Goal: Transaction & Acquisition: Purchase product/service

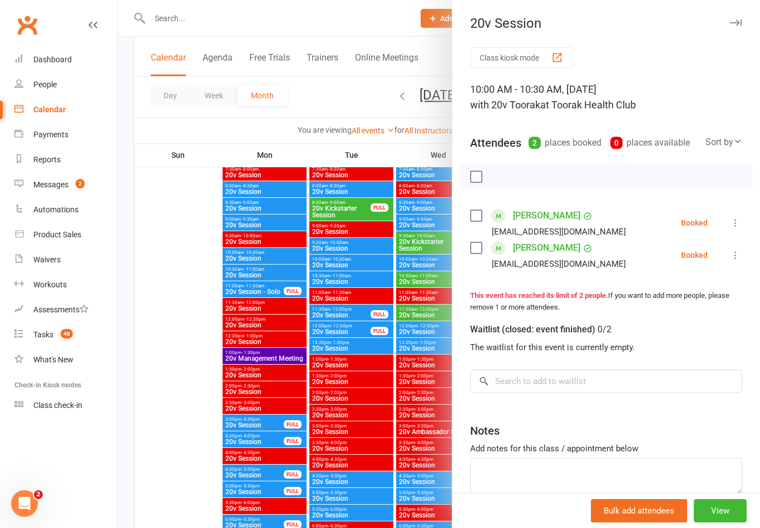
click at [736, 225] on icon at bounding box center [735, 223] width 11 height 11
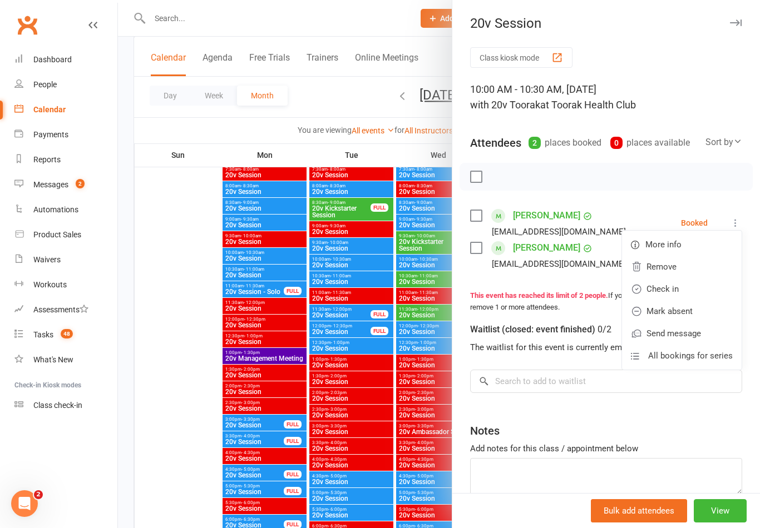
click at [695, 290] on link "Check in" at bounding box center [682, 289] width 120 height 22
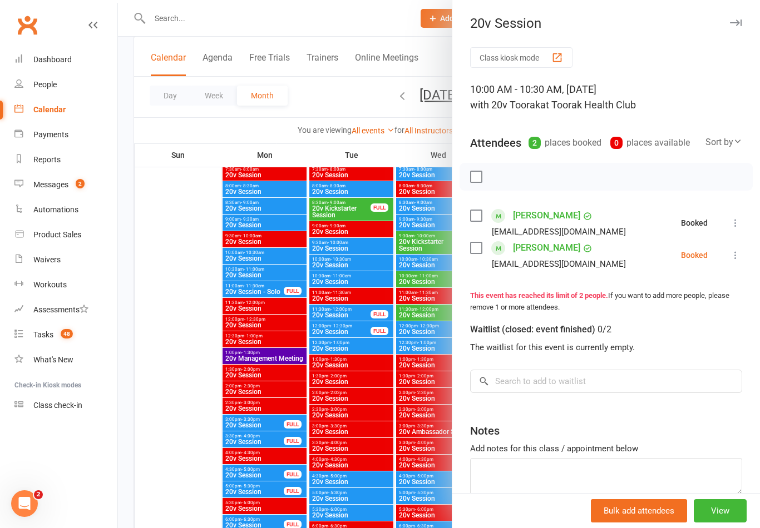
click at [733, 261] on icon at bounding box center [735, 255] width 11 height 11
click at [703, 318] on link "Check in" at bounding box center [682, 321] width 120 height 22
click at [196, 345] on div at bounding box center [439, 264] width 642 height 528
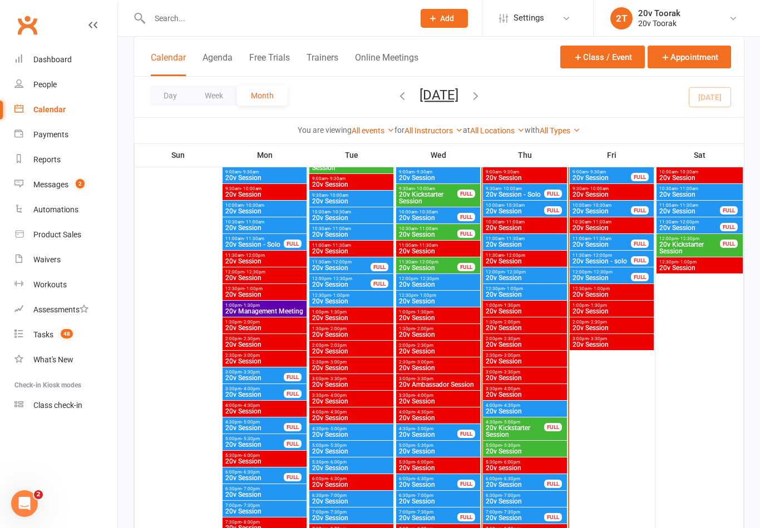
scroll to position [1200, 0]
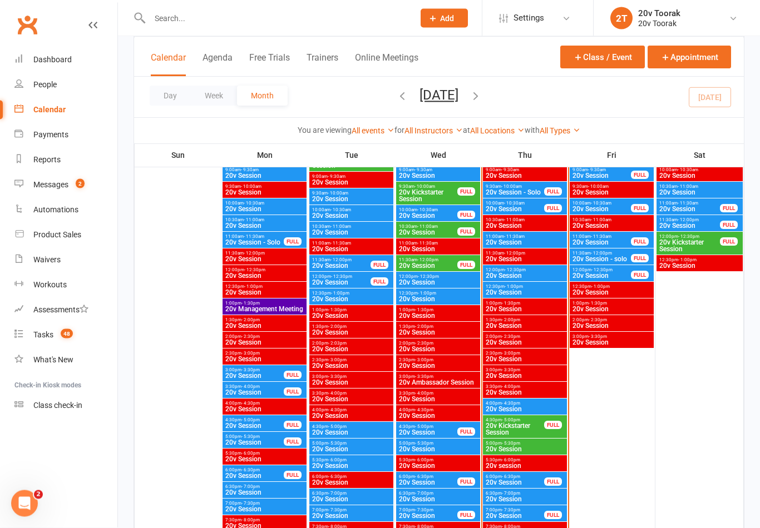
click at [541, 244] on span "20v Session" at bounding box center [525, 243] width 80 height 7
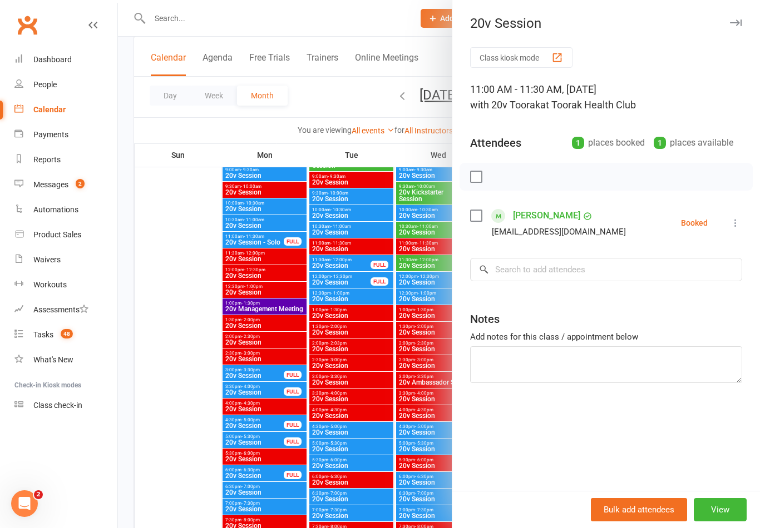
click at [147, 374] on div at bounding box center [439, 264] width 642 height 528
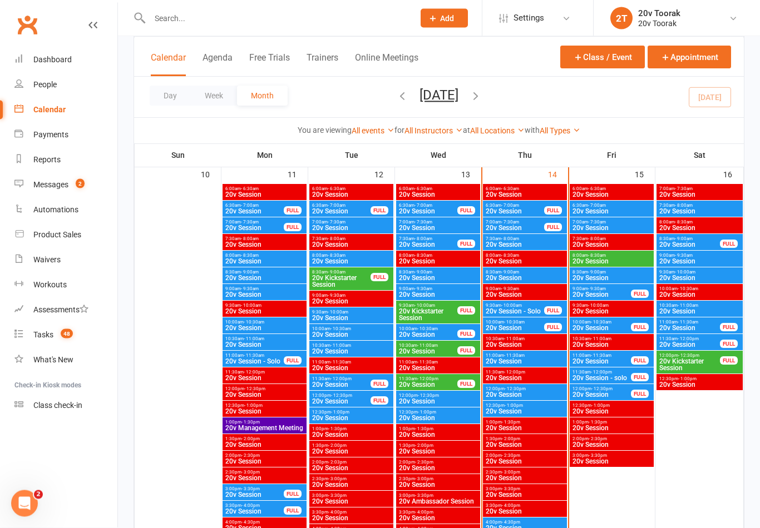
scroll to position [1081, 0]
click at [526, 305] on span "9:30am - 10:00am" at bounding box center [515, 305] width 60 height 5
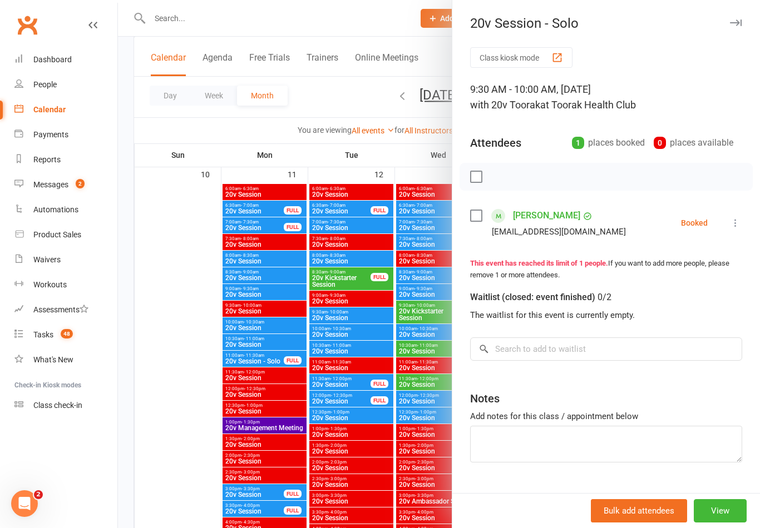
click at [744, 220] on div "Class kiosk mode 9:30 AM - 10:00 AM, Thursday, August, 14, 2025 with 20v Toorak…" at bounding box center [606, 282] width 308 height 471
click at [736, 223] on icon at bounding box center [735, 223] width 11 height 11
click at [701, 284] on link "Check in" at bounding box center [682, 289] width 120 height 22
click at [195, 372] on div at bounding box center [439, 264] width 642 height 528
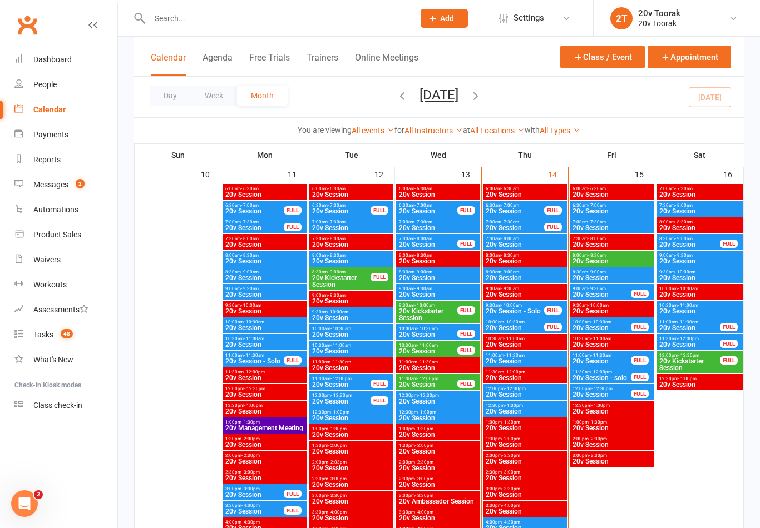
click at [531, 354] on span "11:00am - 11:30am" at bounding box center [525, 355] width 80 height 5
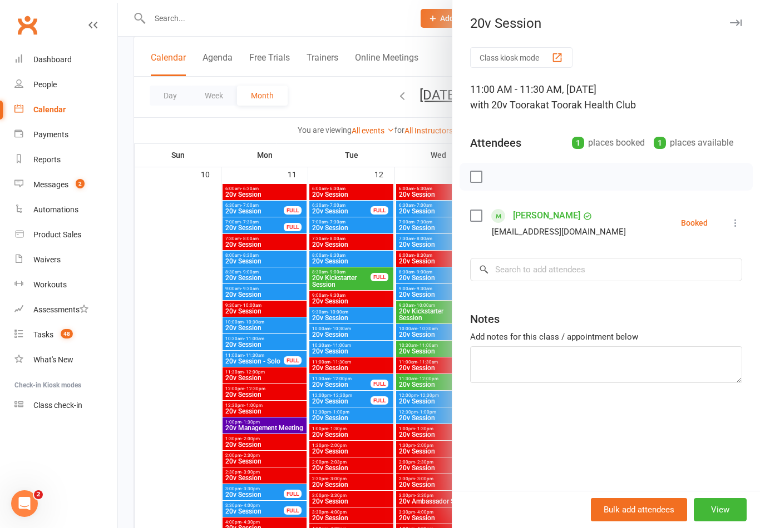
click at [172, 387] on div at bounding box center [439, 264] width 642 height 528
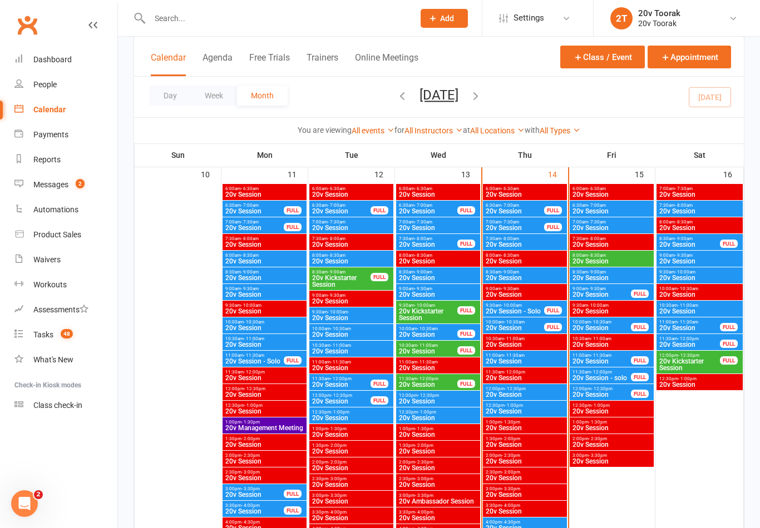
click at [537, 352] on div "11:00am - 11:30am 20v Session" at bounding box center [525, 359] width 84 height 16
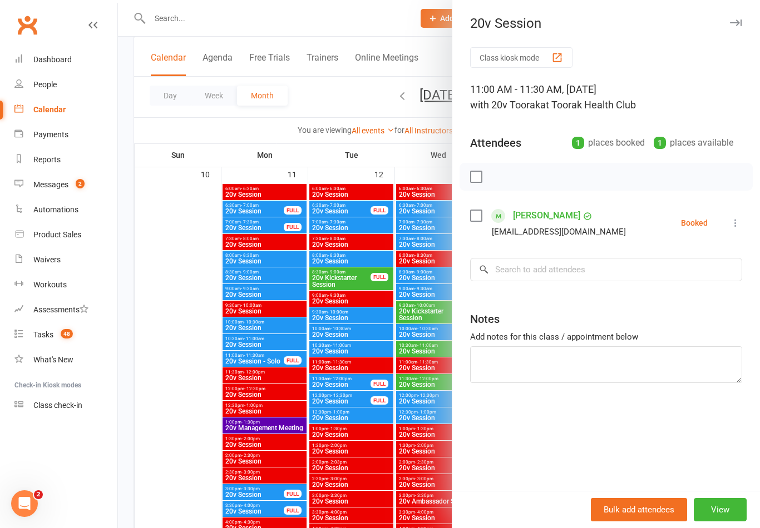
scroll to position [1165, 0]
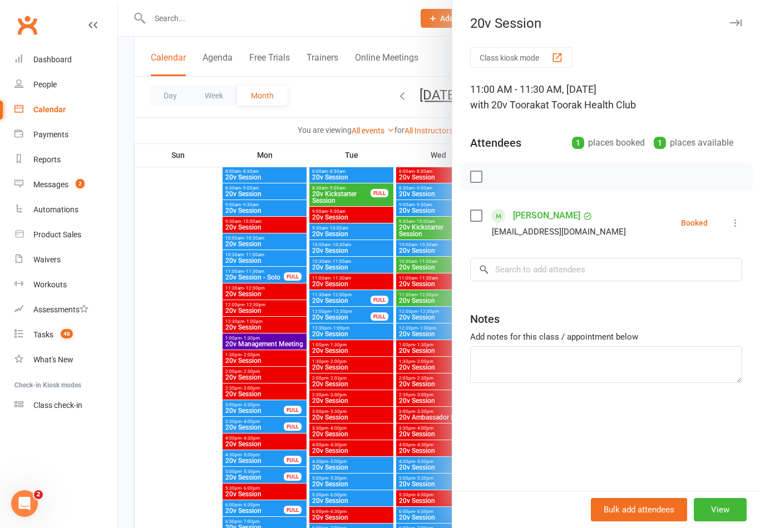
click at [78, 80] on link "People" at bounding box center [65, 84] width 103 height 25
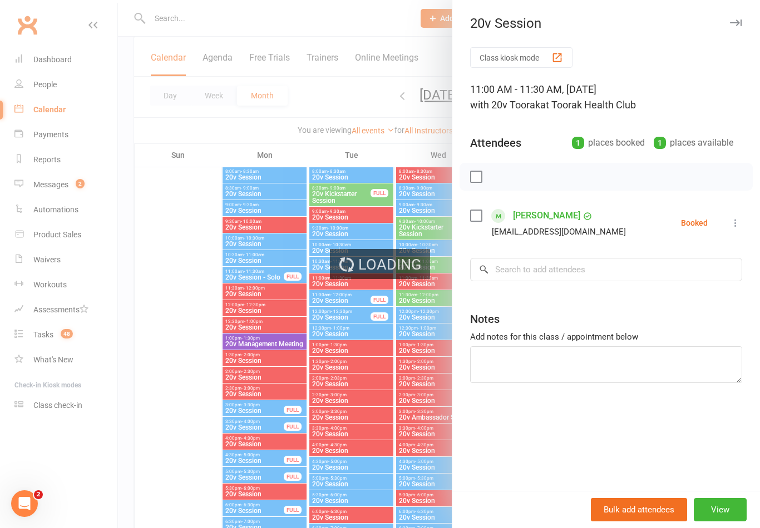
select select "100"
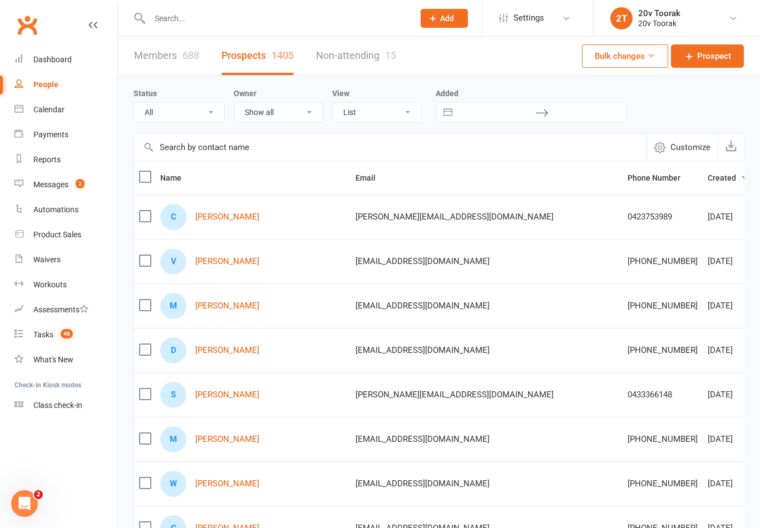
click at [78, 107] on link "Calendar" at bounding box center [65, 109] width 103 height 25
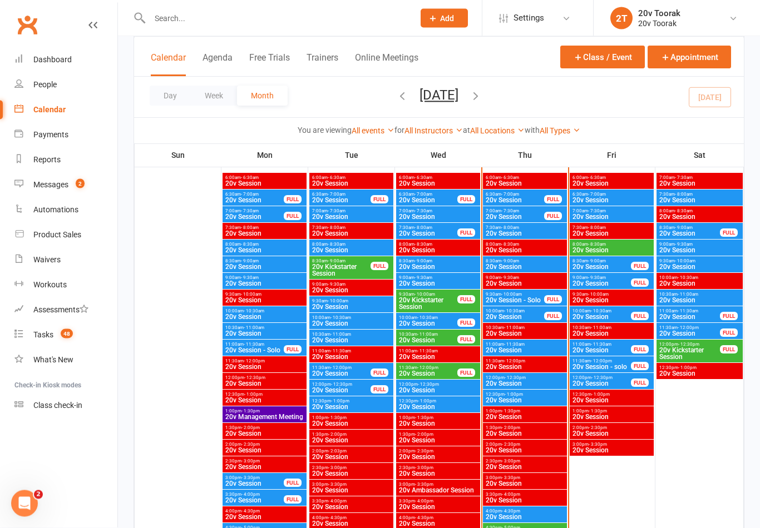
scroll to position [1093, 0]
click at [533, 349] on span "20v Session" at bounding box center [525, 350] width 80 height 7
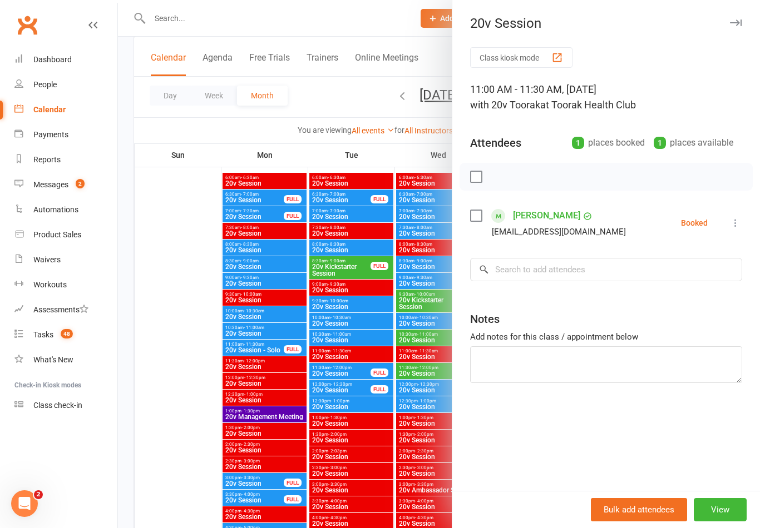
click at [186, 447] on div at bounding box center [439, 264] width 642 height 528
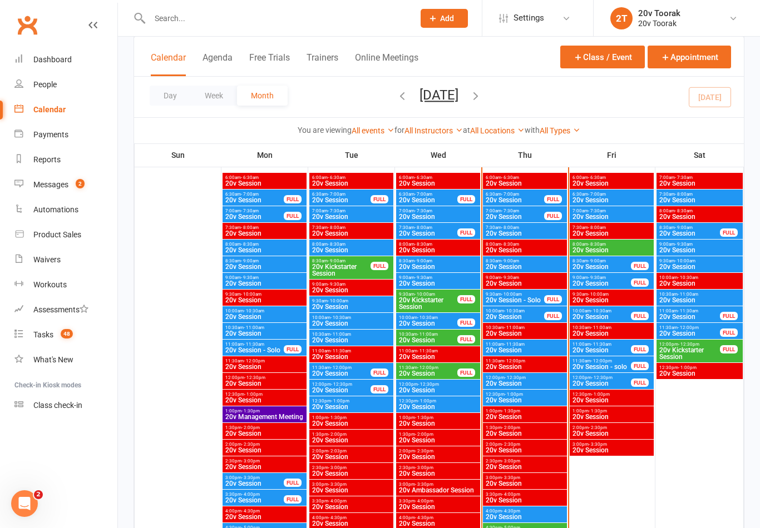
click at [543, 349] on span "20v Session" at bounding box center [525, 350] width 80 height 7
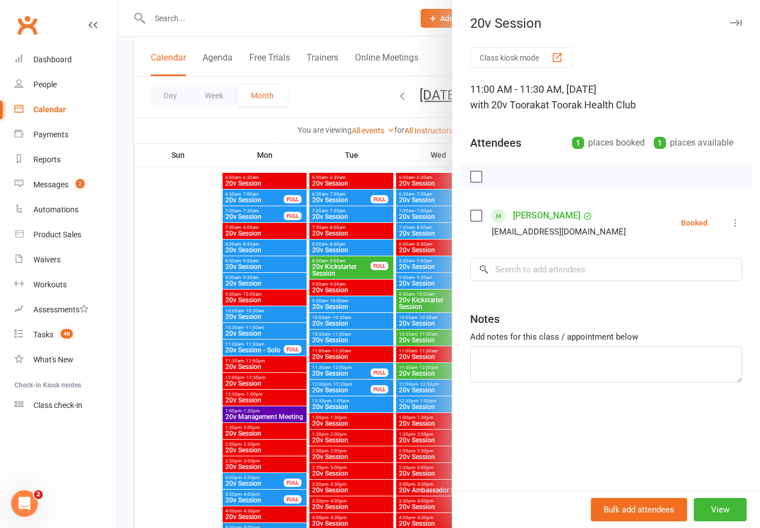
click at [175, 491] on div at bounding box center [439, 264] width 642 height 528
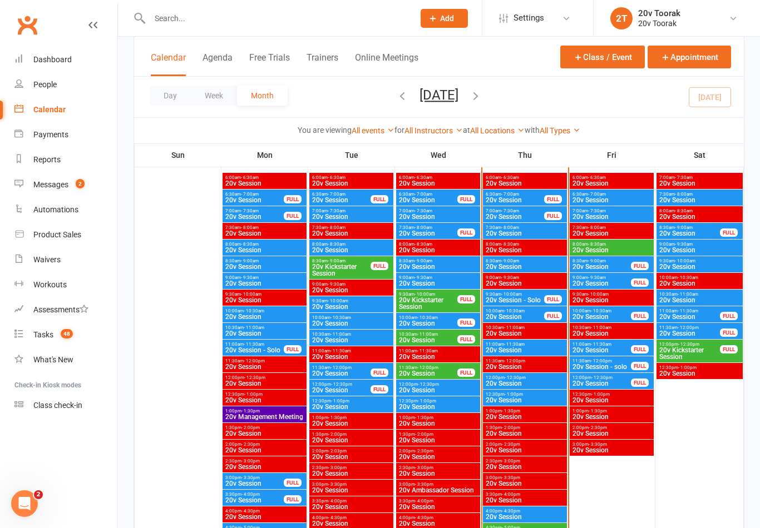
click at [542, 376] on span "12:00pm - 12:30pm" at bounding box center [525, 377] width 80 height 5
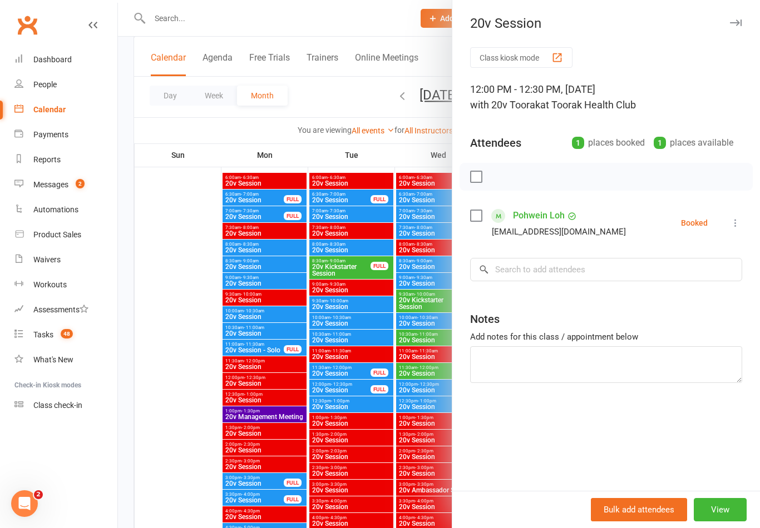
click at [164, 458] on div at bounding box center [439, 264] width 642 height 528
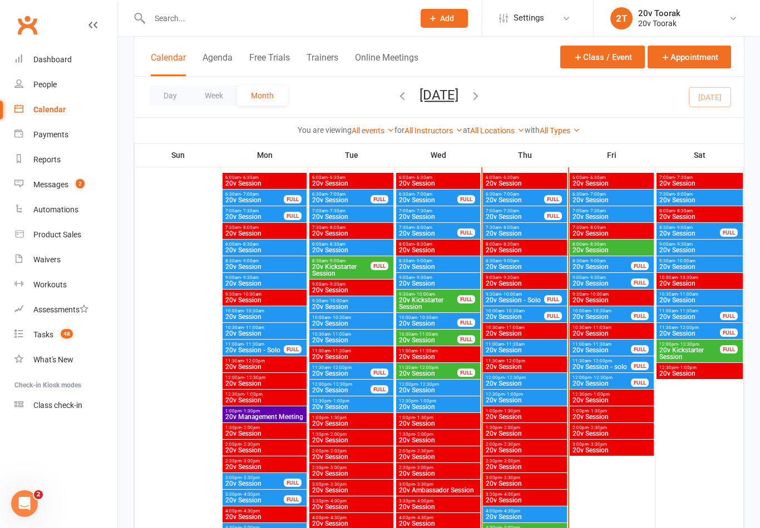
click at [77, 182] on span "2" at bounding box center [80, 183] width 9 height 9
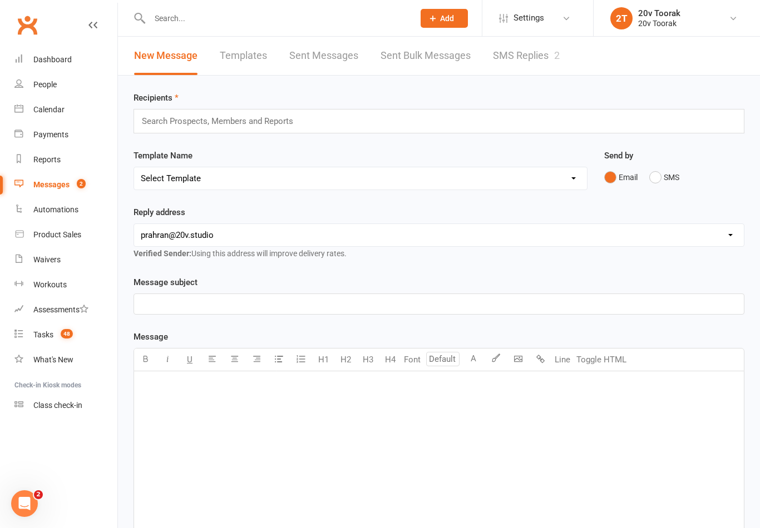
click at [50, 330] on div "Tasks" at bounding box center [43, 334] width 20 height 9
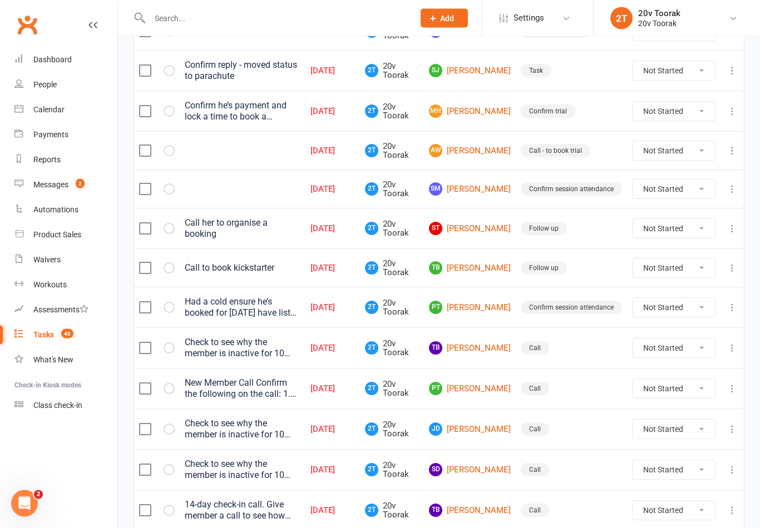
scroll to position [397, 0]
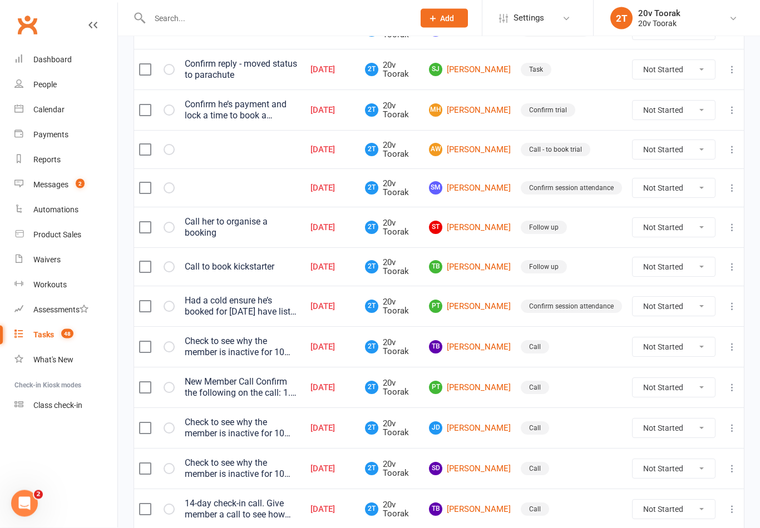
click at [491, 267] on link "TB Trina Bliss" at bounding box center [470, 267] width 82 height 13
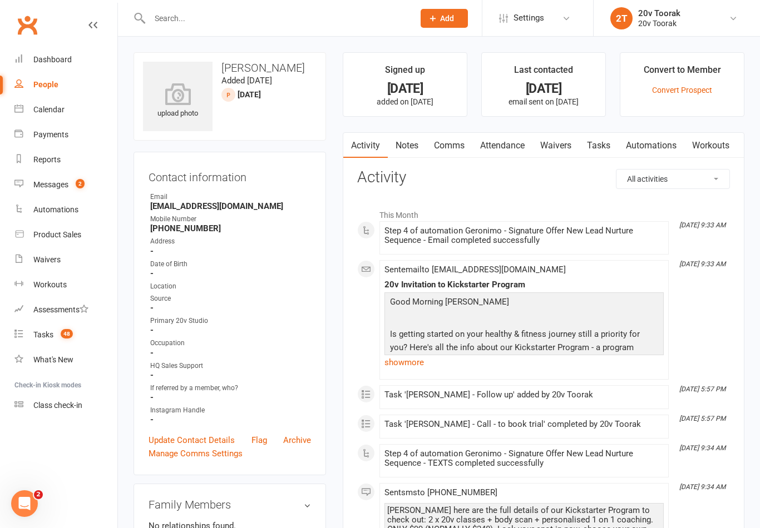
click at [404, 139] on link "Notes" at bounding box center [407, 146] width 38 height 26
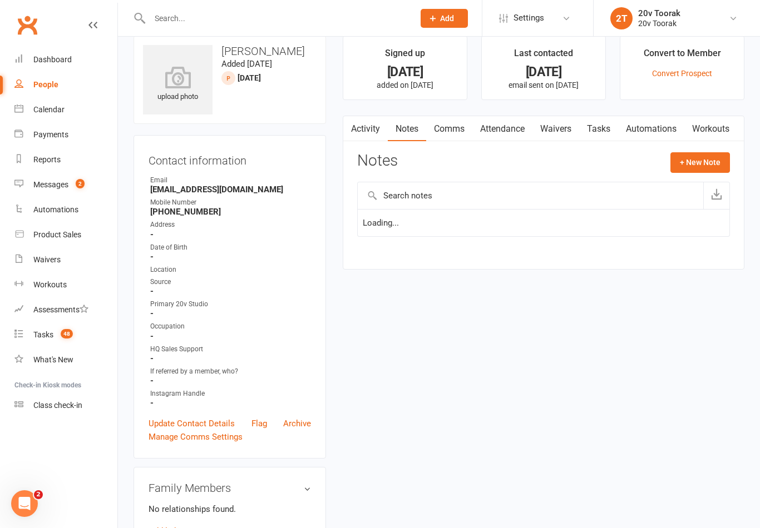
scroll to position [17, 0]
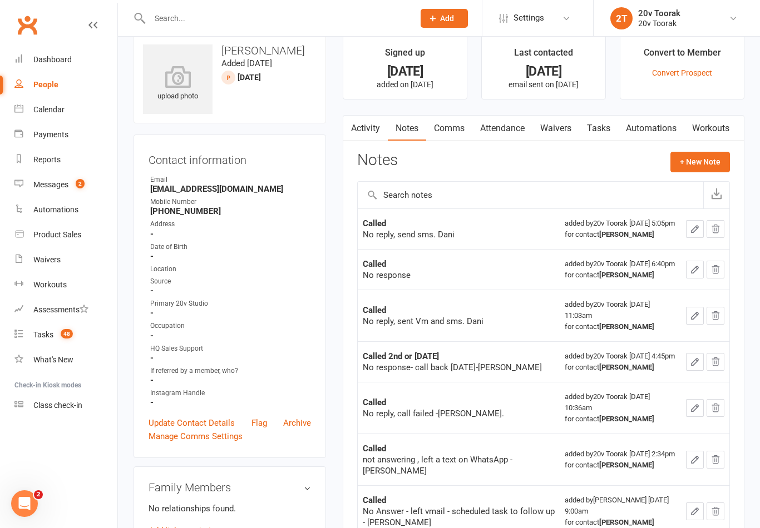
click at [607, 122] on link "Tasks" at bounding box center [598, 129] width 39 height 26
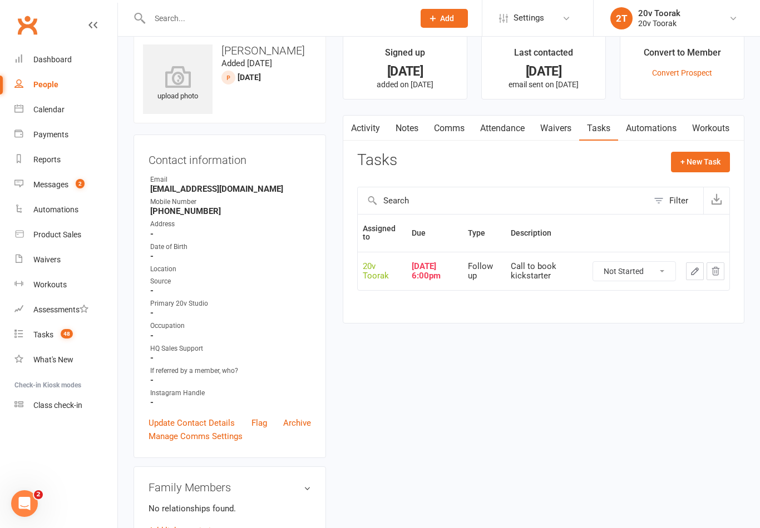
click at [402, 136] on link "Notes" at bounding box center [407, 129] width 38 height 26
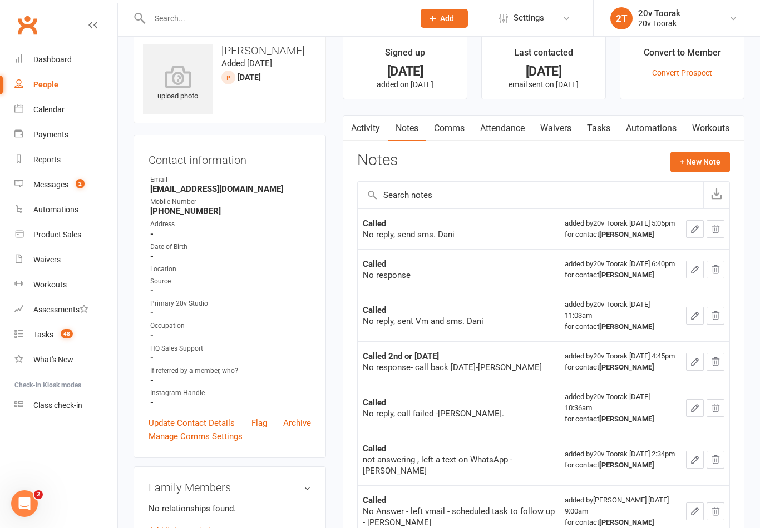
click at [604, 124] on link "Tasks" at bounding box center [598, 129] width 39 height 26
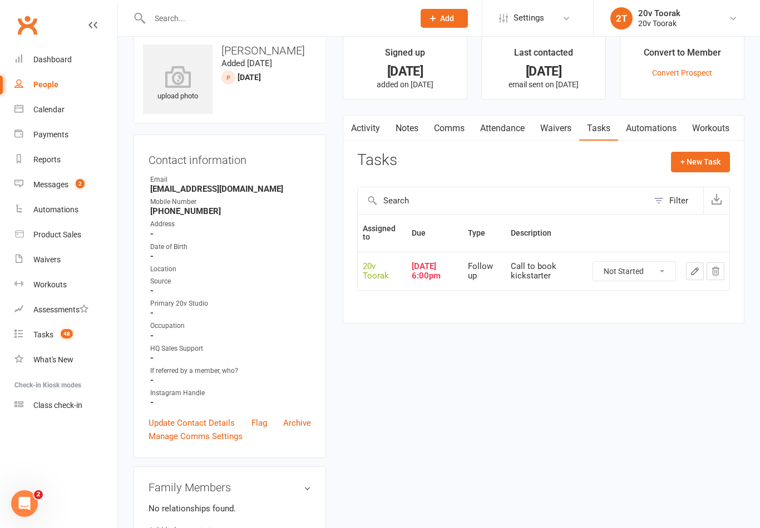
click at [688, 263] on button "button" at bounding box center [695, 272] width 18 height 18
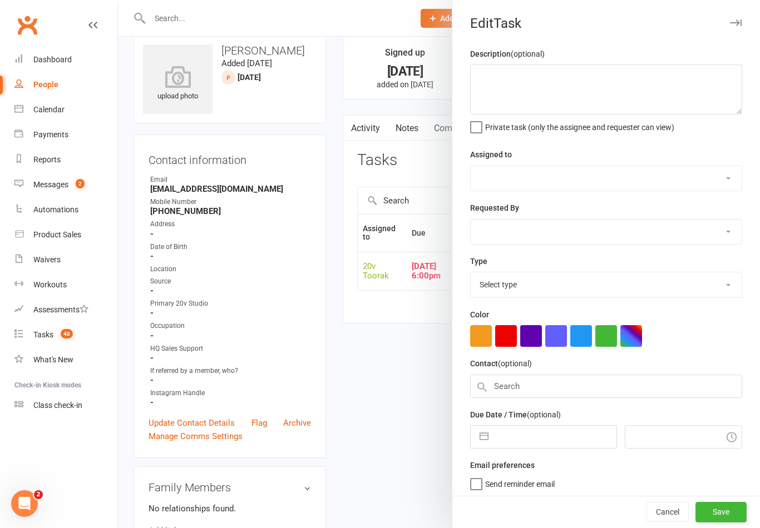
type textarea "Call to book kickstarter"
select select "45736"
type input "[DATE]"
type input "6:00pm"
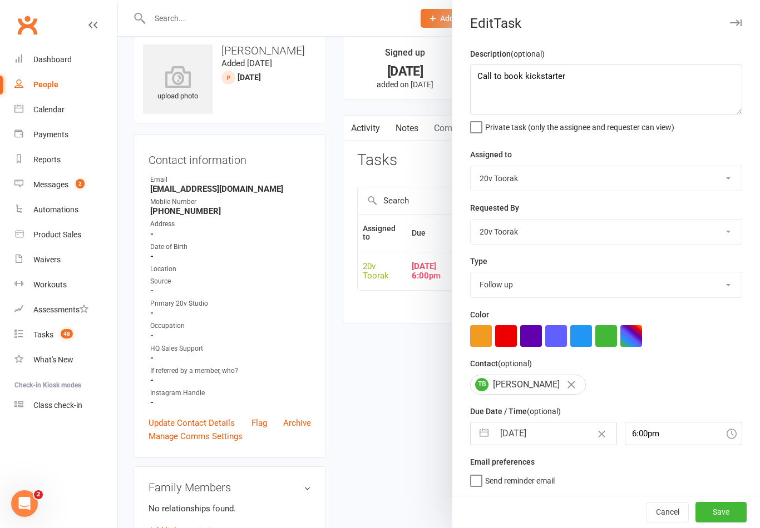
click at [719, 285] on select "Call Call - to book trial Confirm session attendance Confirm trial Follow up Me…" at bounding box center [606, 285] width 271 height 24
select select "32301"
click at [727, 512] on button "Save" at bounding box center [720, 512] width 51 height 20
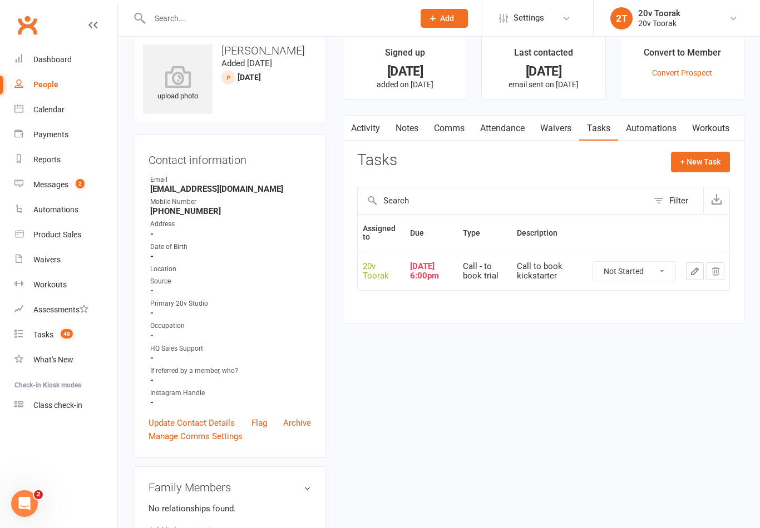
click at [407, 130] on link "Notes" at bounding box center [407, 129] width 38 height 26
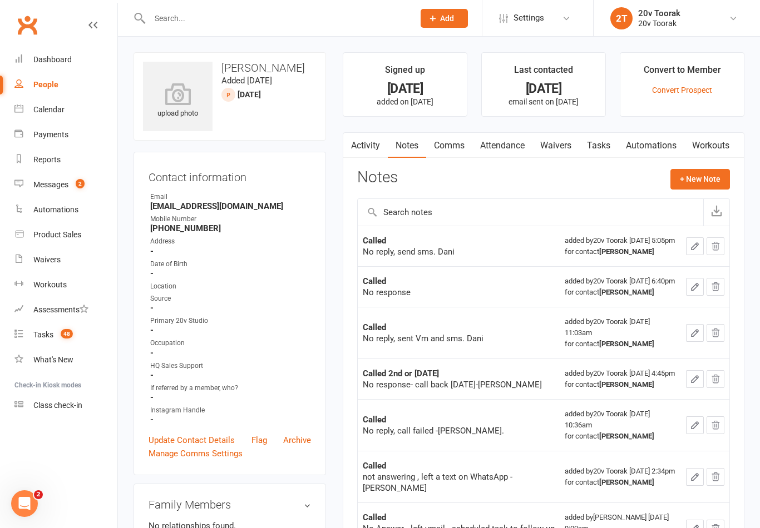
scroll to position [1, 0]
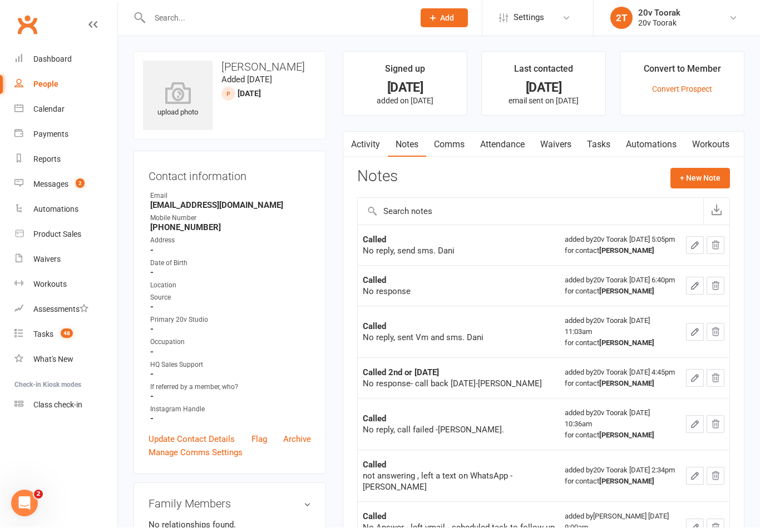
click at [52, 342] on link "Tasks 48" at bounding box center [65, 335] width 103 height 25
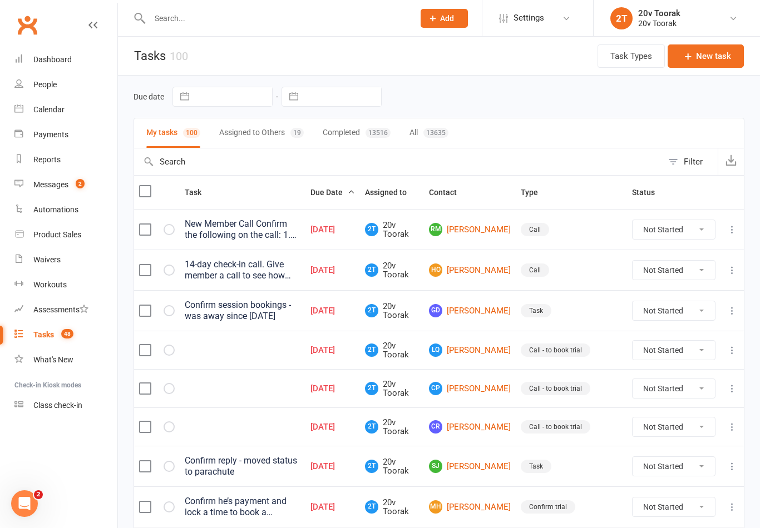
click at [64, 83] on link "People" at bounding box center [65, 84] width 103 height 25
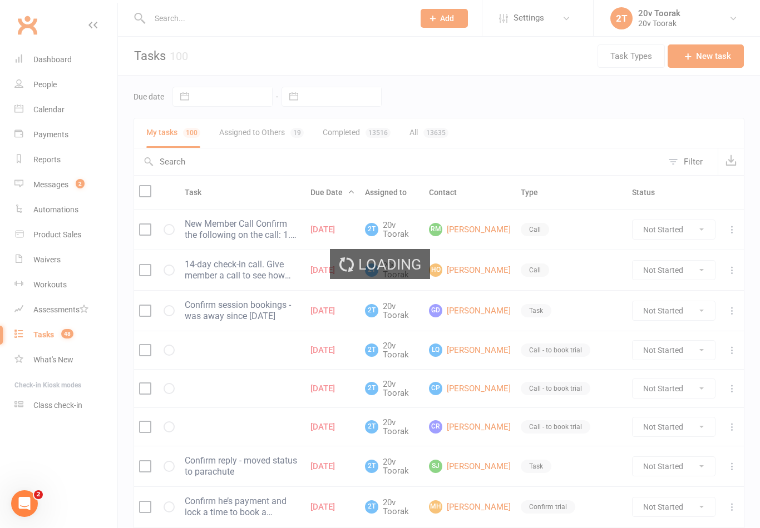
select select "100"
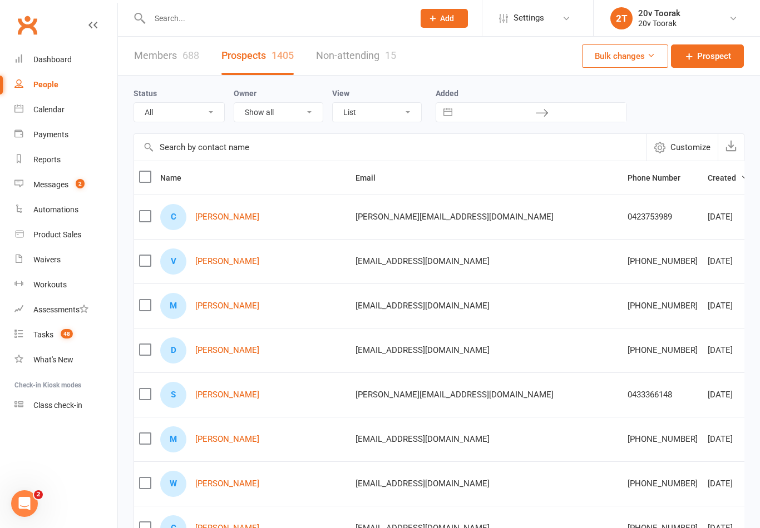
click at [216, 113] on select "All (No status set) (Invalid status) Parachute Referrals In Communication Call …" at bounding box center [179, 112] width 90 height 19
select select "14Aug25"
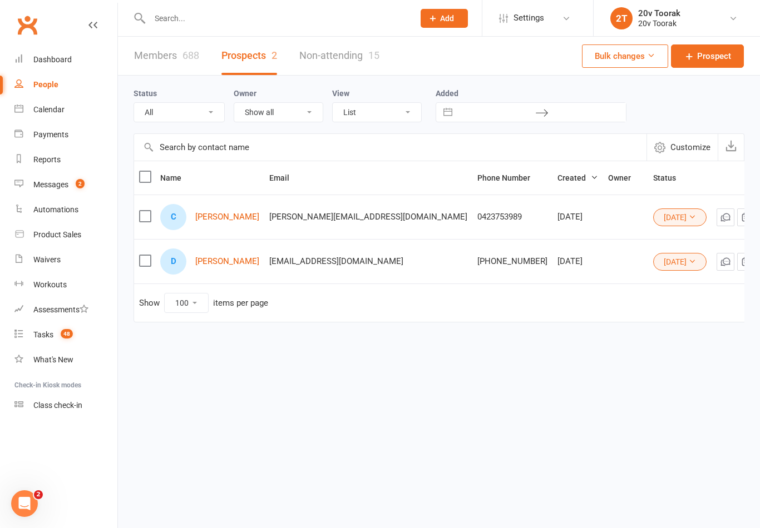
click at [243, 219] on link "Catherine Prifti" at bounding box center [227, 216] width 64 height 9
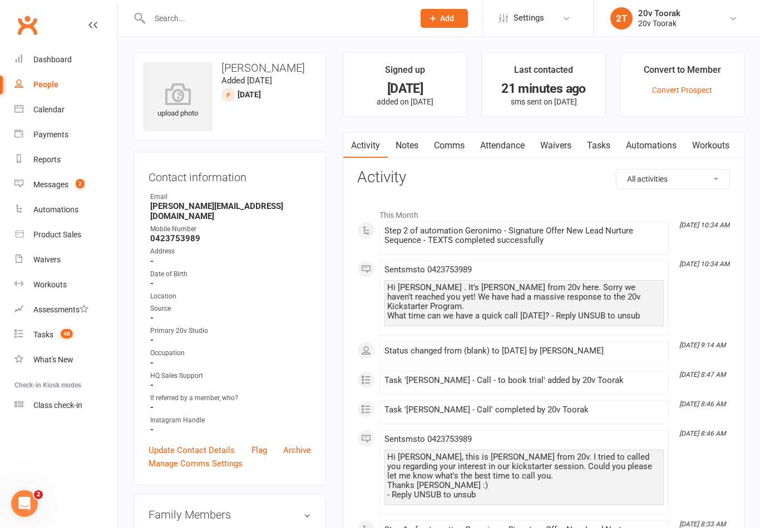
click at [399, 148] on link "Notes" at bounding box center [407, 146] width 38 height 26
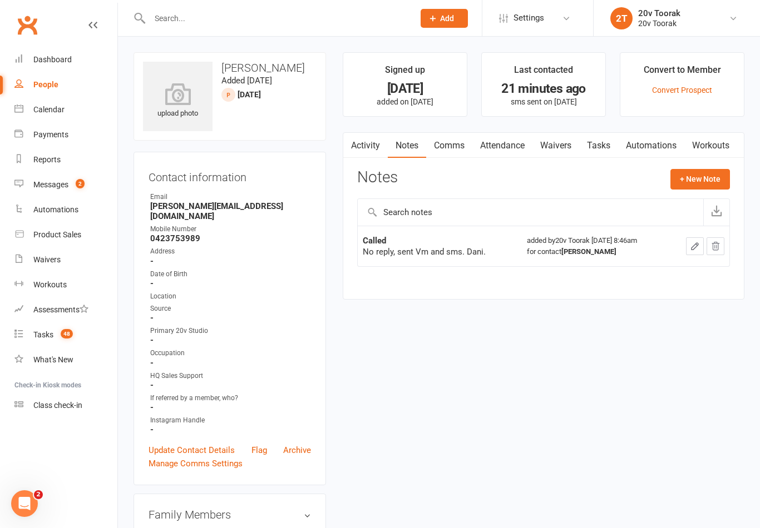
click at [380, 139] on link "Activity" at bounding box center [365, 146] width 45 height 26
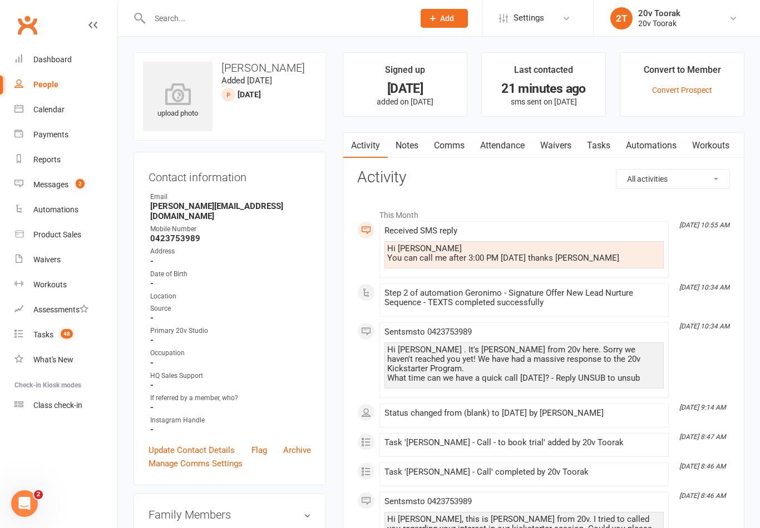
click at [596, 137] on link "Tasks" at bounding box center [598, 146] width 39 height 26
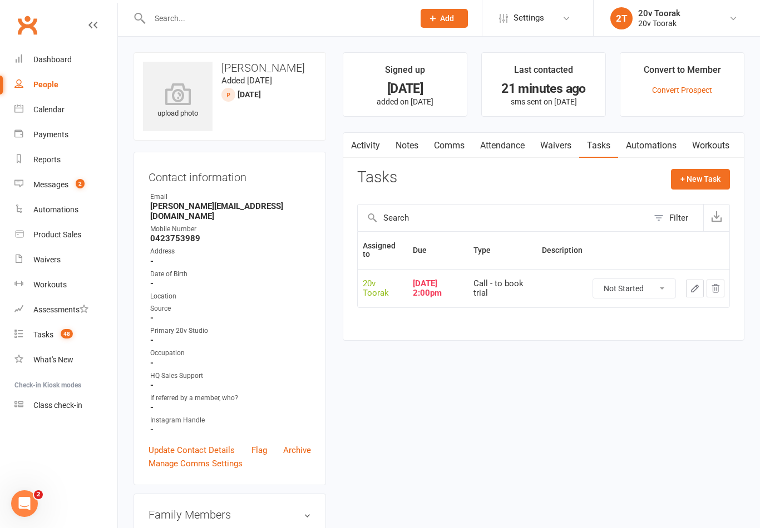
click at [374, 136] on link "Activity" at bounding box center [365, 146] width 45 height 26
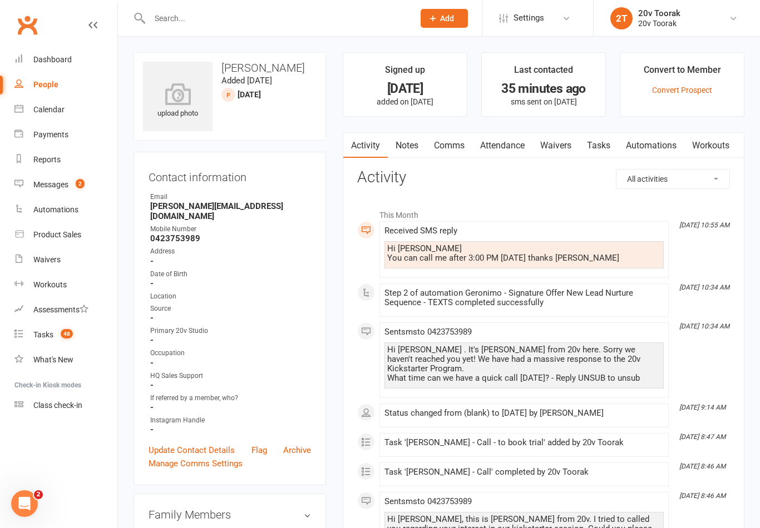
click at [19, 106] on icon at bounding box center [18, 108] width 9 height 9
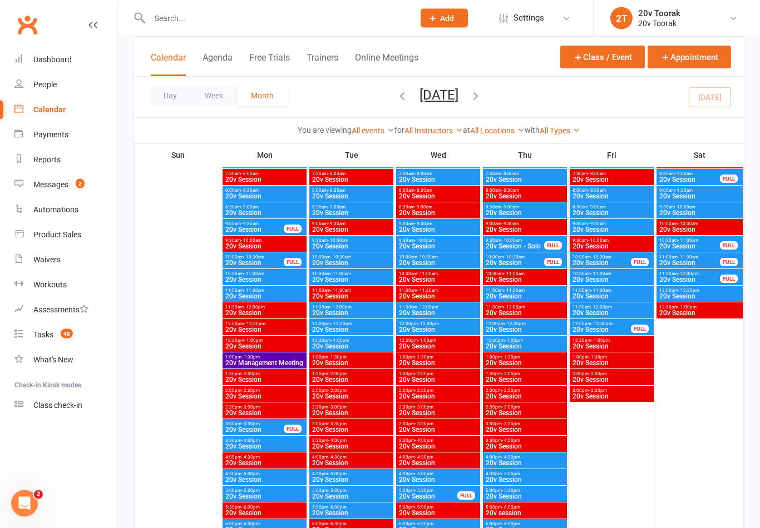
scroll to position [1606, 0]
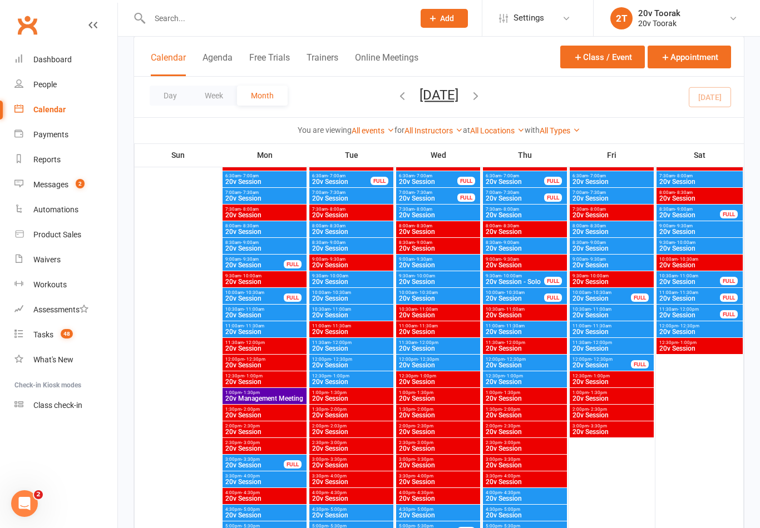
click at [245, 259] on span "- 9:30am" at bounding box center [250, 259] width 18 height 5
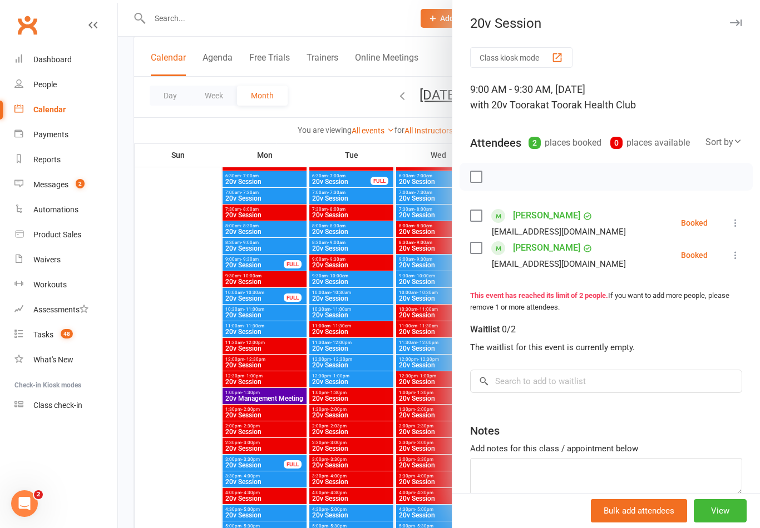
click at [243, 265] on div at bounding box center [439, 264] width 642 height 528
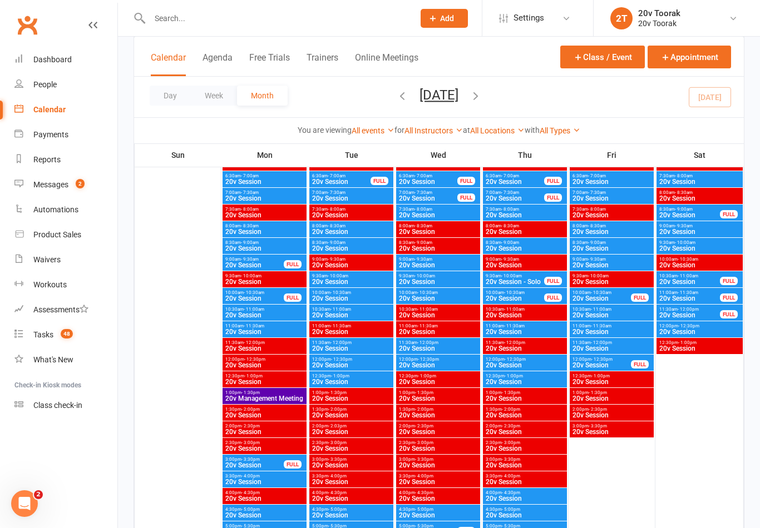
click at [248, 295] on span "20v Session" at bounding box center [255, 298] width 60 height 7
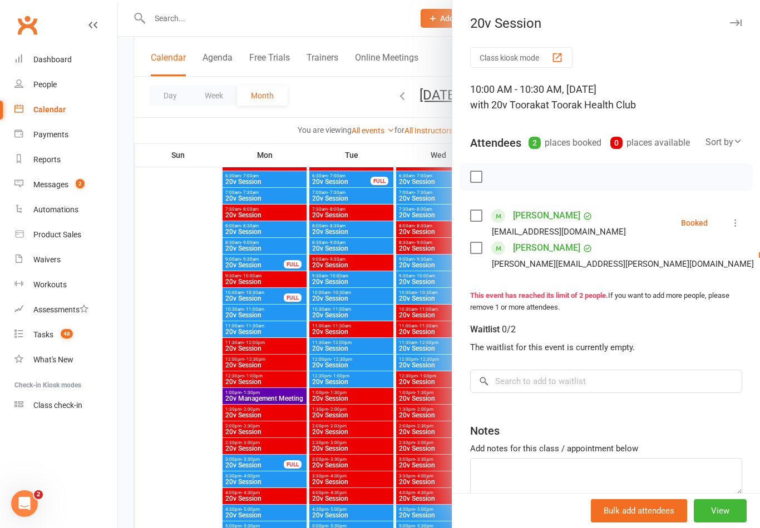
click at [243, 298] on div at bounding box center [439, 264] width 642 height 528
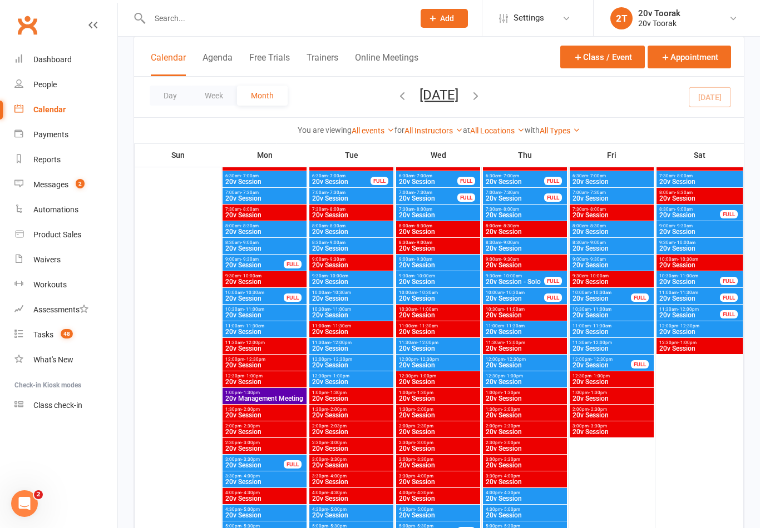
click at [244, 313] on span "20v Session" at bounding box center [265, 315] width 80 height 7
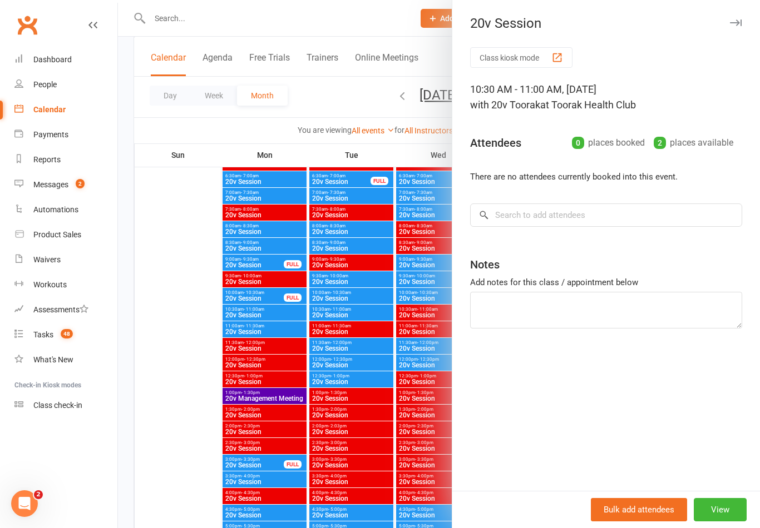
click at [241, 314] on div at bounding box center [439, 264] width 642 height 528
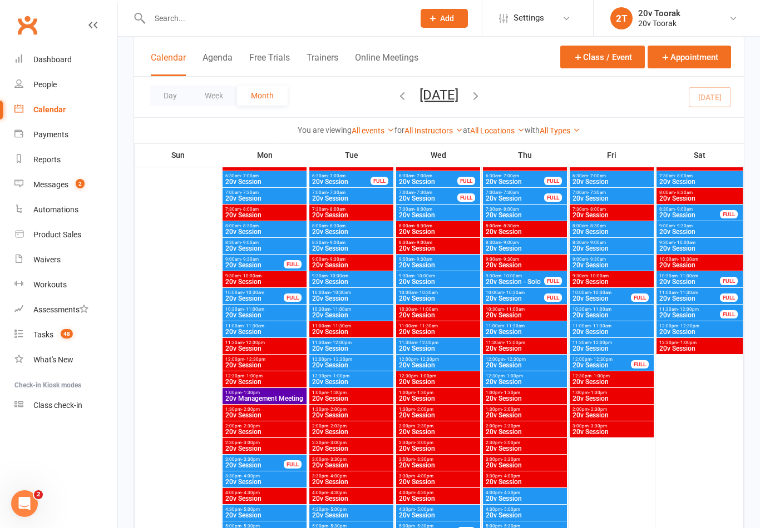
click at [251, 312] on span "20v Session" at bounding box center [265, 315] width 80 height 7
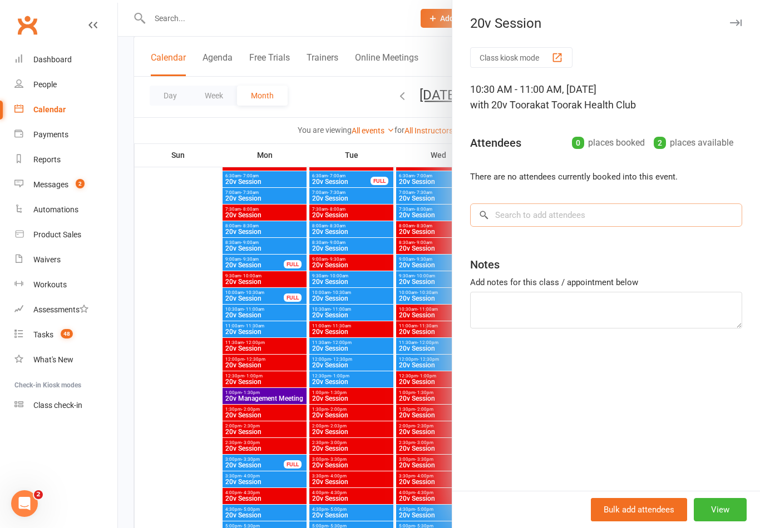
click at [508, 221] on input "search" at bounding box center [606, 215] width 272 height 23
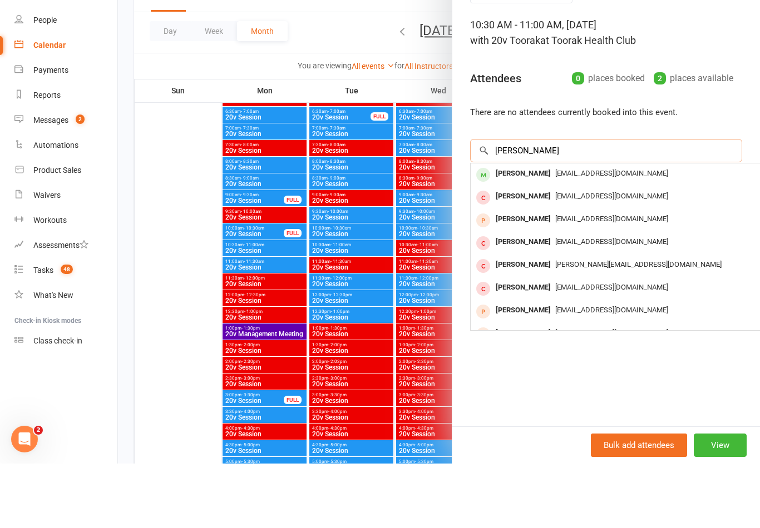
type input "Alex ni"
click at [497, 230] on div "Alex Nissen" at bounding box center [523, 238] width 64 height 16
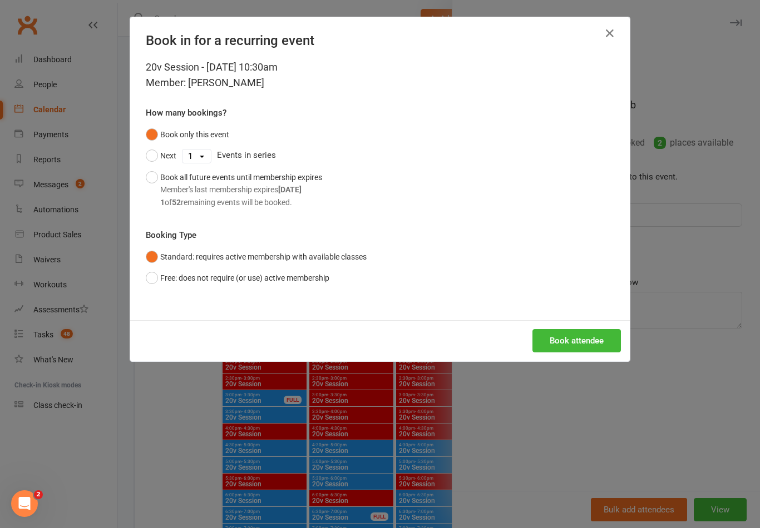
click at [566, 347] on button "Book attendee" at bounding box center [576, 340] width 88 height 23
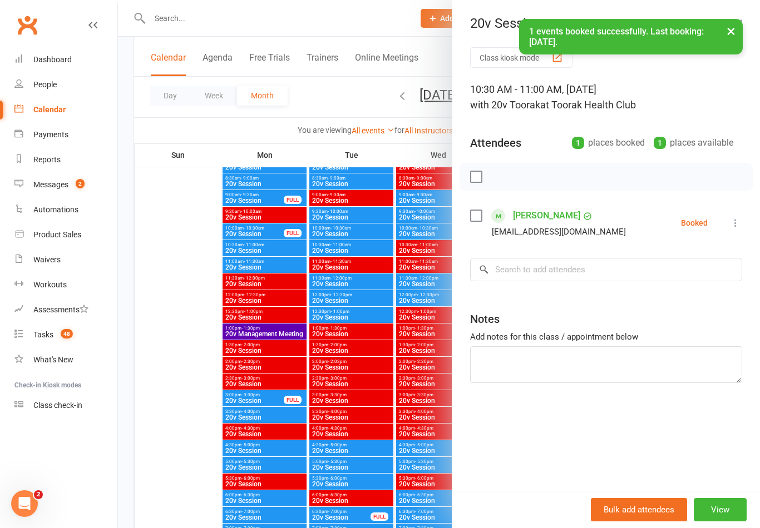
click at [291, 406] on div at bounding box center [439, 264] width 642 height 528
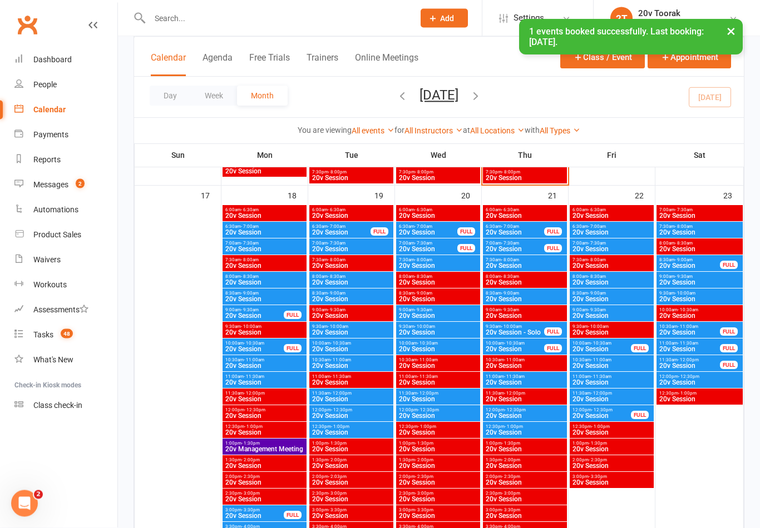
click at [586, 360] on span "10:30am - 11:00am" at bounding box center [612, 360] width 80 height 5
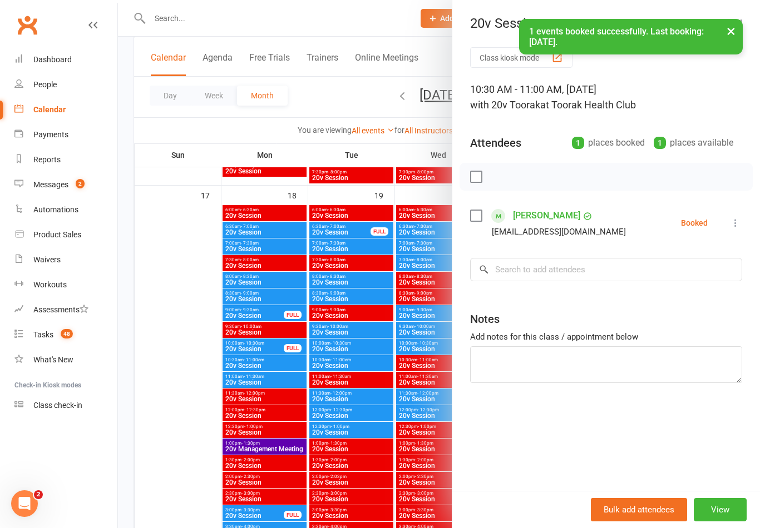
click at [348, 391] on div at bounding box center [439, 264] width 642 height 528
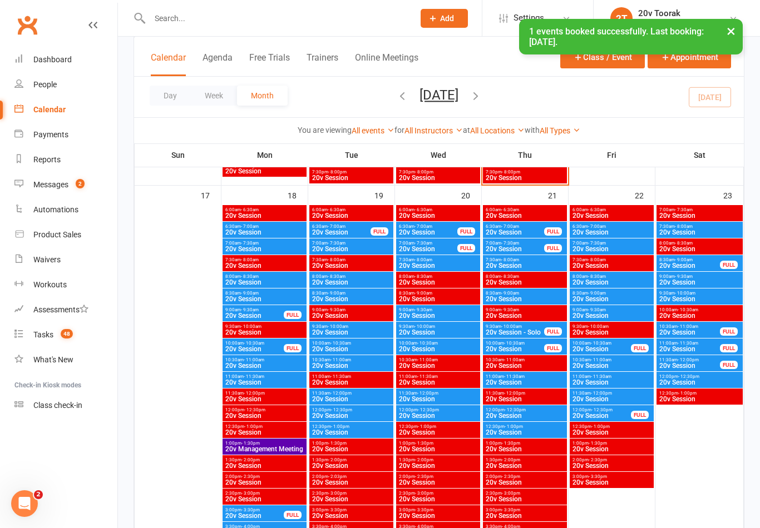
click at [594, 379] on span "20v Session" at bounding box center [612, 382] width 80 height 7
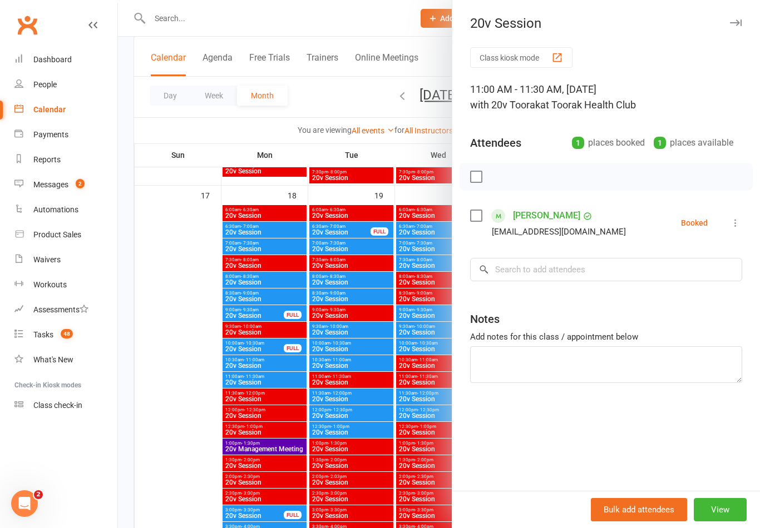
click at [374, 353] on div at bounding box center [439, 264] width 642 height 528
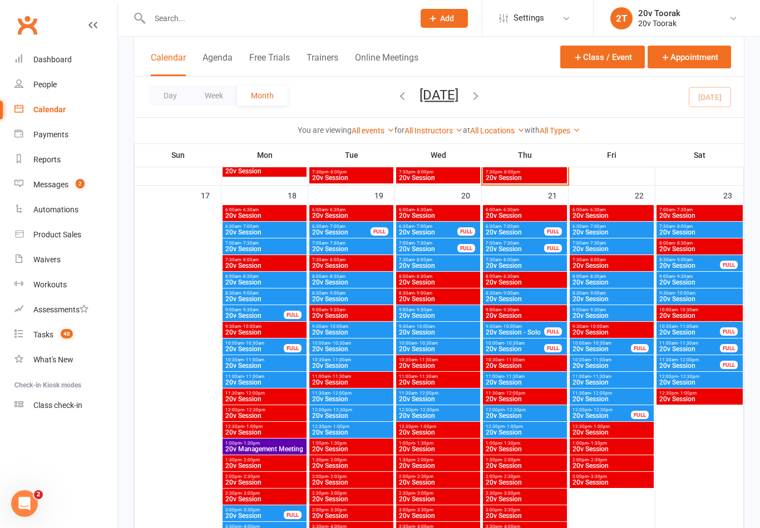
click at [585, 402] on span "20v Session" at bounding box center [612, 399] width 80 height 7
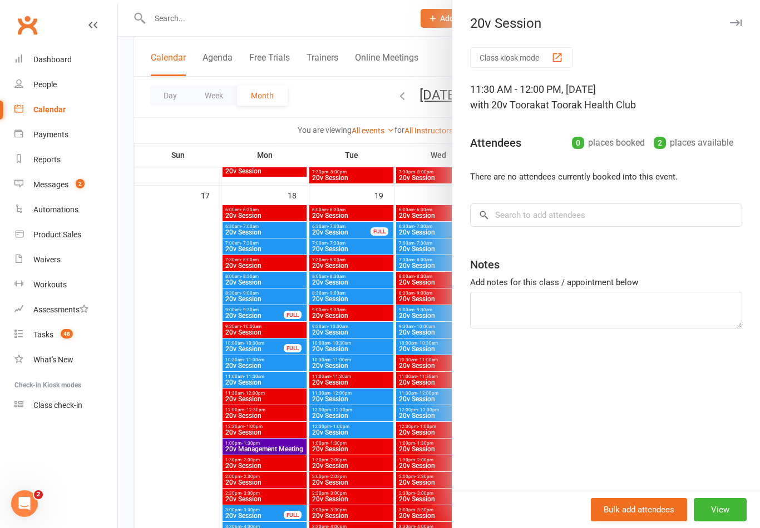
click at [365, 372] on div at bounding box center [439, 264] width 642 height 528
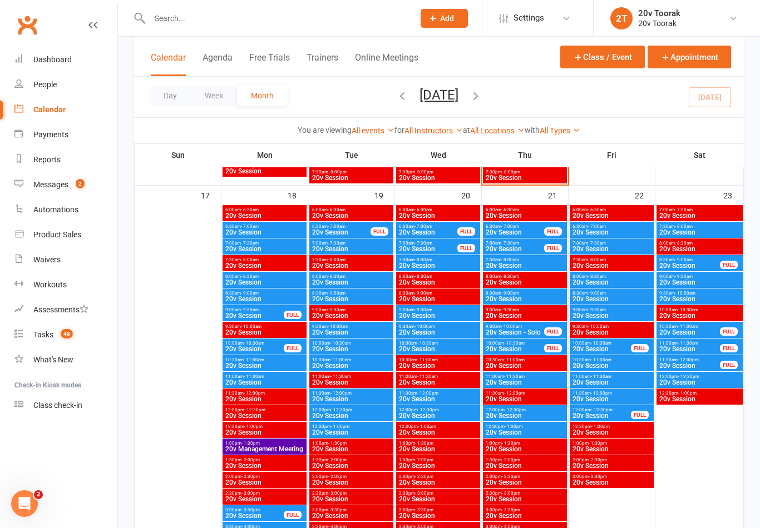
click at [597, 380] on span "20v Session" at bounding box center [612, 382] width 80 height 7
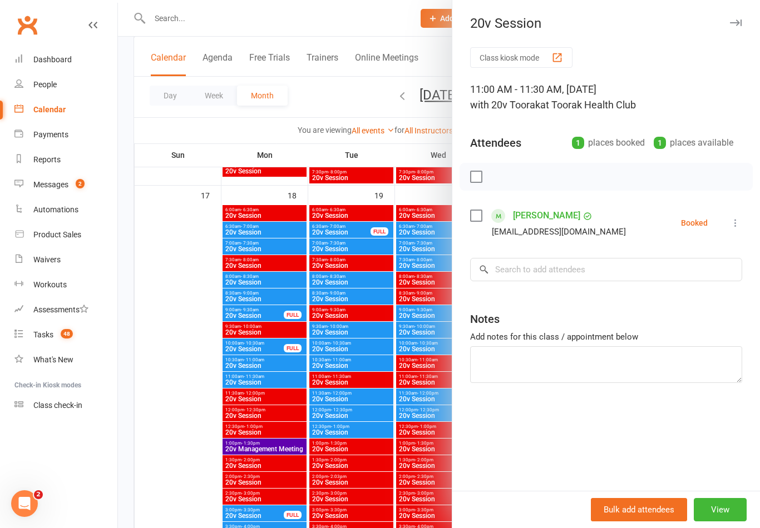
click at [418, 344] on div at bounding box center [439, 264] width 642 height 528
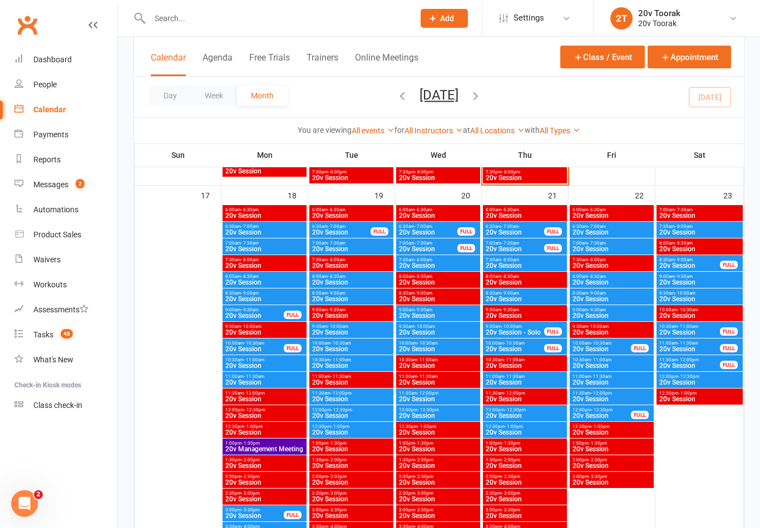
click at [603, 308] on span "- 9:30am" at bounding box center [597, 310] width 18 height 5
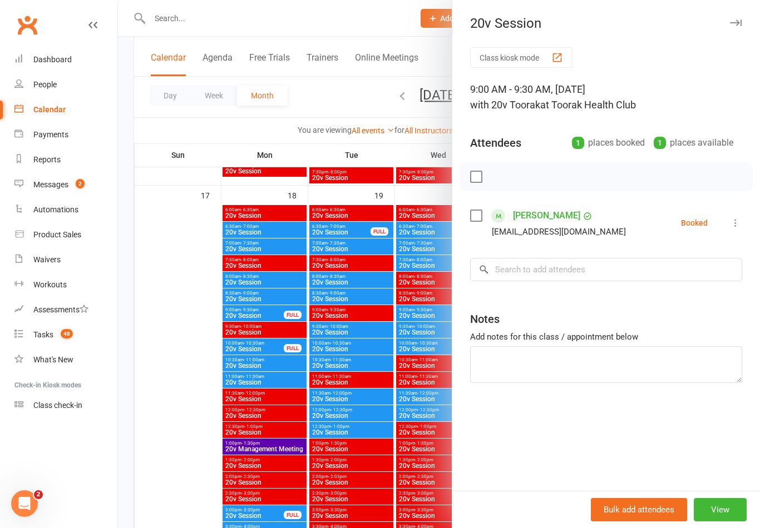
click at [382, 360] on div at bounding box center [439, 264] width 642 height 528
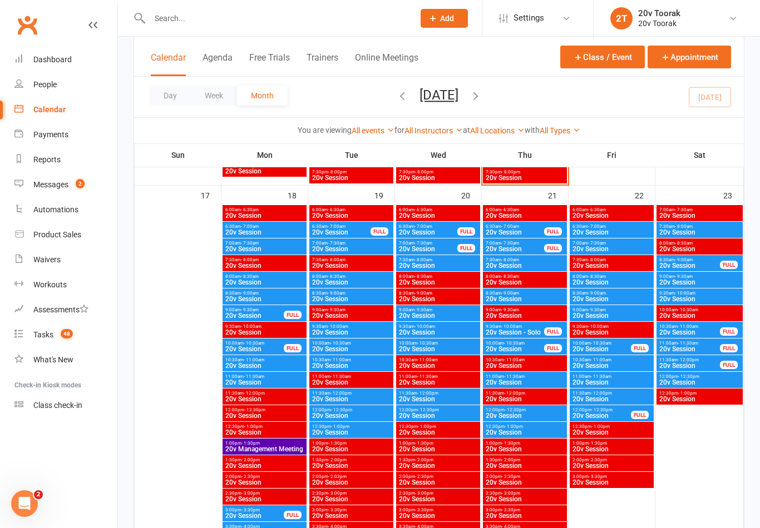
click at [592, 301] on span "20v Session" at bounding box center [612, 299] width 80 height 7
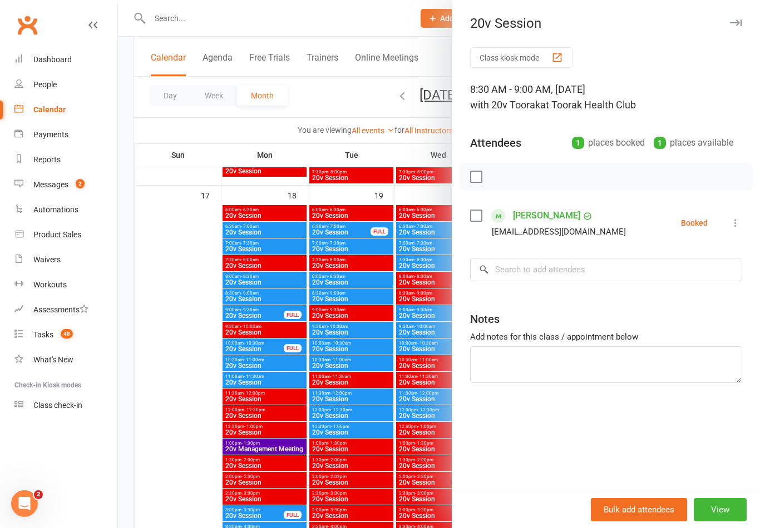
click at [352, 374] on div at bounding box center [439, 264] width 642 height 528
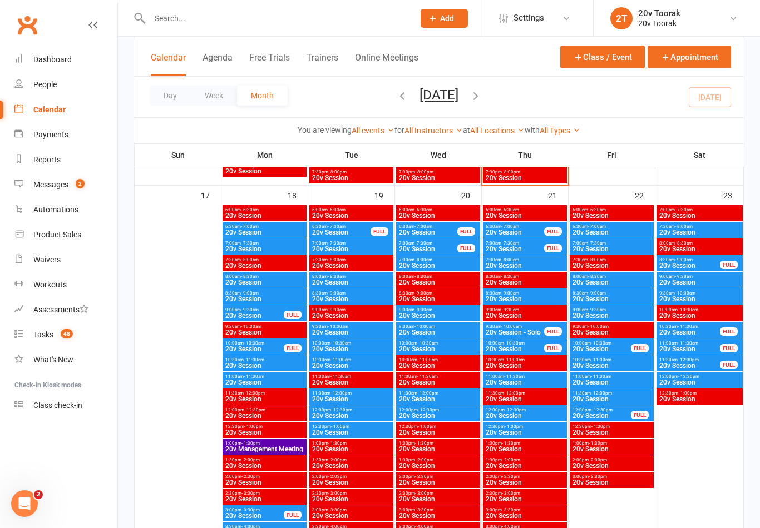
click at [605, 355] on div "10:30am - 11:00am 20v Session" at bounding box center [612, 363] width 84 height 16
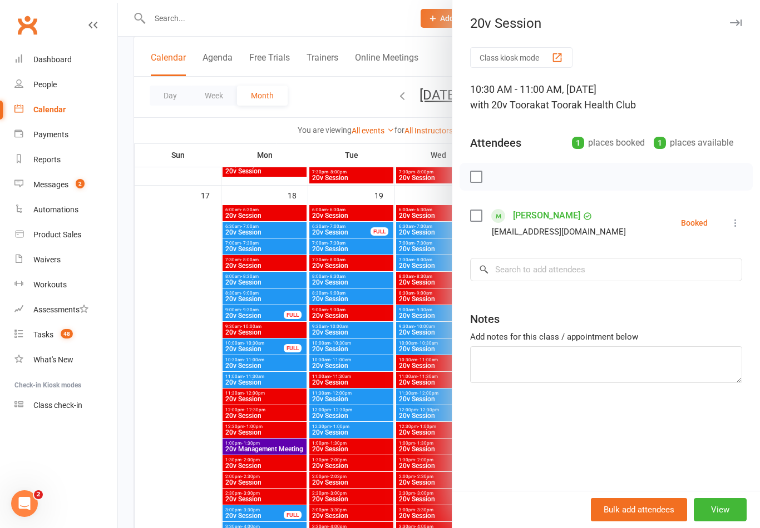
click at [419, 439] on div at bounding box center [439, 264] width 642 height 528
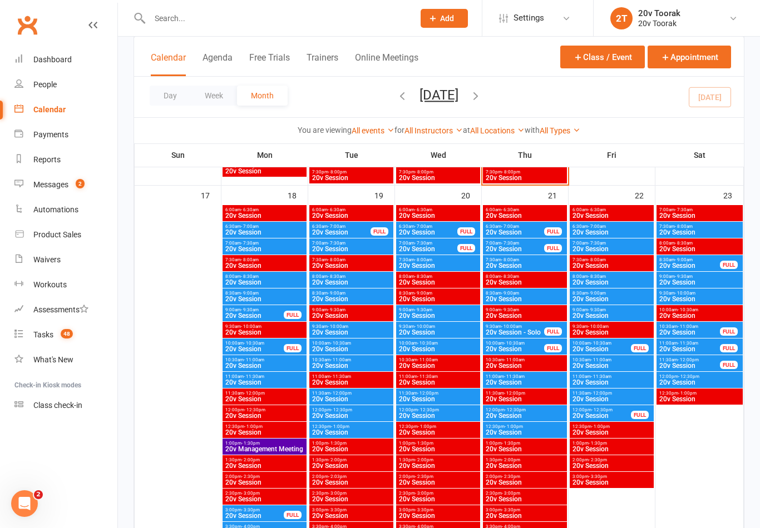
click at [607, 377] on span "- 11:30am" at bounding box center [601, 376] width 21 height 5
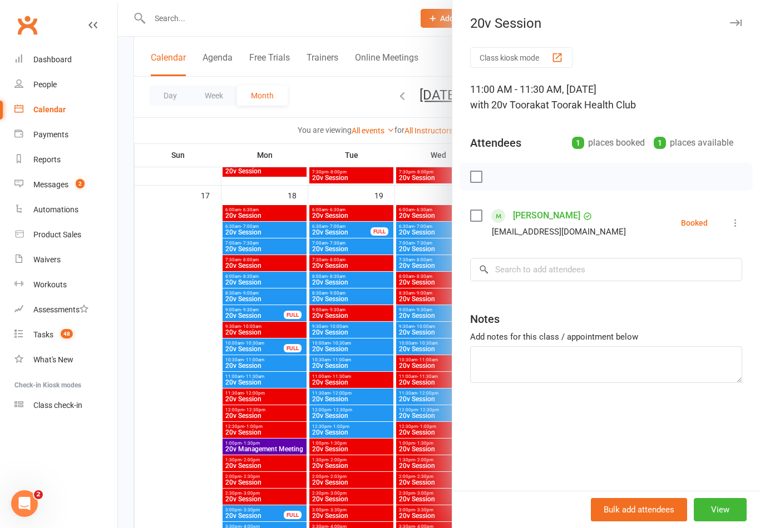
click at [389, 507] on div at bounding box center [439, 264] width 642 height 528
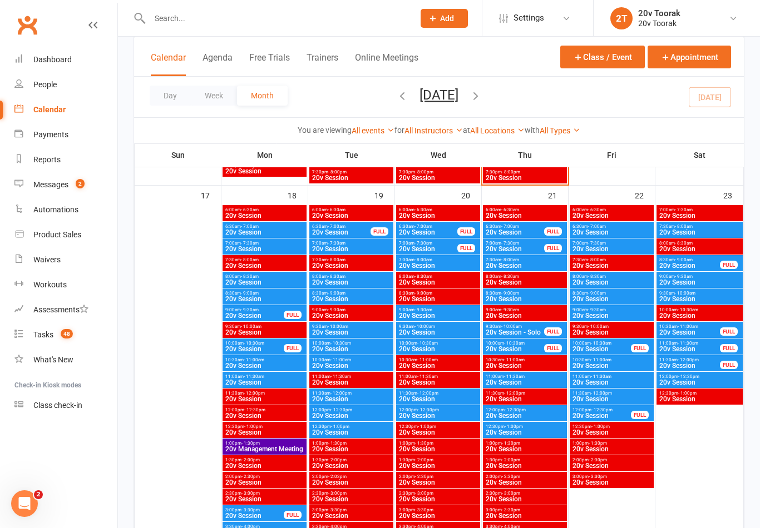
click at [597, 398] on span "20v Session" at bounding box center [612, 399] width 80 height 7
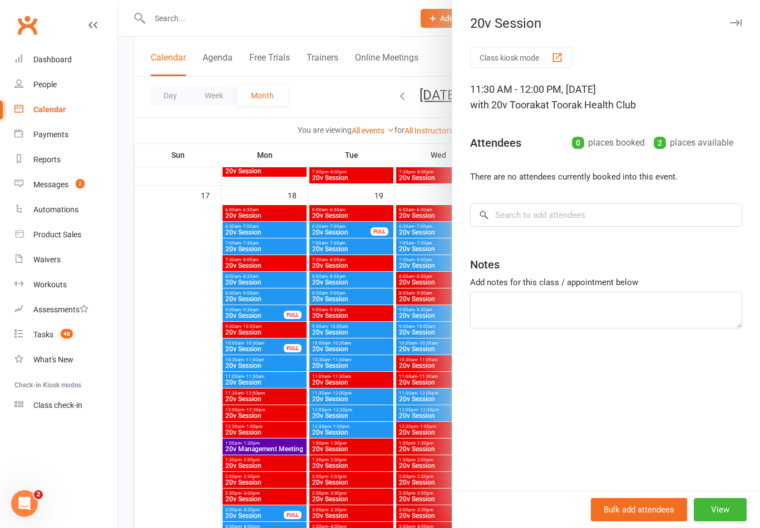
click at [327, 394] on div at bounding box center [439, 264] width 642 height 528
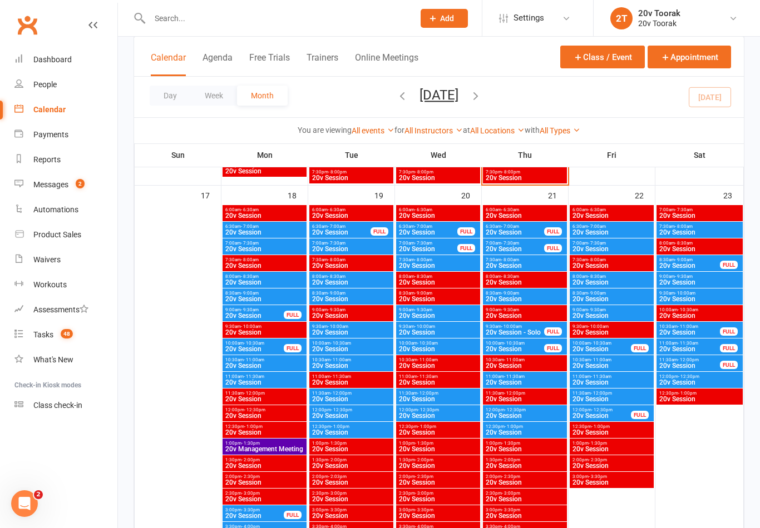
click at [603, 309] on span "- 9:30am" at bounding box center [597, 310] width 18 height 5
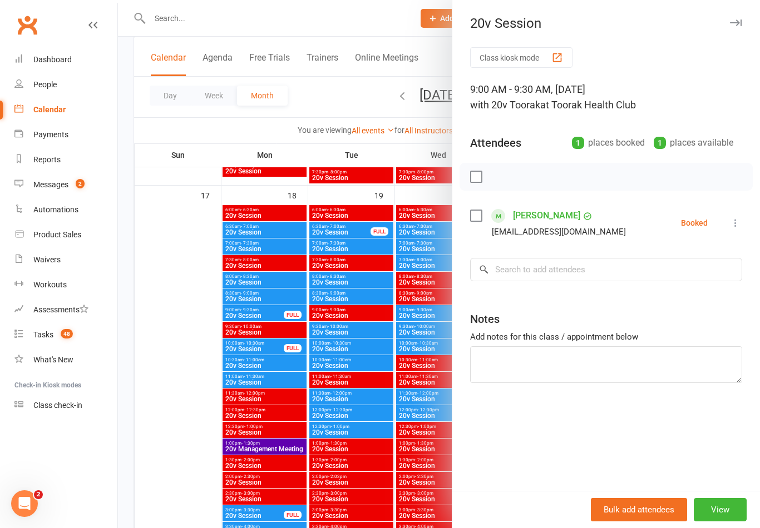
click at [355, 390] on div at bounding box center [439, 264] width 642 height 528
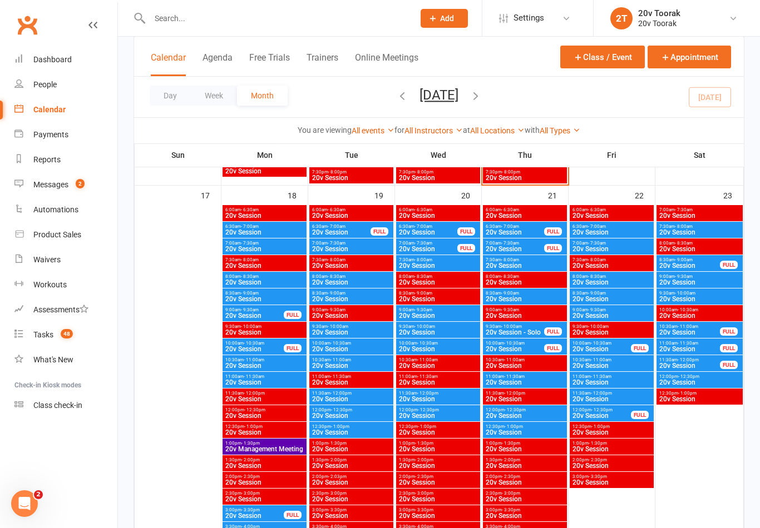
click at [607, 346] on span "20v Session" at bounding box center [602, 349] width 60 height 7
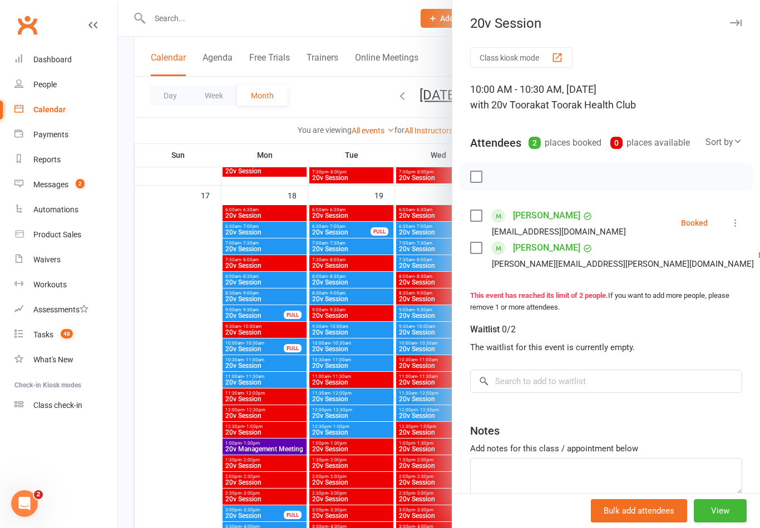
click at [352, 351] on div at bounding box center [439, 264] width 642 height 528
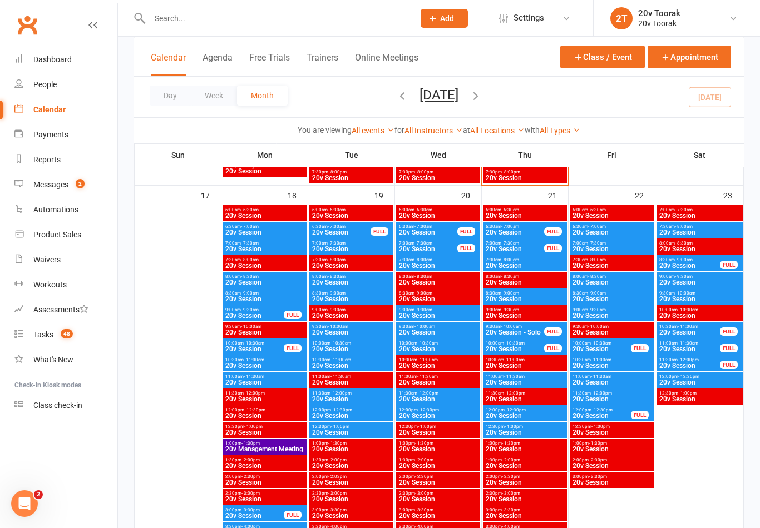
click at [594, 365] on span "20v Session" at bounding box center [612, 366] width 80 height 7
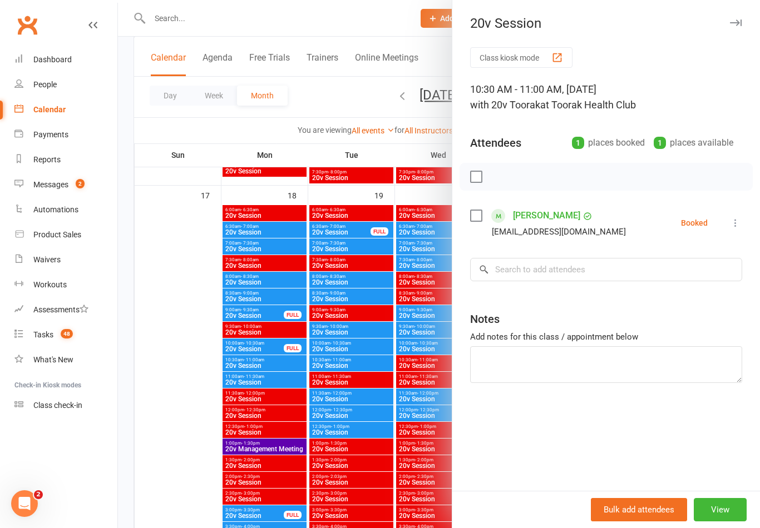
click at [349, 385] on div at bounding box center [439, 264] width 642 height 528
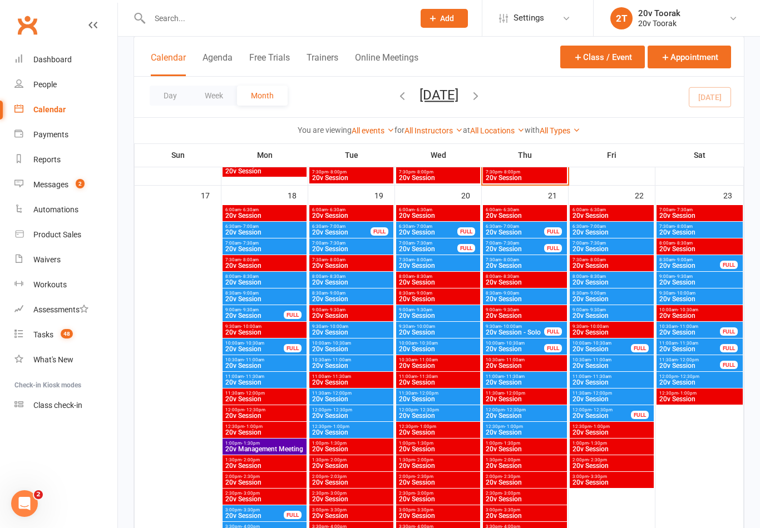
click at [593, 381] on span "20v Session" at bounding box center [612, 382] width 80 height 7
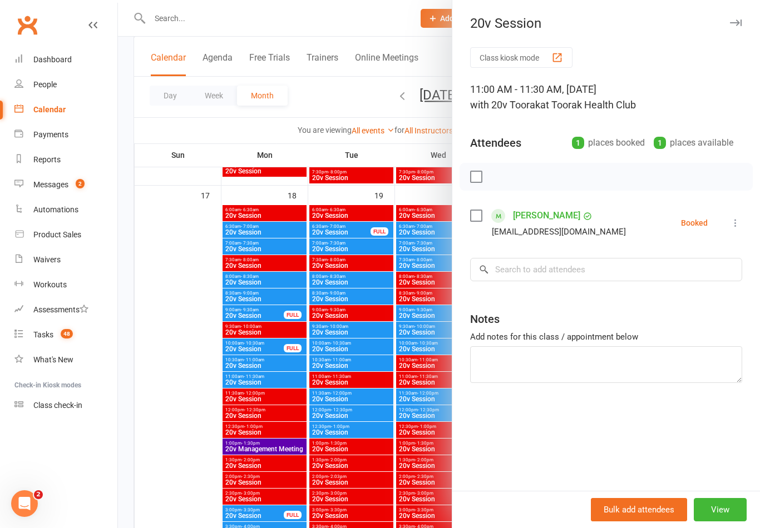
click at [333, 443] on div at bounding box center [439, 264] width 642 height 528
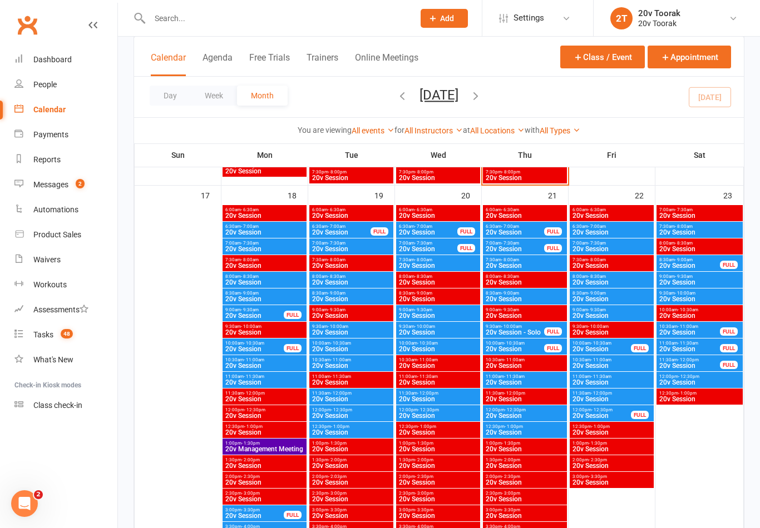
click at [600, 383] on span "20v Session" at bounding box center [612, 382] width 80 height 7
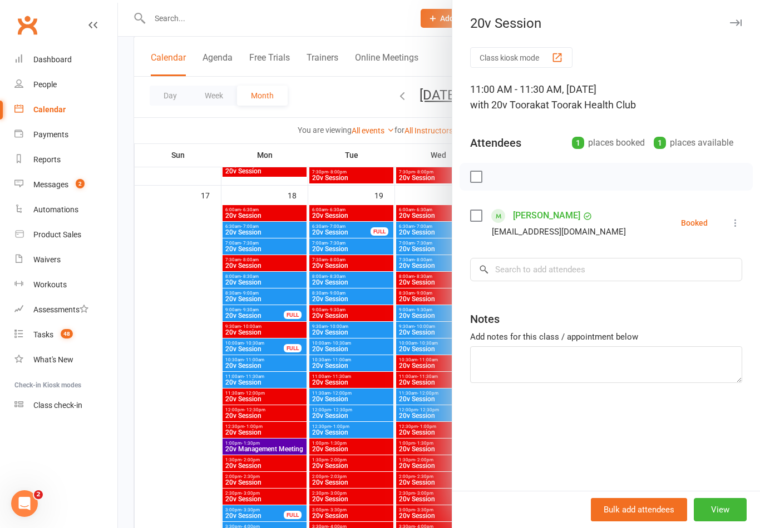
click at [376, 378] on div at bounding box center [439, 264] width 642 height 528
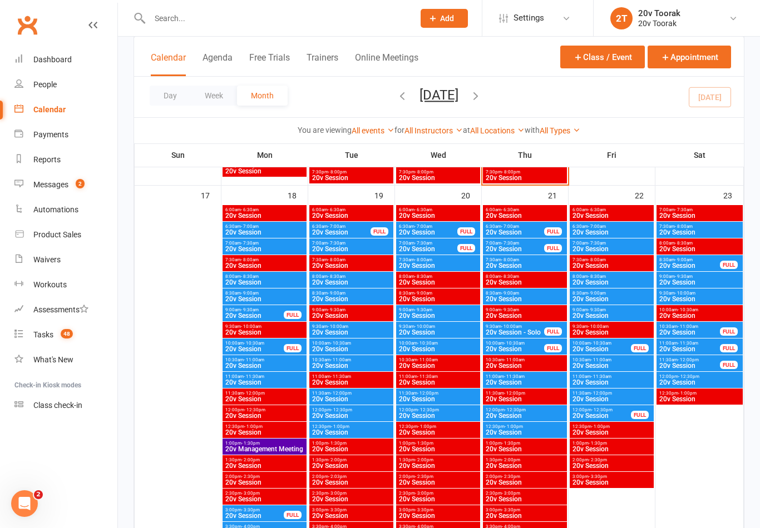
click at [592, 398] on span "20v Session" at bounding box center [612, 399] width 80 height 7
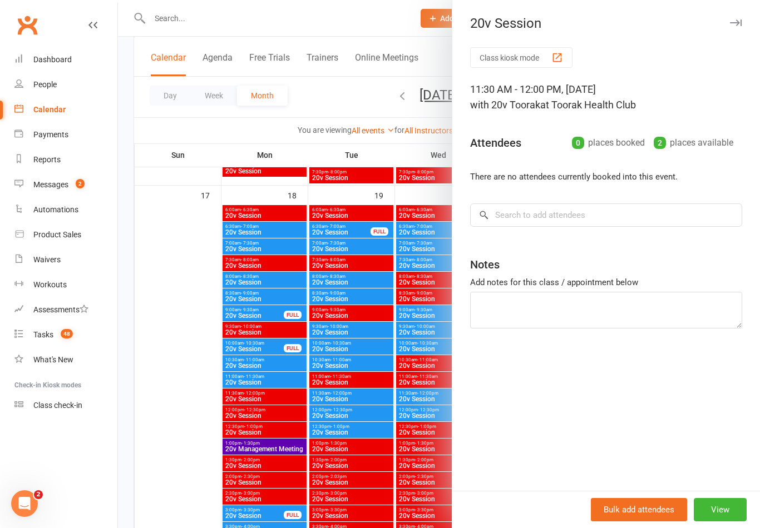
click at [383, 449] on div at bounding box center [439, 264] width 642 height 528
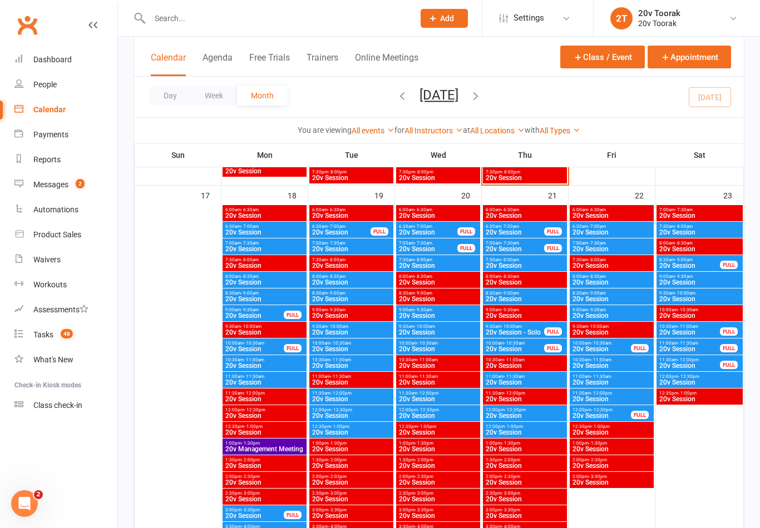
click at [610, 379] on span "20v Session" at bounding box center [612, 382] width 80 height 7
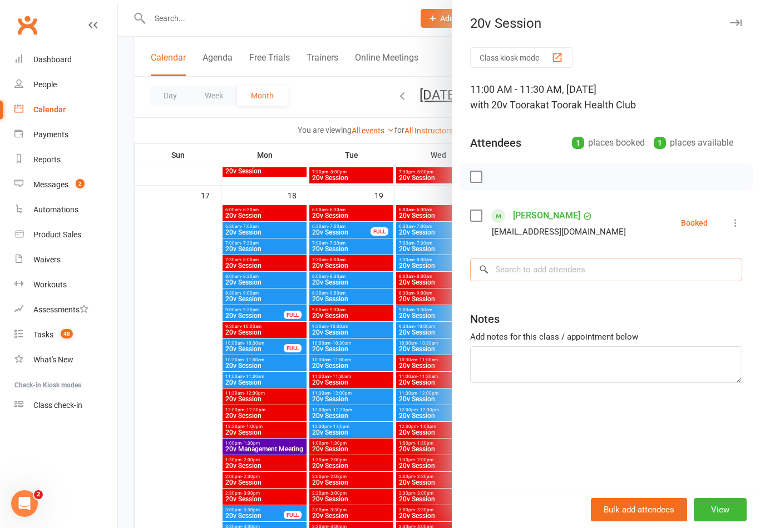
click at [558, 266] on input "search" at bounding box center [606, 269] width 272 height 23
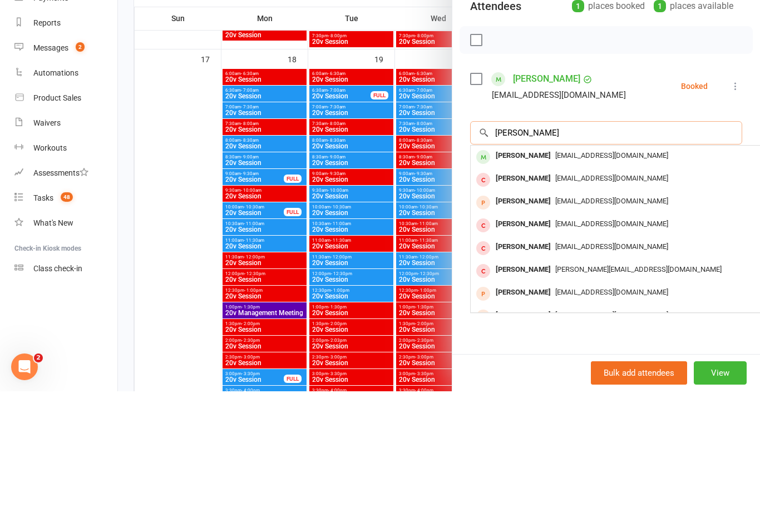
type input "Alex niss"
click at [619, 283] on div "Alex Nissen nissenalex@gmail.com" at bounding box center [637, 294] width 333 height 23
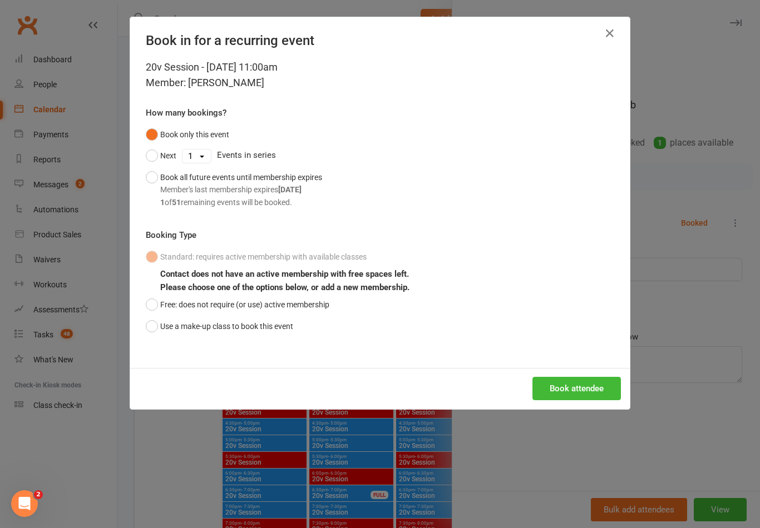
click at [269, 329] on button "Use a make-up class to book this event" at bounding box center [219, 326] width 147 height 21
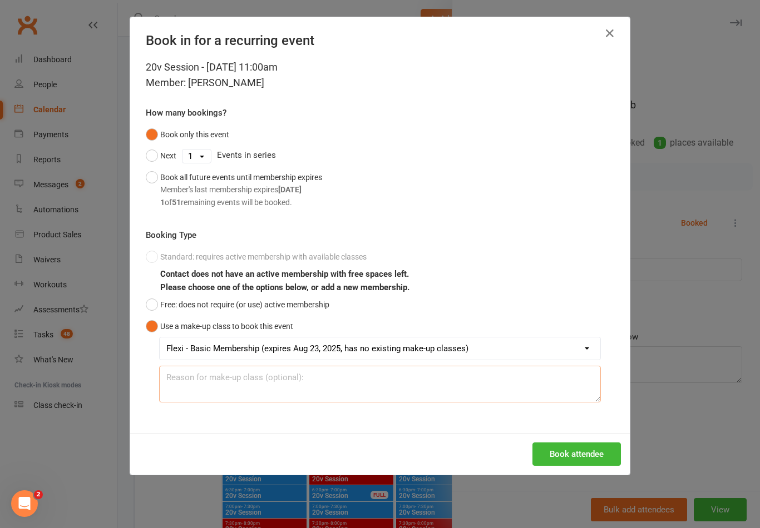
click at [319, 390] on textarea at bounding box center [380, 384] width 442 height 37
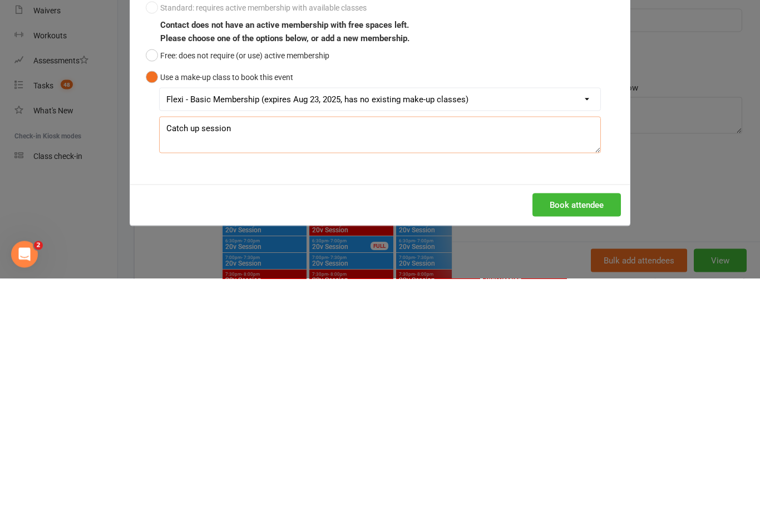
type textarea "Catch up session"
click at [596, 443] on button "Book attendee" at bounding box center [576, 454] width 88 height 23
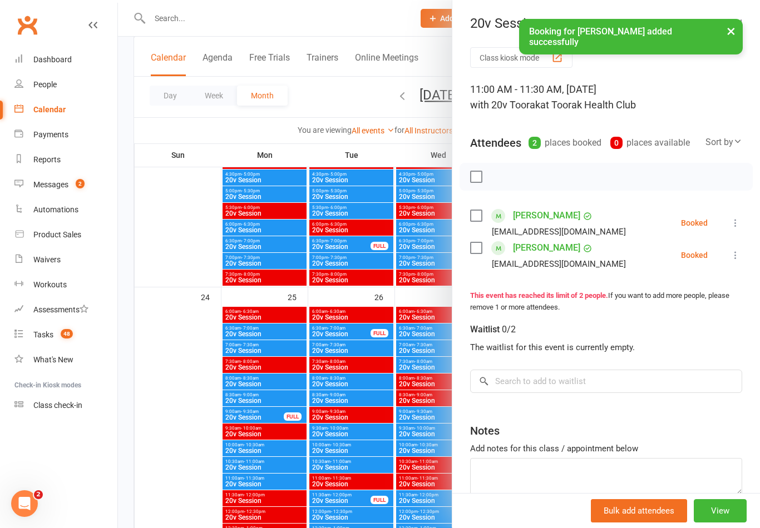
click at [399, 493] on div at bounding box center [439, 264] width 642 height 528
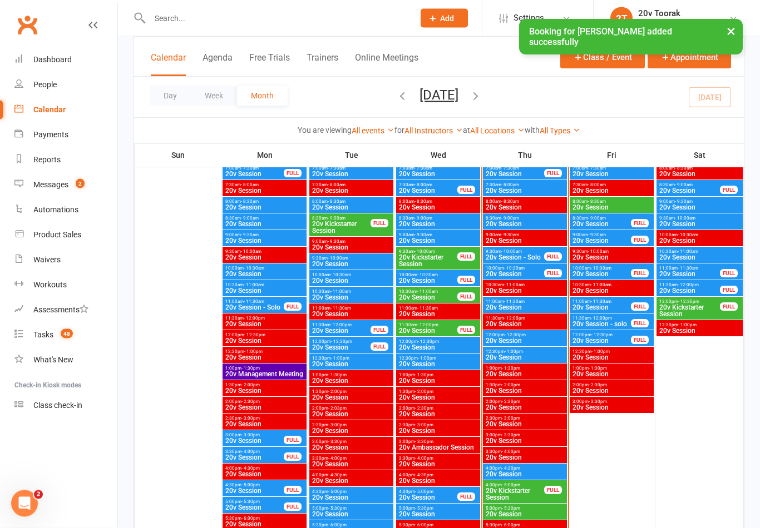
scroll to position [1102, 0]
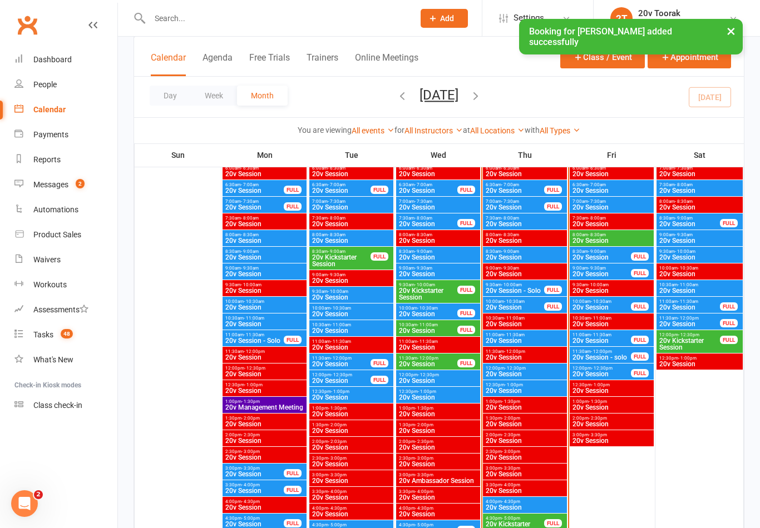
click at [518, 333] on span "- 11:30am" at bounding box center [514, 335] width 21 height 5
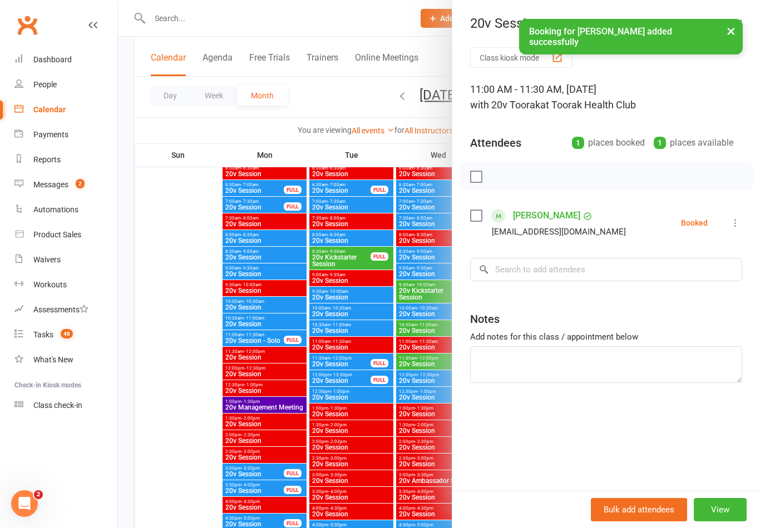
click at [731, 222] on icon at bounding box center [735, 223] width 11 height 11
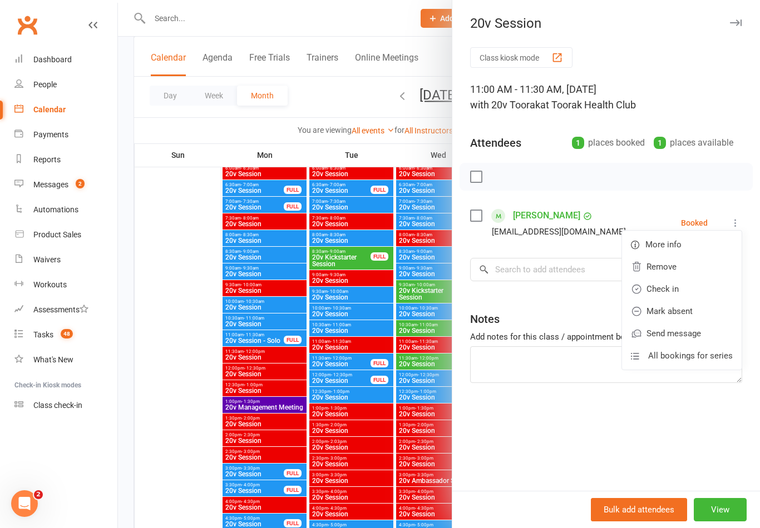
click at [700, 290] on link "Check in" at bounding box center [682, 289] width 120 height 22
click at [344, 416] on div at bounding box center [439, 264] width 642 height 528
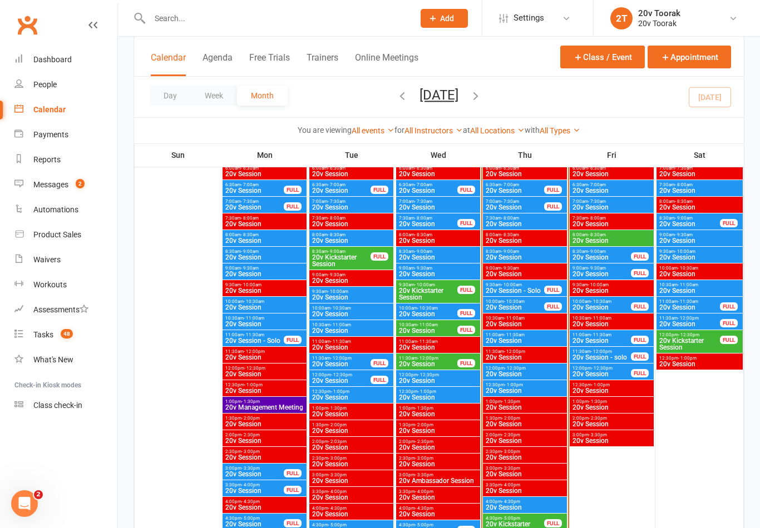
click at [540, 307] on span "20v Session" at bounding box center [515, 307] width 60 height 7
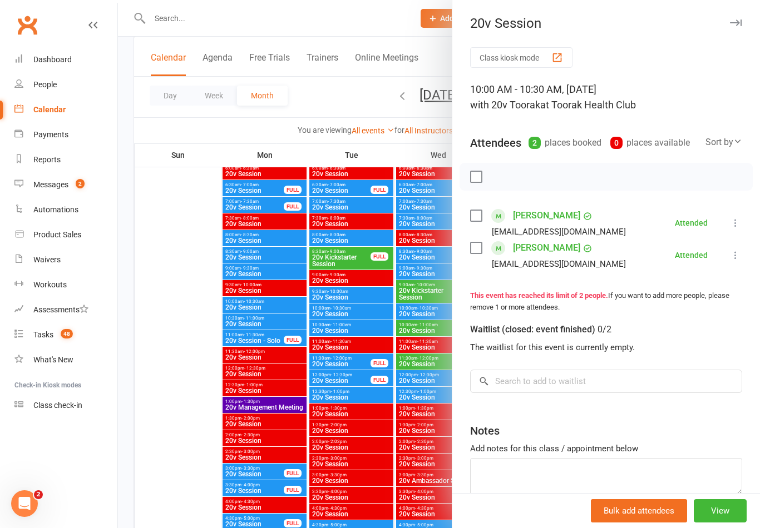
click at [375, 448] on div at bounding box center [439, 264] width 642 height 528
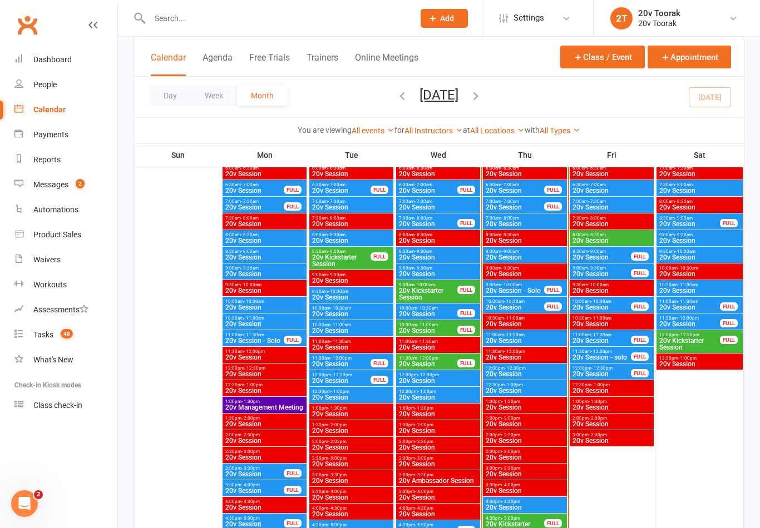
click at [537, 371] on span "20v Session" at bounding box center [525, 374] width 80 height 7
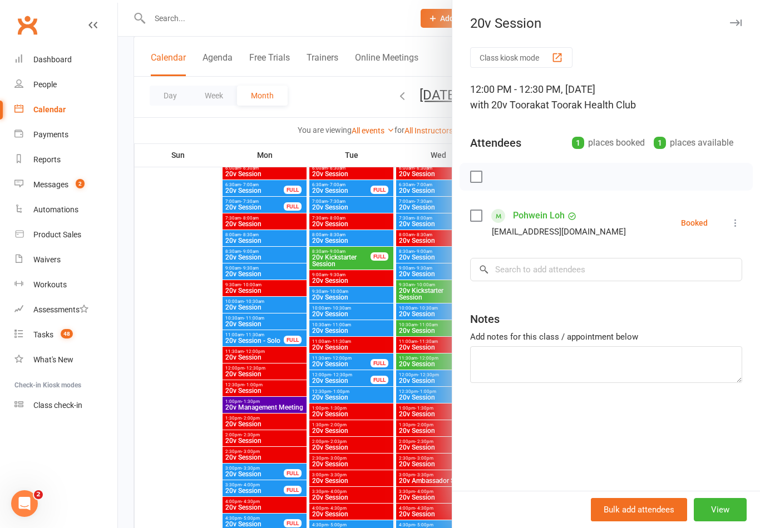
click at [411, 444] on div at bounding box center [439, 264] width 642 height 528
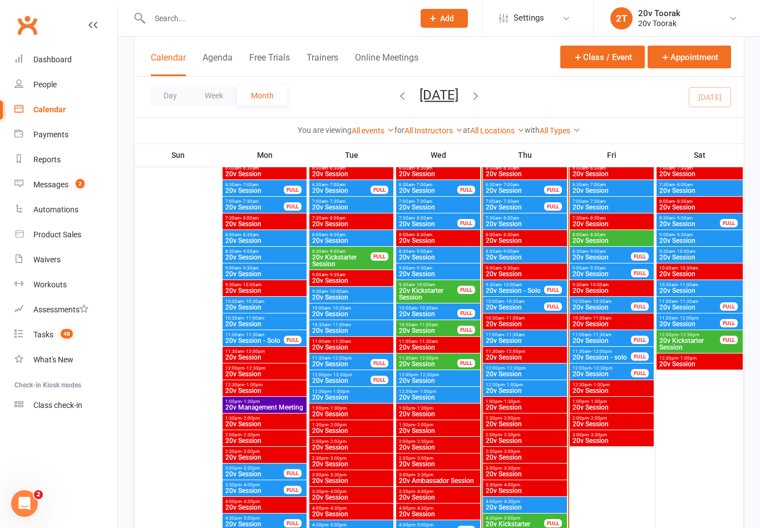
click at [503, 388] on span "20v Session" at bounding box center [525, 391] width 80 height 7
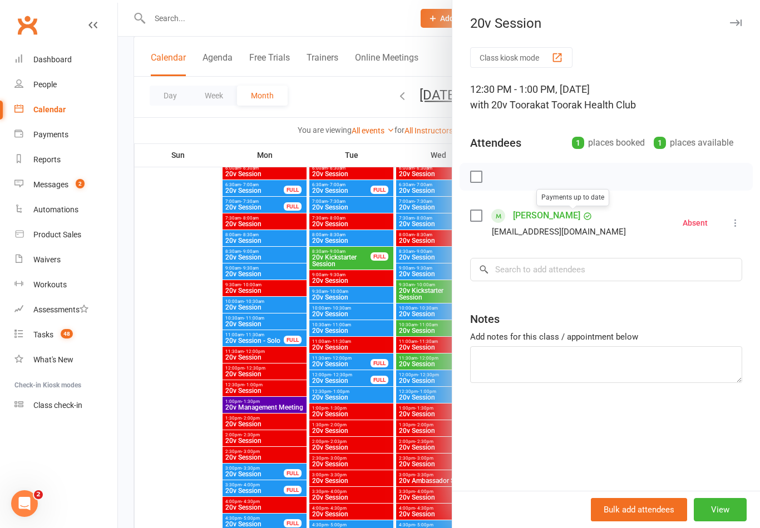
click at [582, 218] on icon at bounding box center [587, 216] width 10 height 10
click at [535, 212] on link "[PERSON_NAME]" at bounding box center [546, 216] width 67 height 18
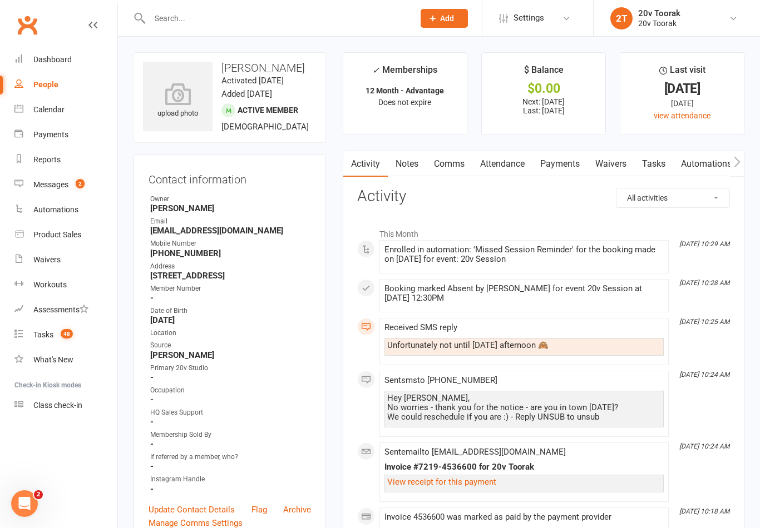
click at [703, 162] on link "Automations" at bounding box center [706, 164] width 66 height 26
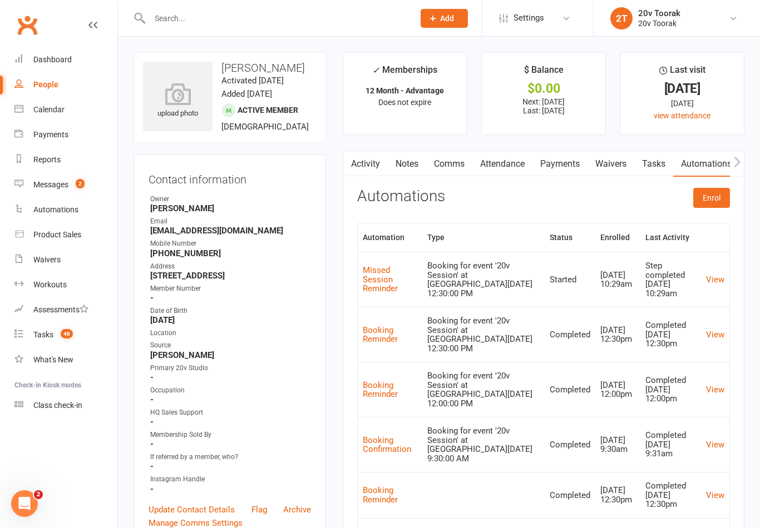
click at [716, 275] on link "View" at bounding box center [715, 280] width 18 height 10
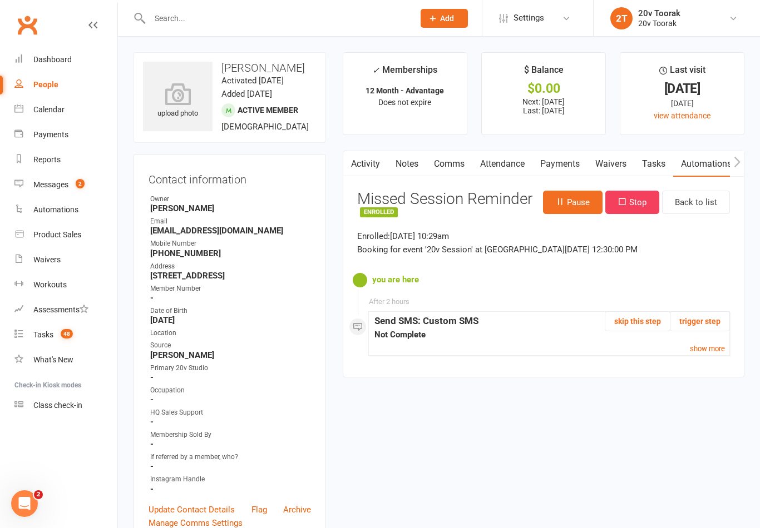
click at [641, 196] on button "Stop" at bounding box center [632, 202] width 54 height 23
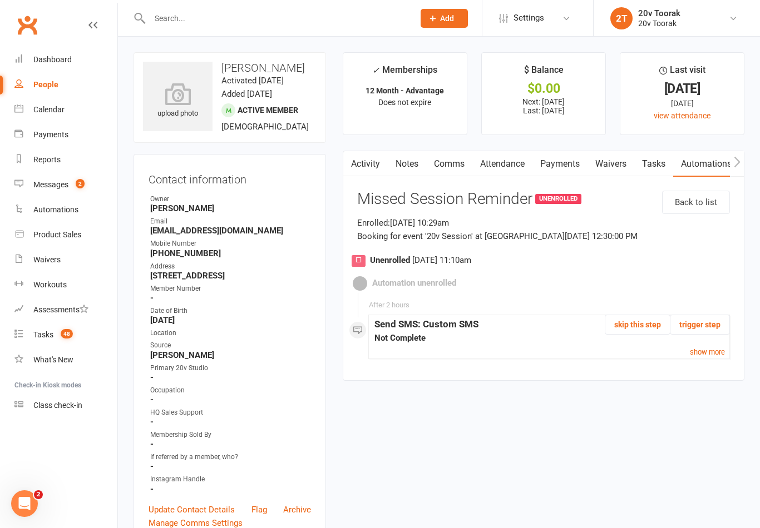
click at [379, 159] on link "Activity" at bounding box center [365, 164] width 45 height 26
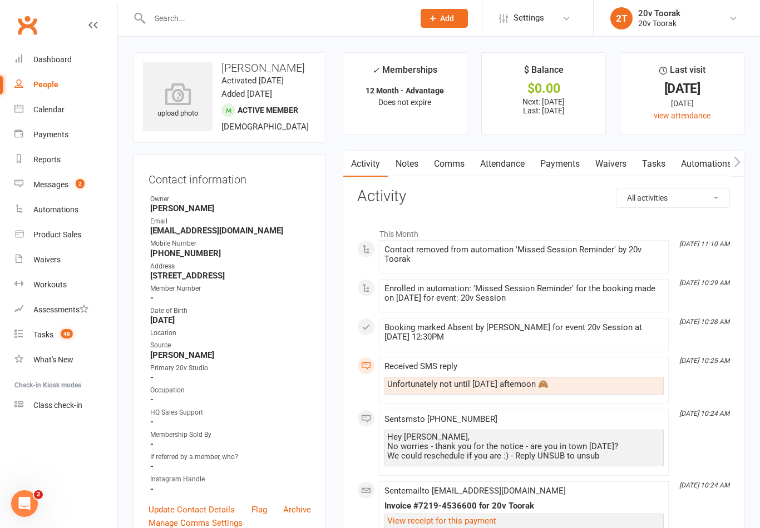
click at [68, 122] on link "Calendar" at bounding box center [65, 109] width 103 height 25
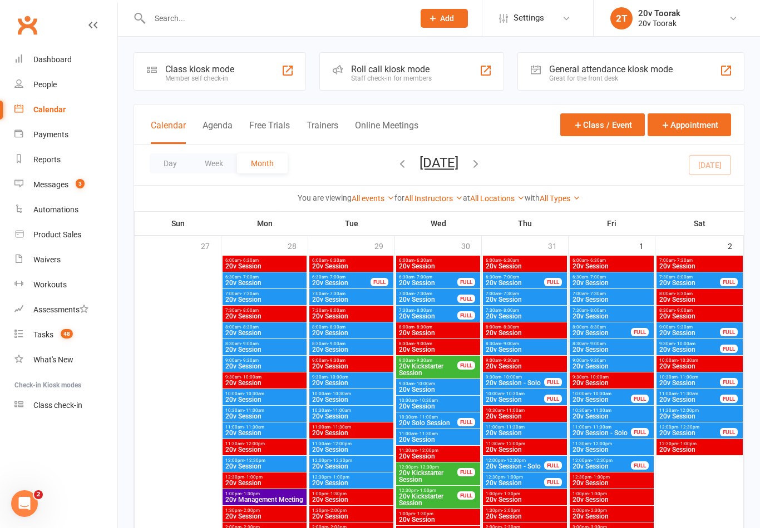
click at [24, 236] on icon at bounding box center [19, 234] width 10 height 10
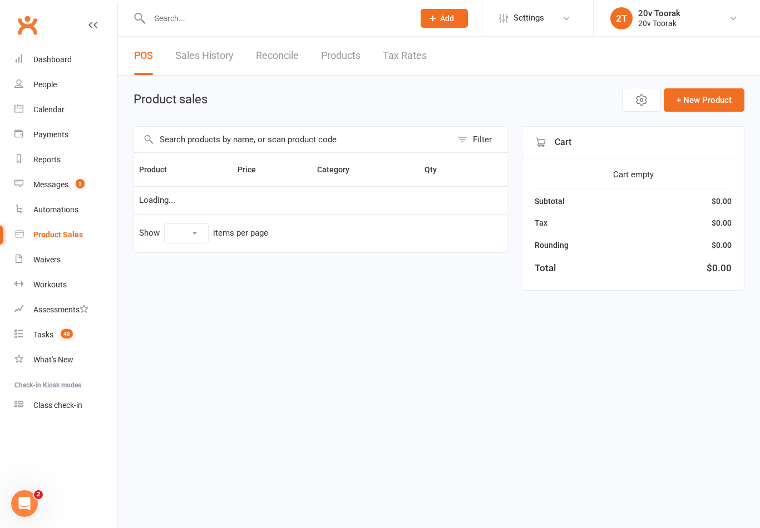
select select "10"
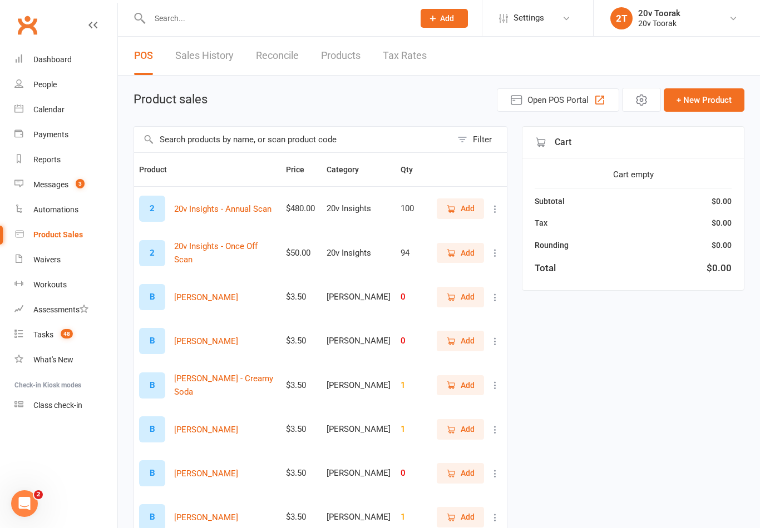
click at [352, 40] on link "Products" at bounding box center [340, 56] width 39 height 38
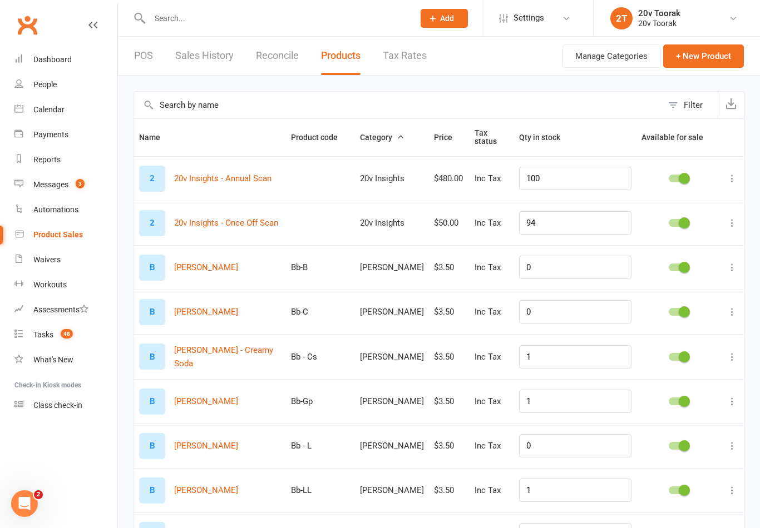
click at [12, 233] on li "Product Sales" at bounding box center [58, 235] width 117 height 25
click at [142, 53] on link "POS" at bounding box center [143, 56] width 19 height 38
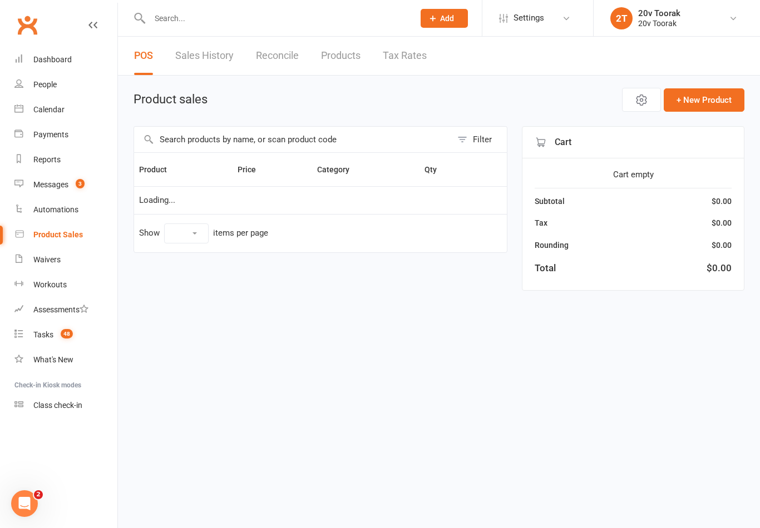
select select "10"
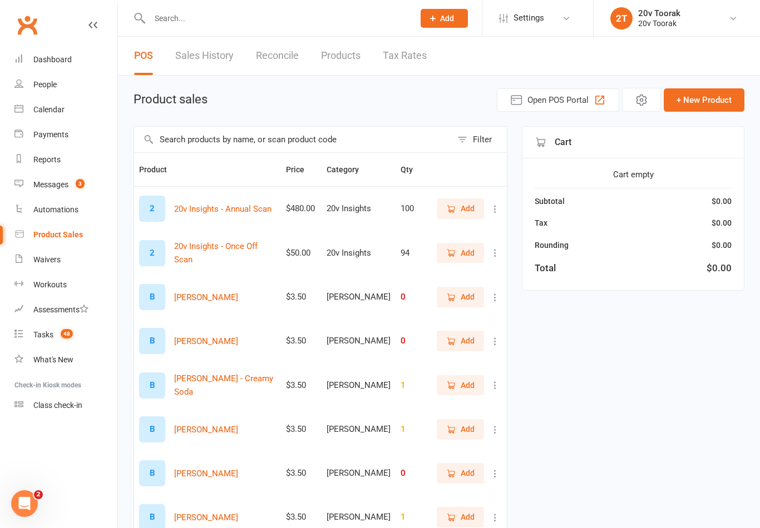
click at [26, 103] on link "Calendar" at bounding box center [65, 109] width 103 height 25
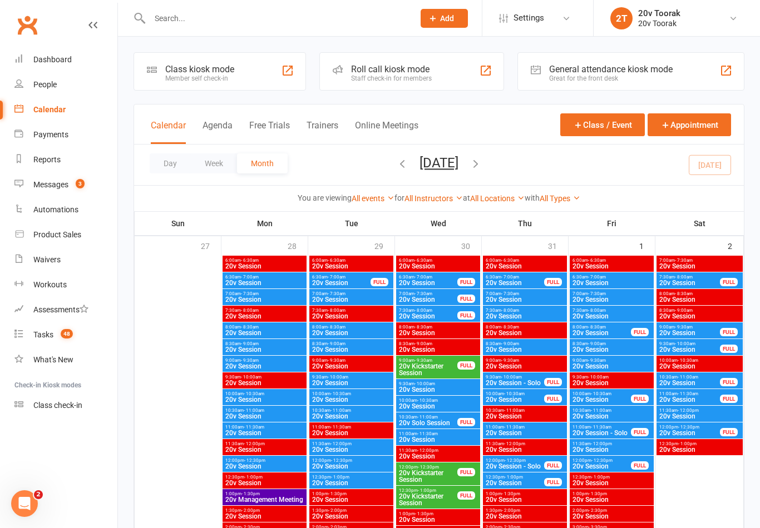
click at [33, 232] on link "Product Sales" at bounding box center [65, 235] width 103 height 25
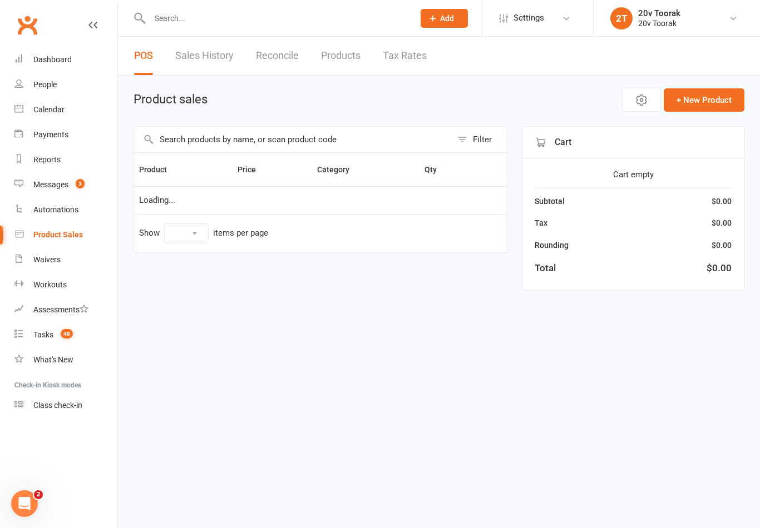
select select "10"
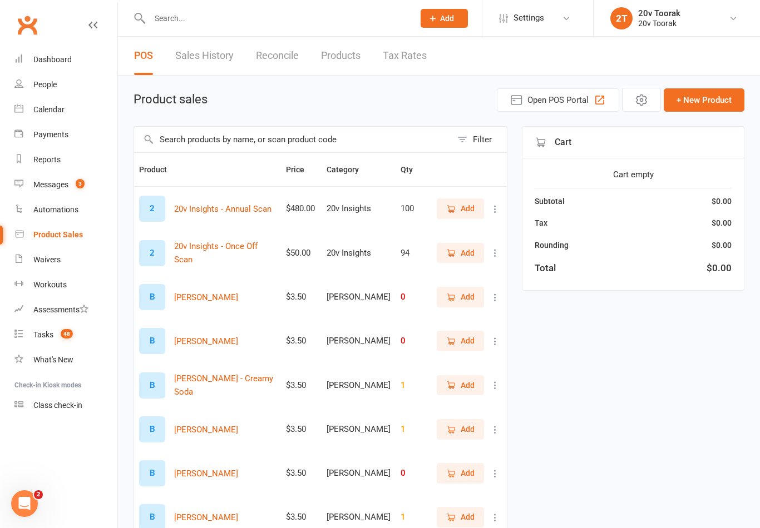
click at [533, 102] on span "Open POS Portal" at bounding box center [557, 99] width 61 height 13
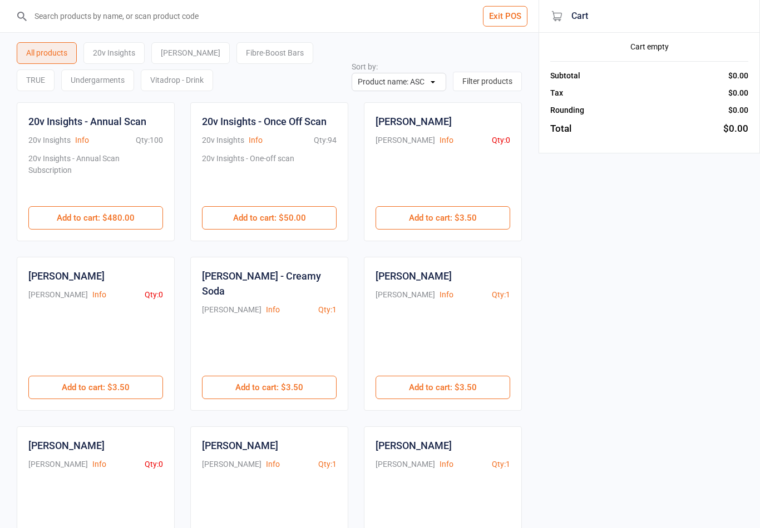
click at [61, 10] on input "search" at bounding box center [276, 16] width 494 height 32
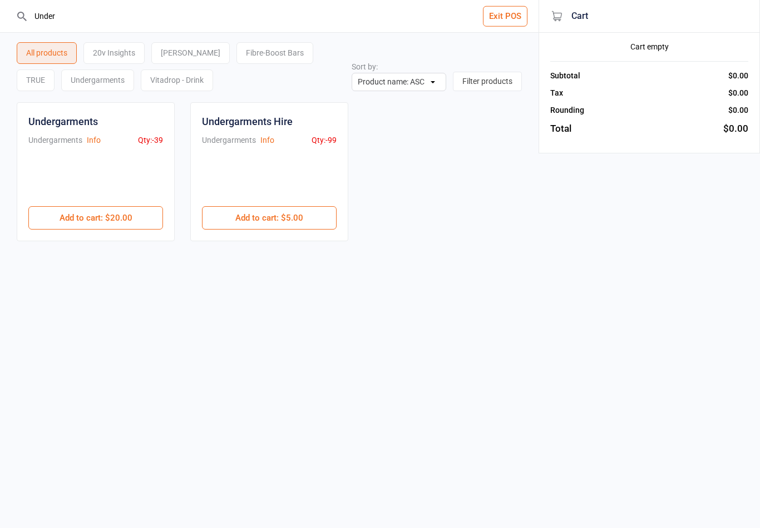
type input "Under"
click at [60, 221] on button "Add to cart : $20.00" at bounding box center [95, 217] width 135 height 23
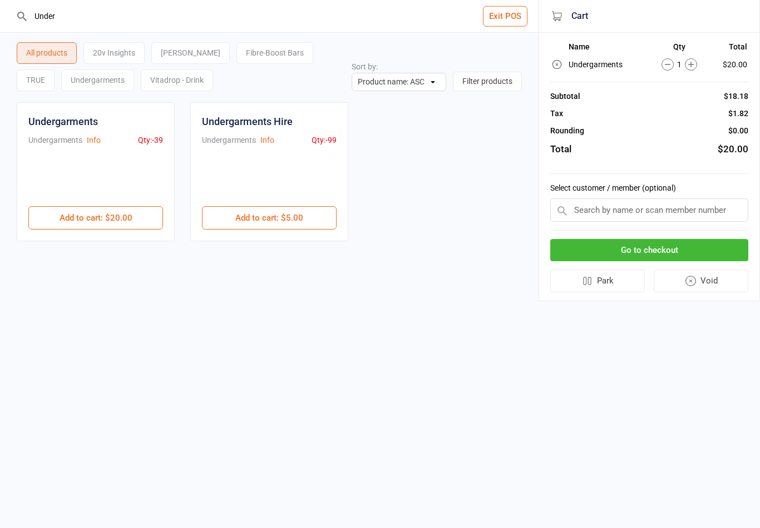
click at [627, 211] on input "text" at bounding box center [649, 210] width 198 height 23
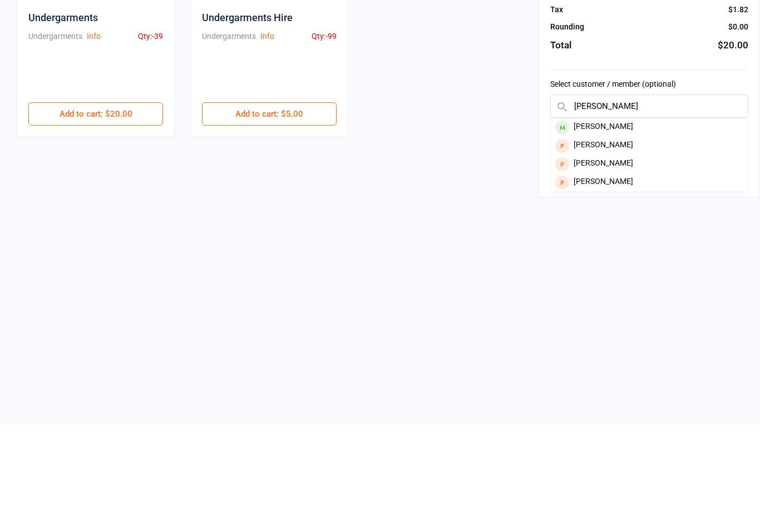
type input "Donna"
click at [582, 223] on div "Donna Zimbardi" at bounding box center [649, 232] width 197 height 18
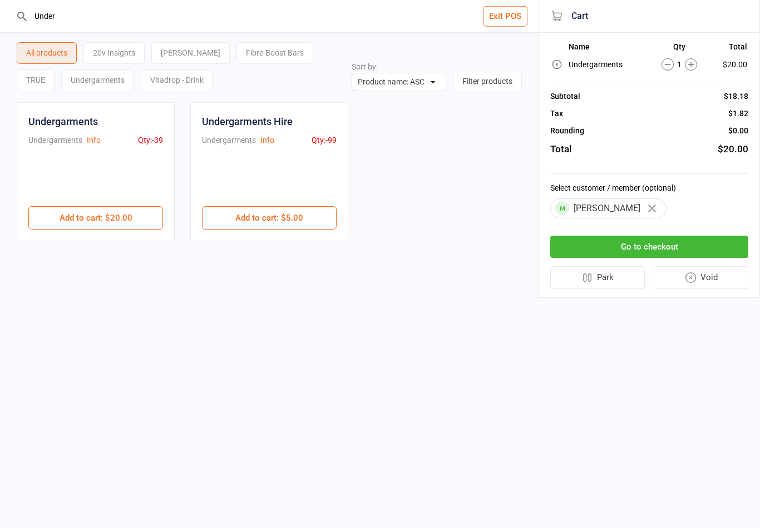
click at [602, 251] on button "Go to checkout" at bounding box center [649, 247] width 198 height 23
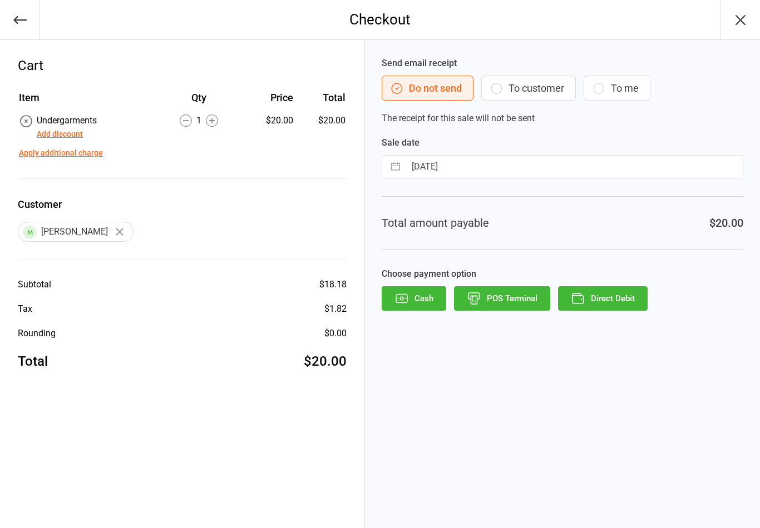
click at [511, 87] on button "To customer" at bounding box center [528, 88] width 95 height 25
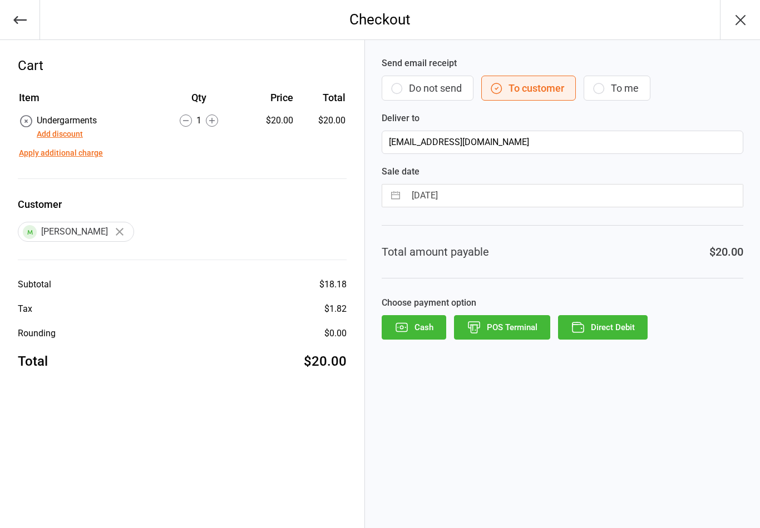
click at [602, 338] on button "Direct Debit" at bounding box center [603, 327] width 90 height 24
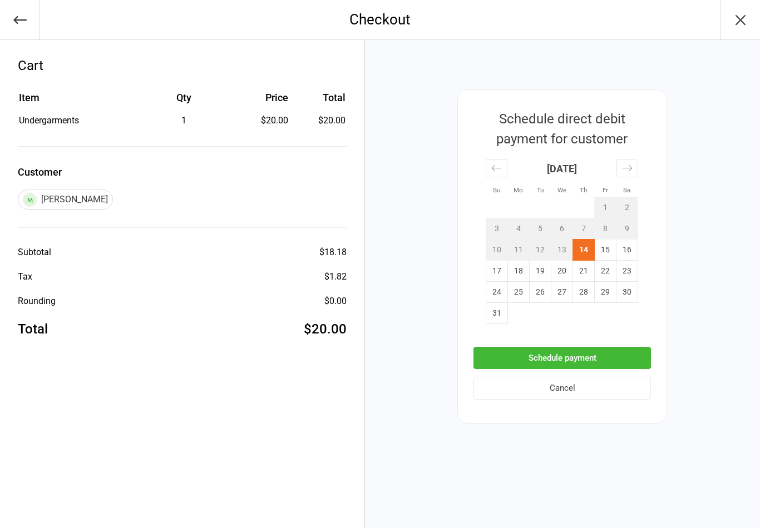
click at [531, 350] on button "Schedule payment" at bounding box center [561, 358] width 177 height 23
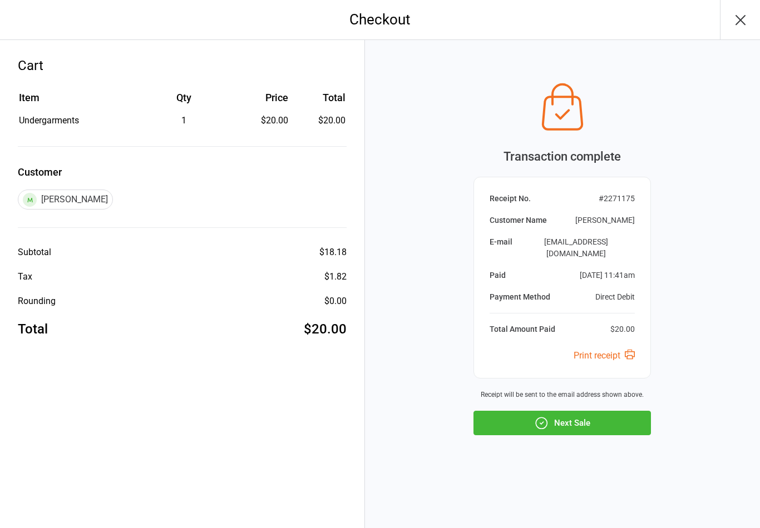
click at [496, 413] on button "Next Sale" at bounding box center [561, 423] width 177 height 24
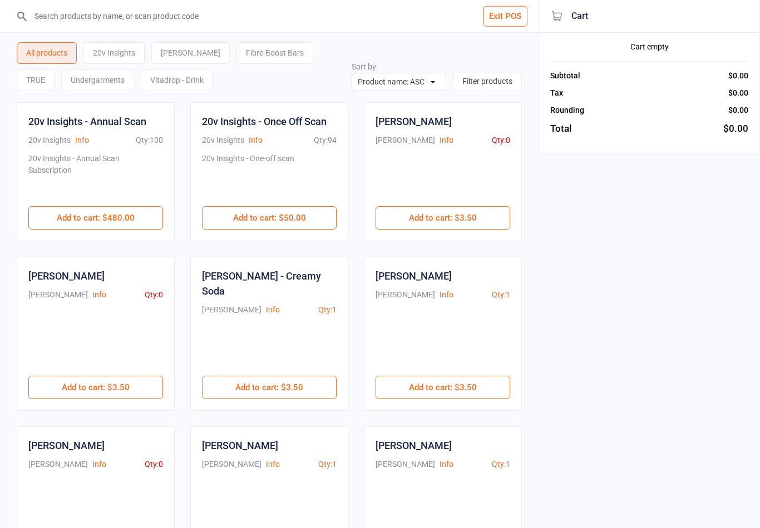
click at [510, 11] on button "Exit POS" at bounding box center [505, 16] width 45 height 21
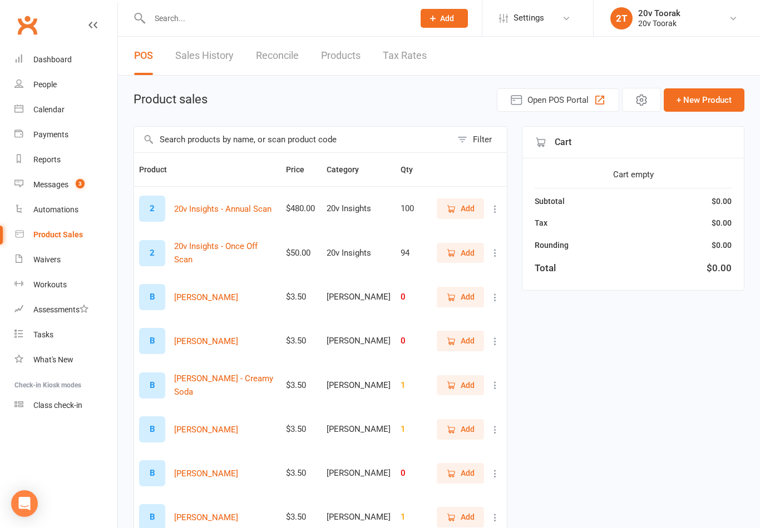
click at [35, 107] on div "Calendar" at bounding box center [48, 109] width 31 height 9
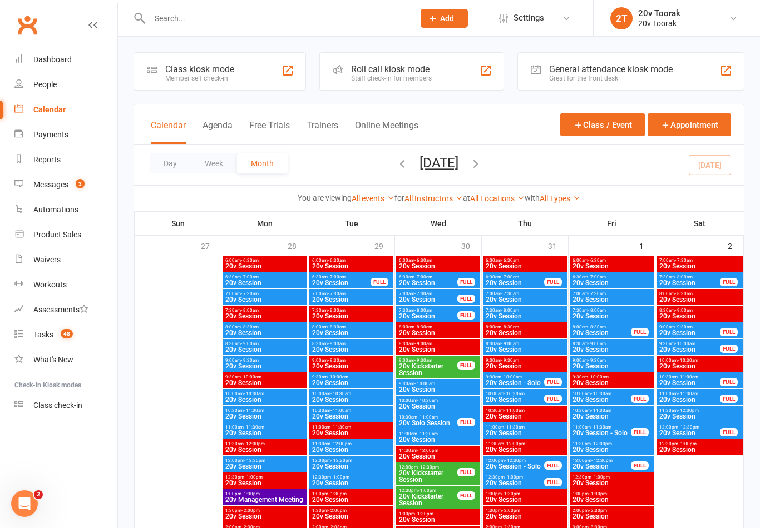
click at [77, 238] on div "Product Sales" at bounding box center [57, 234] width 48 height 9
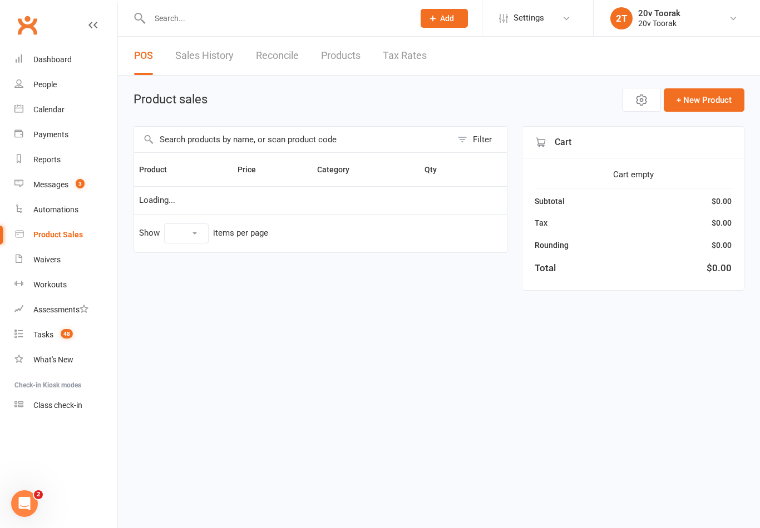
select select "10"
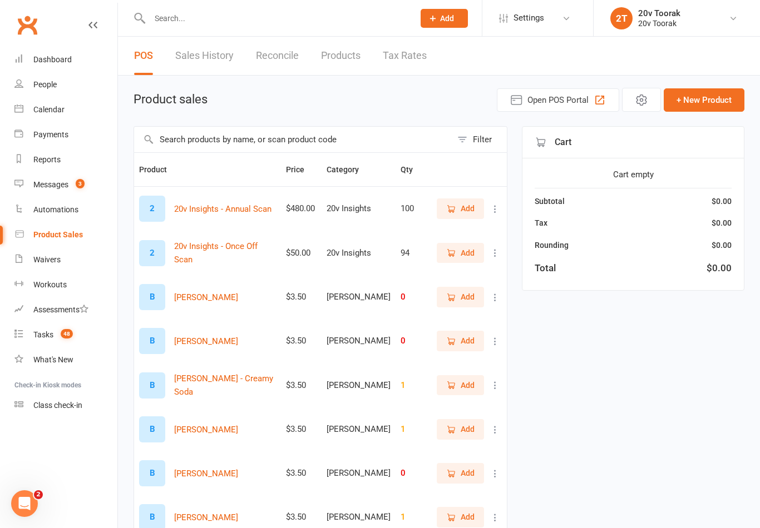
click at [146, 60] on link "POS" at bounding box center [143, 56] width 19 height 38
click at [559, 97] on span "Open POS Portal" at bounding box center [557, 99] width 61 height 13
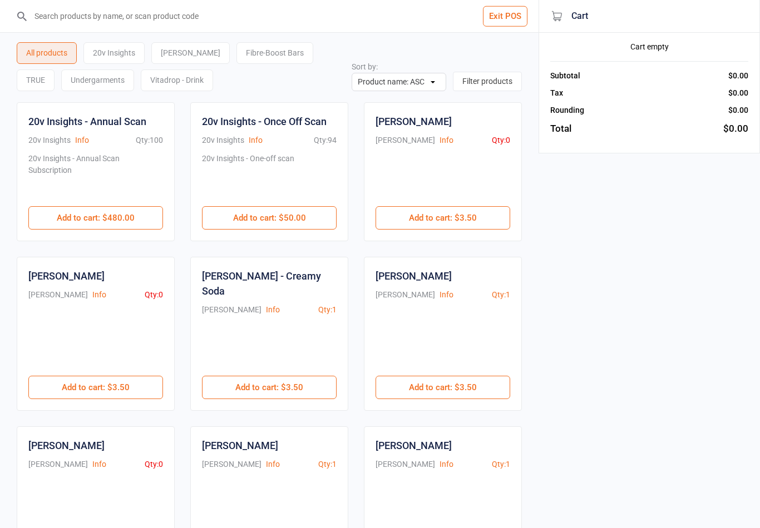
click at [151, 11] on input "search" at bounding box center [276, 16] width 494 height 32
click at [61, 78] on div "Undergarments" at bounding box center [97, 81] width 73 height 22
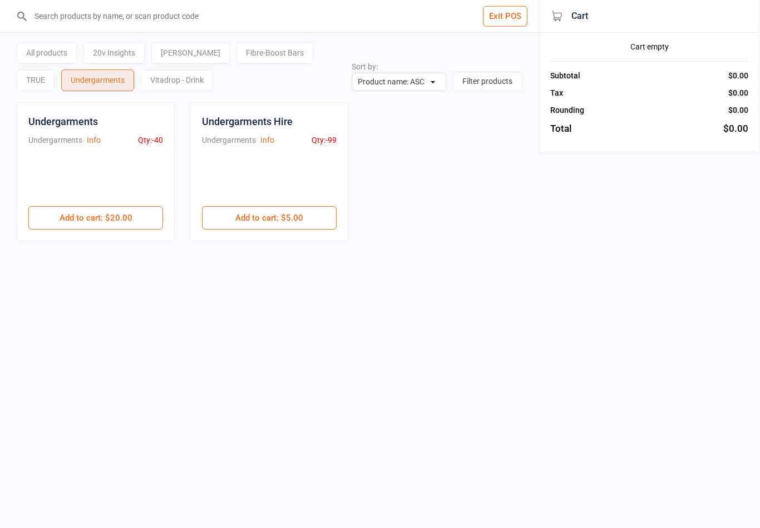
click at [313, 215] on button "Add to cart : $5.00" at bounding box center [269, 217] width 135 height 23
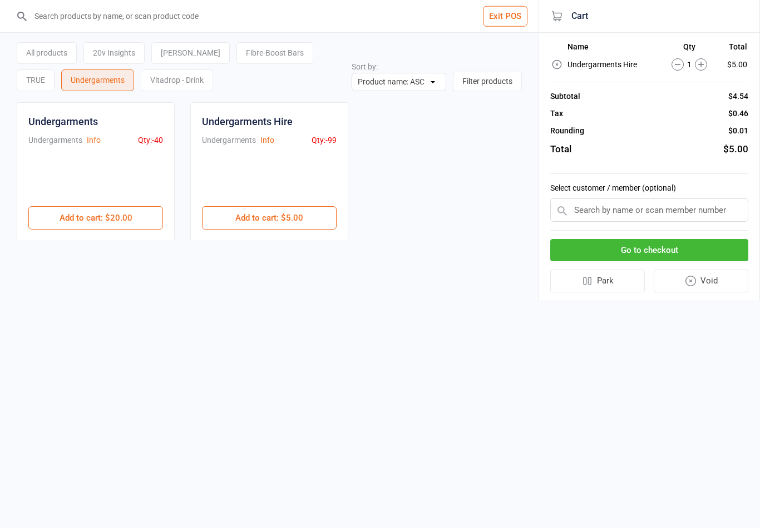
click at [699, 205] on input "text" at bounding box center [649, 210] width 198 height 23
type input "T"
type input "[PERSON_NAME]"
click at [682, 199] on input "[PERSON_NAME]" at bounding box center [649, 210] width 198 height 23
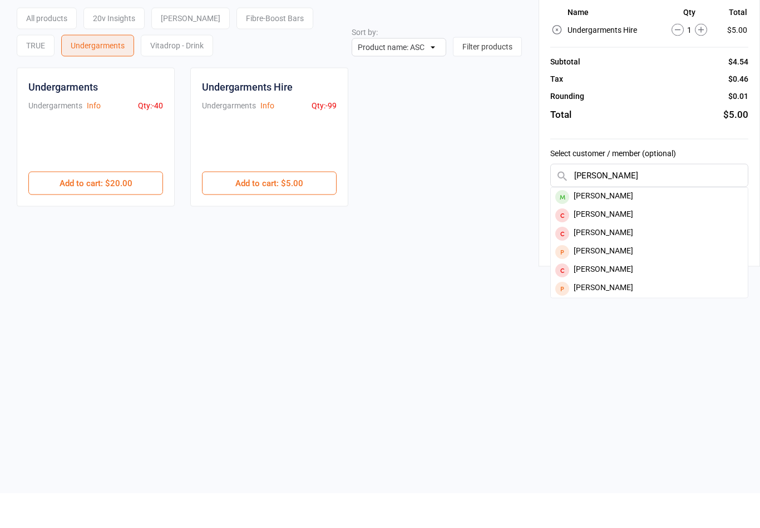
type input "[PERSON_NAME]"
click at [627, 223] on div "[PERSON_NAME]" at bounding box center [649, 232] width 197 height 18
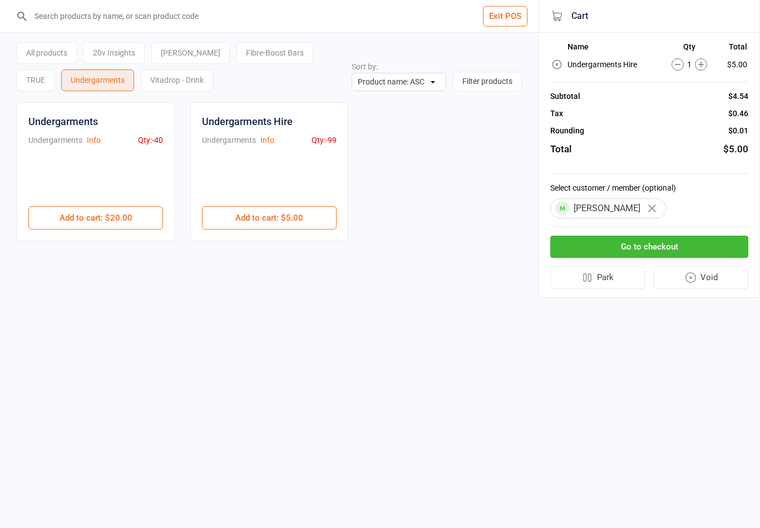
click at [699, 241] on button "Go to checkout" at bounding box center [649, 247] width 198 height 23
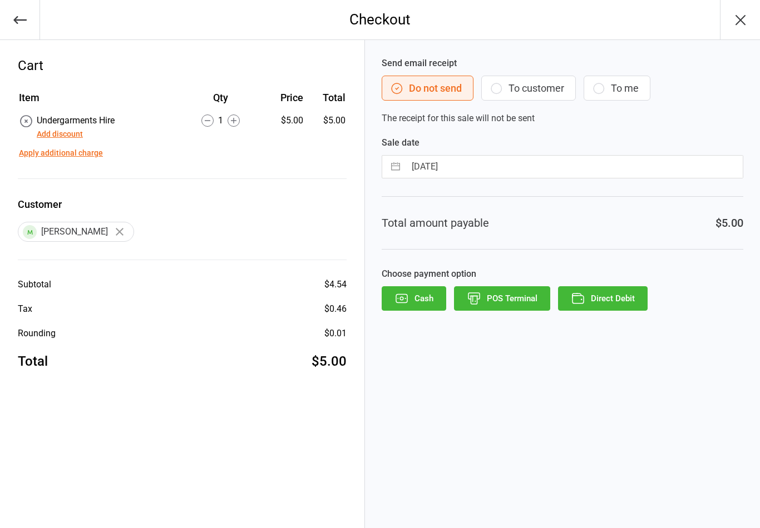
click at [501, 88] on icon "button" at bounding box center [496, 88] width 13 height 13
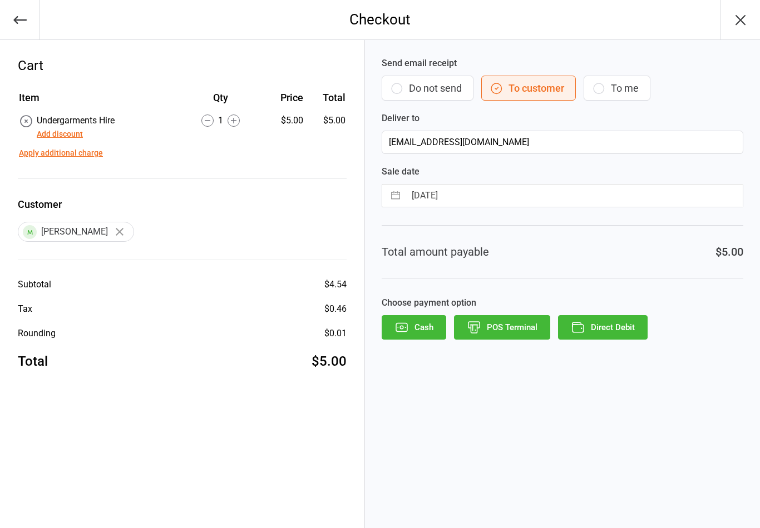
click at [629, 328] on button "Direct Debit" at bounding box center [603, 327] width 90 height 24
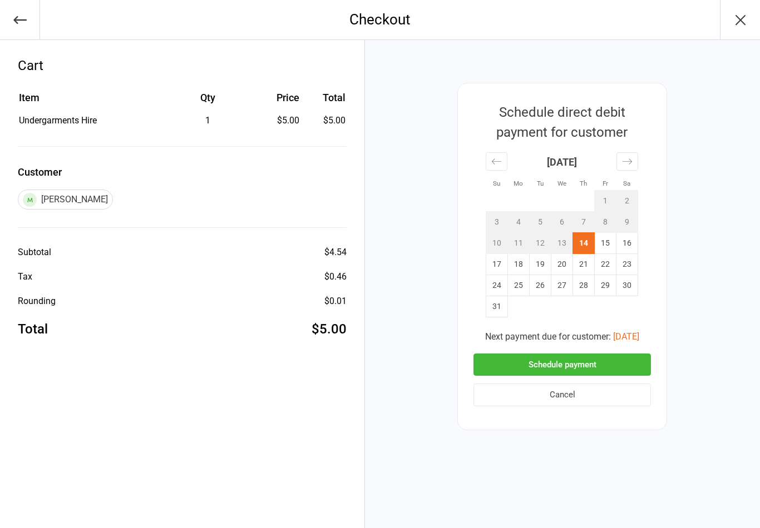
click at [639, 331] on button "[DATE]" at bounding box center [626, 336] width 26 height 13
click at [630, 359] on button "Schedule payment" at bounding box center [561, 365] width 177 height 23
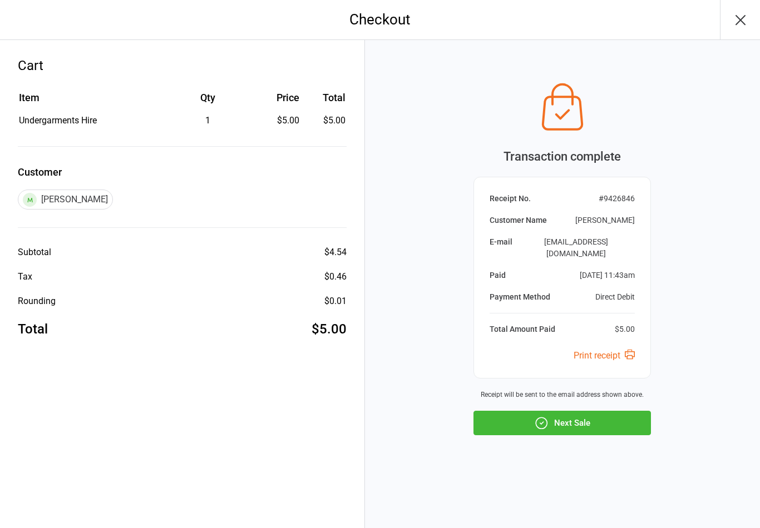
click at [602, 419] on button "Next Sale" at bounding box center [561, 423] width 177 height 24
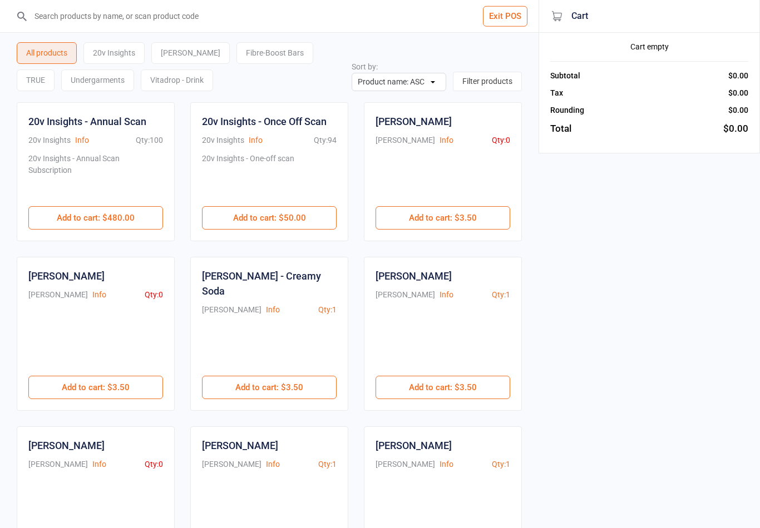
click at [507, 12] on button "Exit POS" at bounding box center [505, 16] width 45 height 21
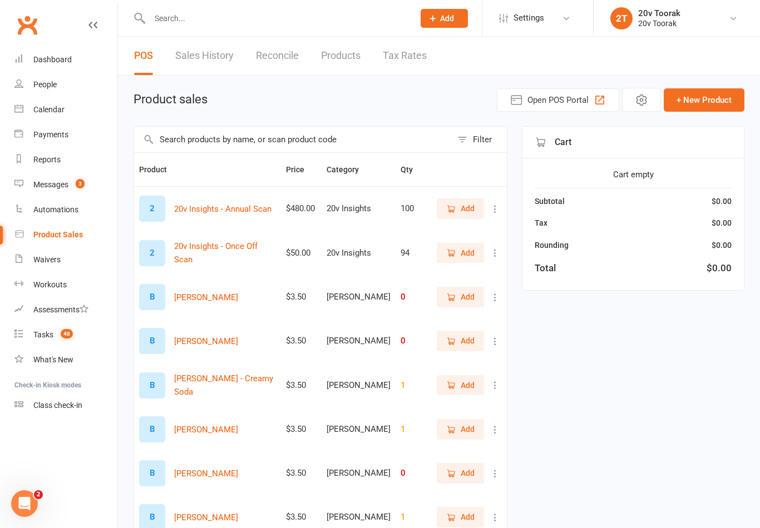
click at [196, 57] on link "Sales History" at bounding box center [204, 56] width 58 height 38
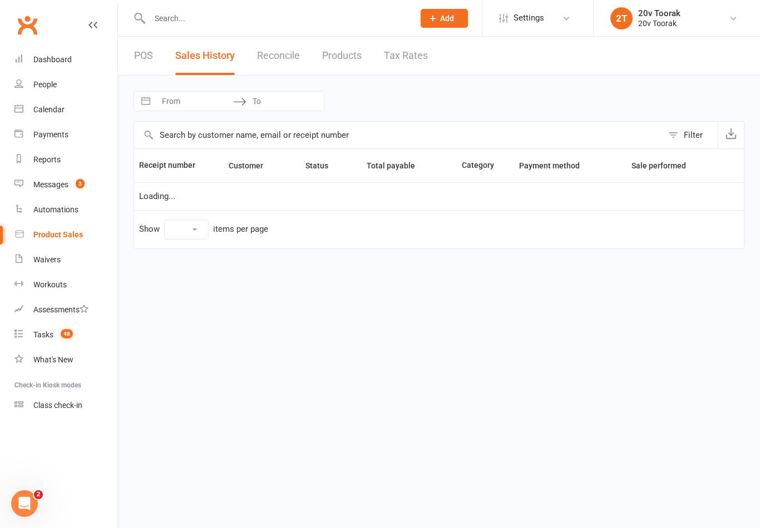
select select "25"
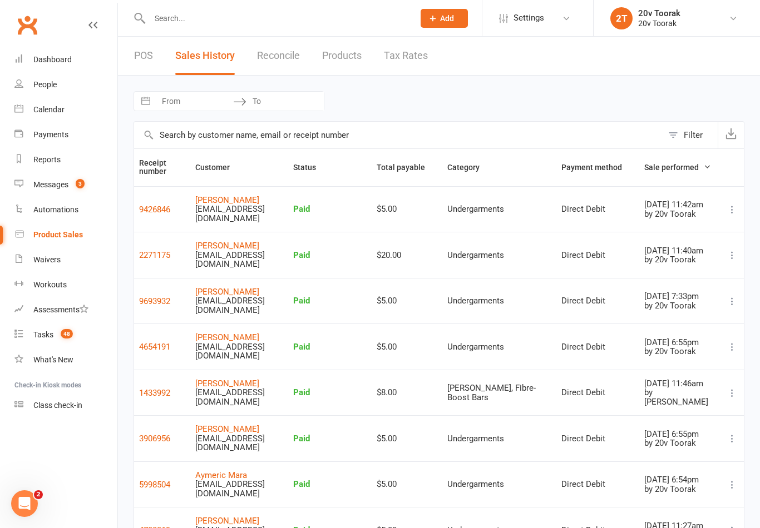
click at [204, 296] on link "[PERSON_NAME]" at bounding box center [227, 292] width 64 height 10
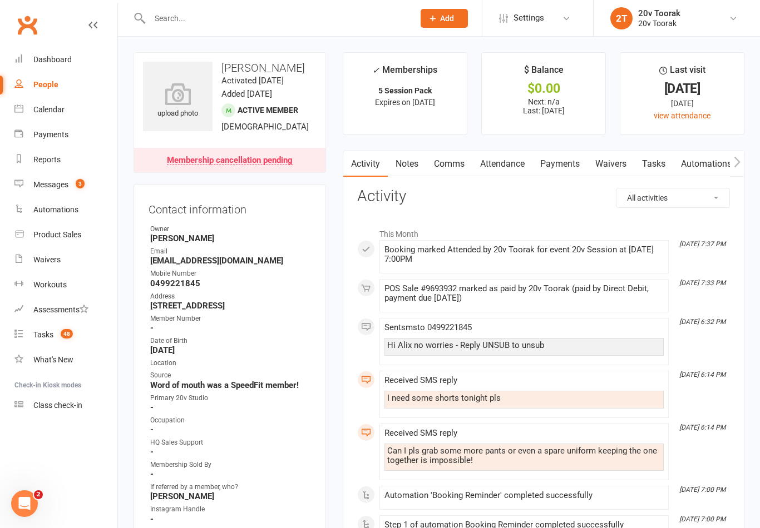
click at [562, 171] on link "Payments" at bounding box center [559, 164] width 55 height 26
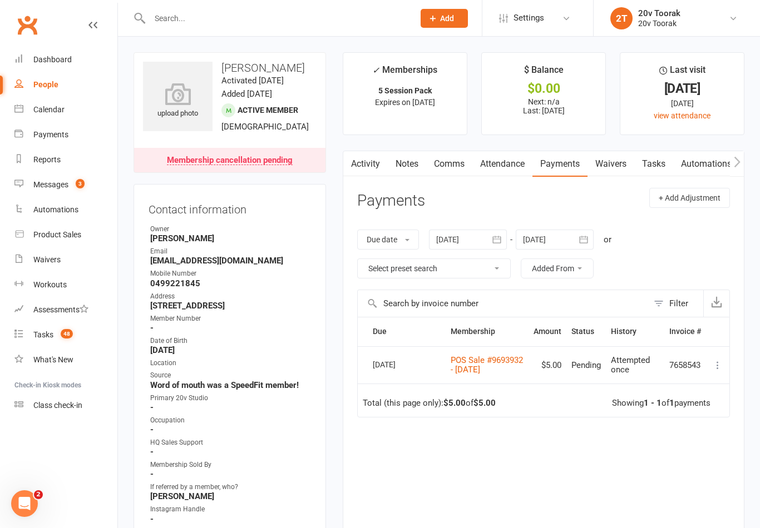
click at [495, 240] on icon "button" at bounding box center [496, 239] width 11 height 11
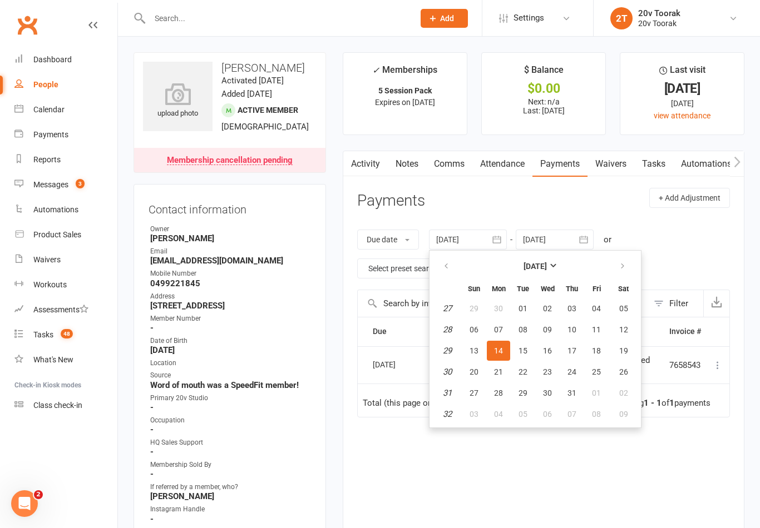
click at [434, 272] on table "[DATE] Sun Mon Tue Wed Thu Fri Sat 27 29 30 01 02 03 04 05 28 06 07 08 09 10 11…" at bounding box center [535, 339] width 207 height 172
click at [444, 273] on button "button" at bounding box center [447, 266] width 24 height 20
click at [448, 264] on icon "button" at bounding box center [446, 266] width 8 height 9
click at [454, 265] on button "button" at bounding box center [447, 266] width 24 height 20
click at [450, 264] on icon "button" at bounding box center [446, 266] width 8 height 9
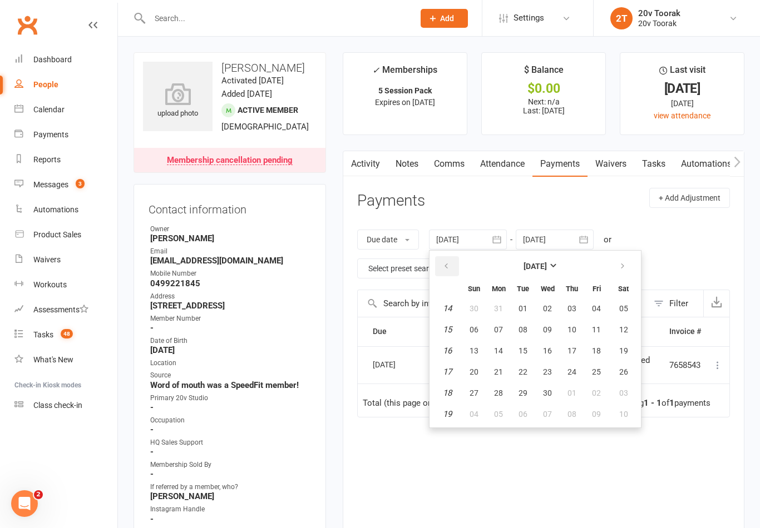
click at [441, 258] on button "button" at bounding box center [447, 266] width 24 height 20
click at [459, 330] on td "6" at bounding box center [447, 330] width 28 height 20
click at [449, 327] on em "6" at bounding box center [447, 330] width 4 height 10
click at [476, 332] on span "02" at bounding box center [473, 329] width 9 height 9
type input "[DATE]"
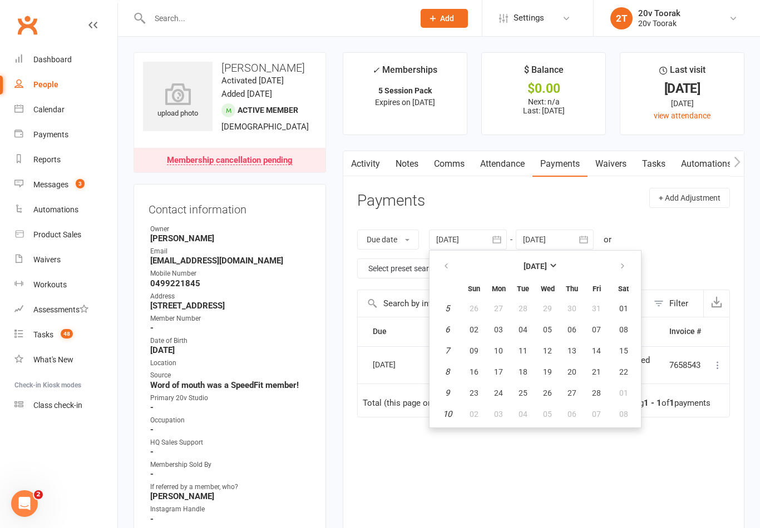
scroll to position [113, 0]
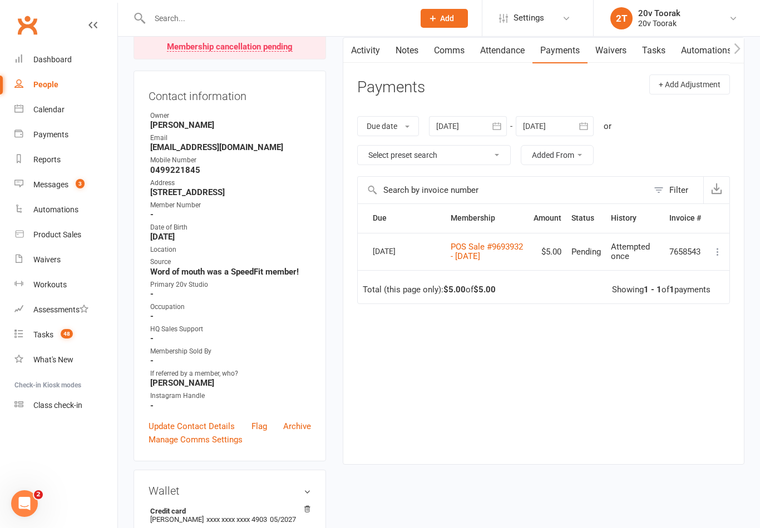
click at [498, 130] on icon "button" at bounding box center [496, 126] width 11 height 11
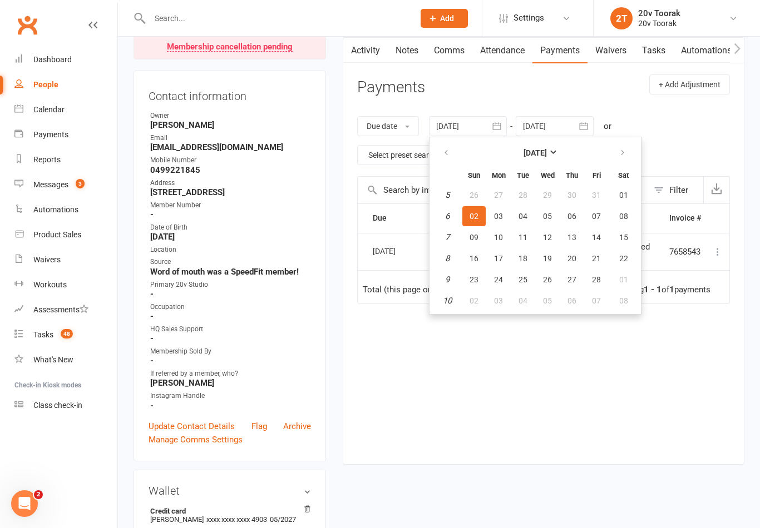
click at [413, 413] on div "Due Contact Membership Amount Status History Invoice # Select this [DATE] [PERS…" at bounding box center [543, 326] width 373 height 244
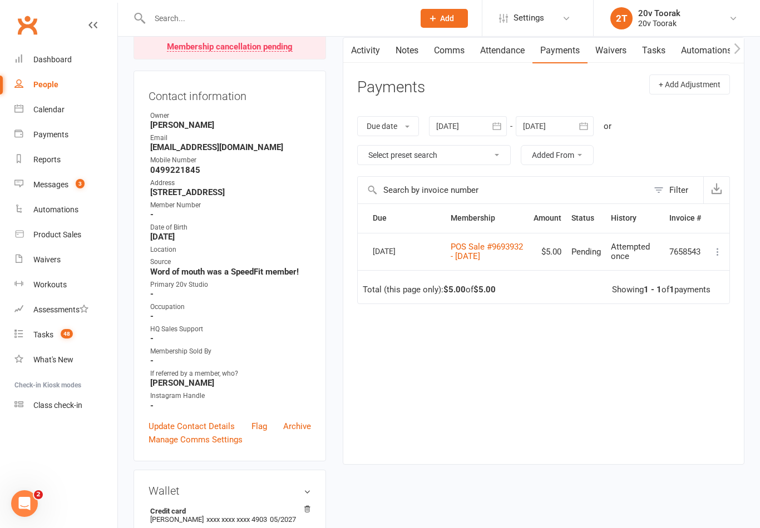
click at [362, 53] on link "Activity" at bounding box center [365, 51] width 45 height 26
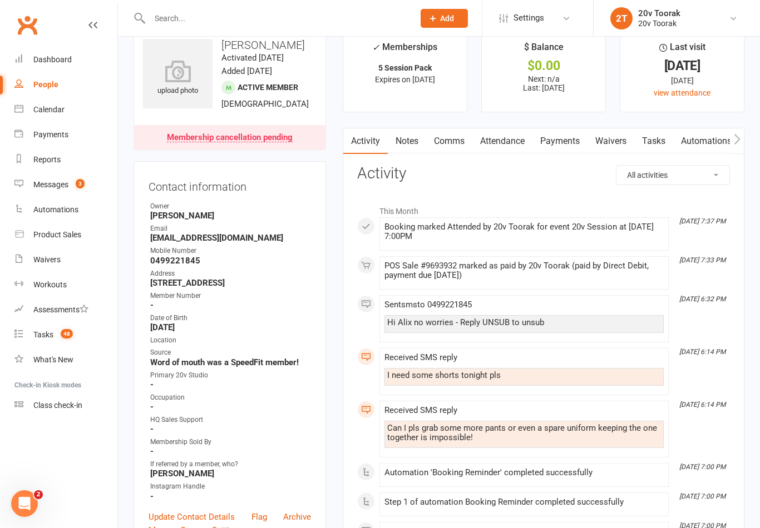
scroll to position [9, 0]
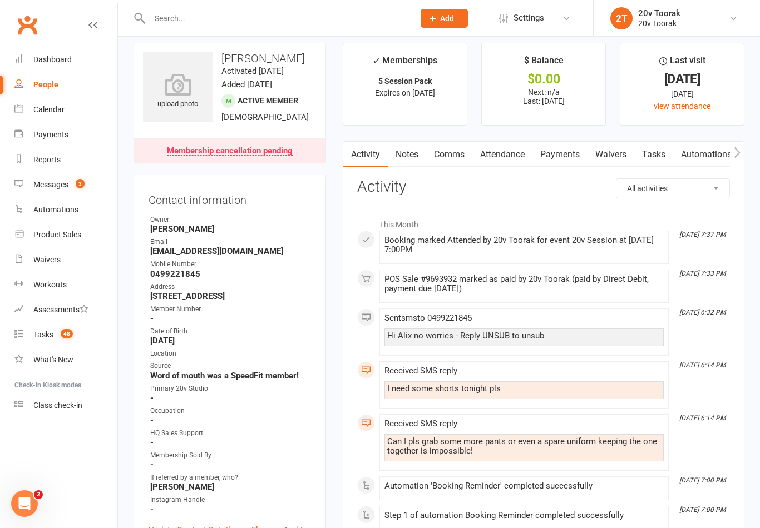
click at [47, 229] on link "Product Sales" at bounding box center [65, 235] width 103 height 25
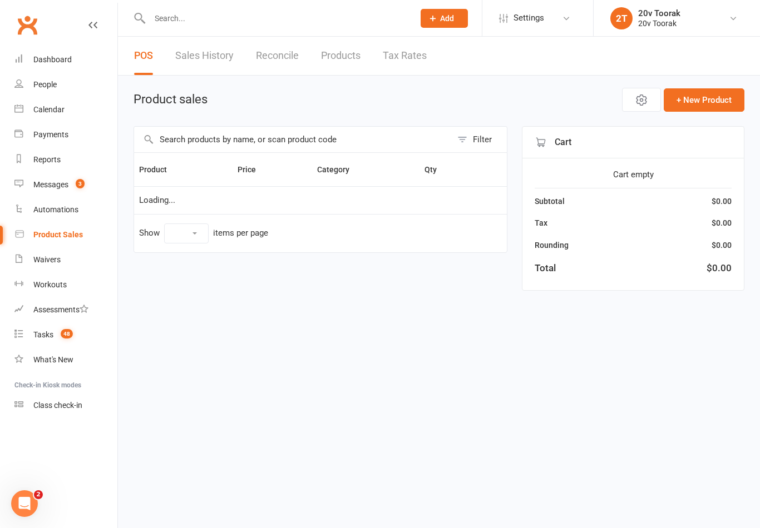
select select "10"
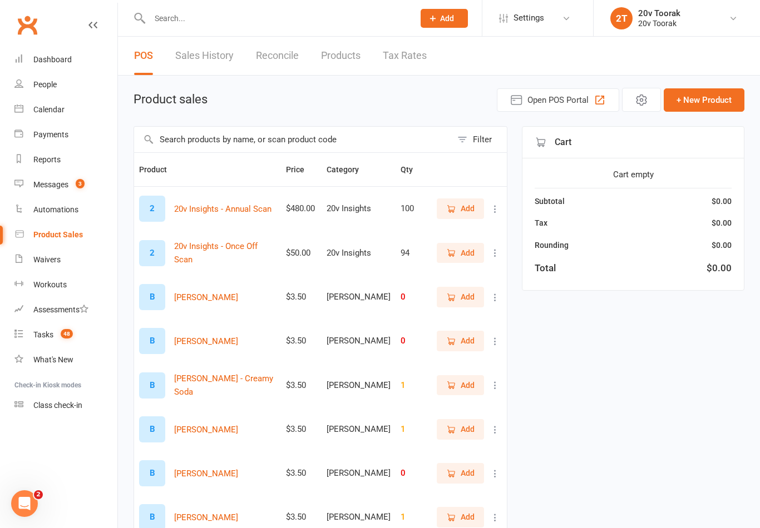
click at [546, 98] on span "Open POS Portal" at bounding box center [557, 99] width 61 height 13
click at [206, 52] on link "Sales History" at bounding box center [204, 56] width 58 height 38
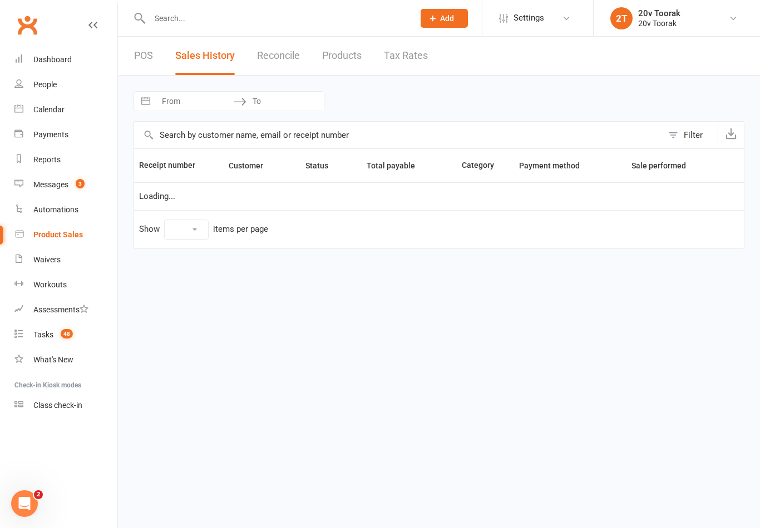
select select "25"
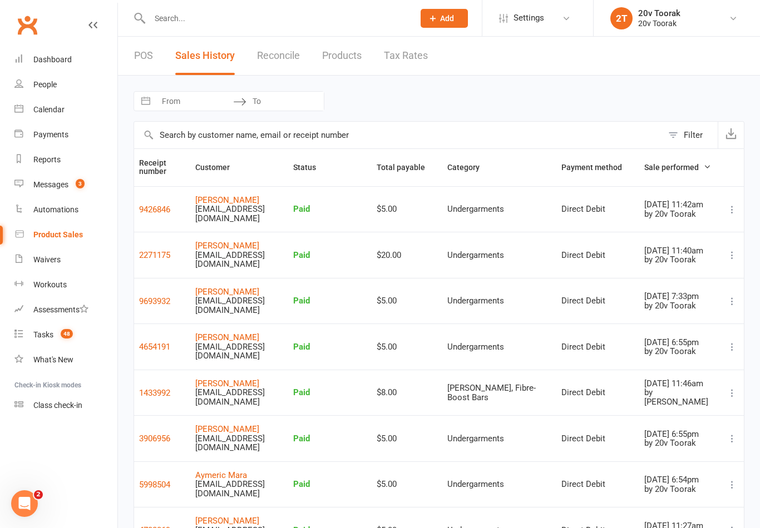
click at [58, 107] on div "Calendar" at bounding box center [48, 109] width 31 height 9
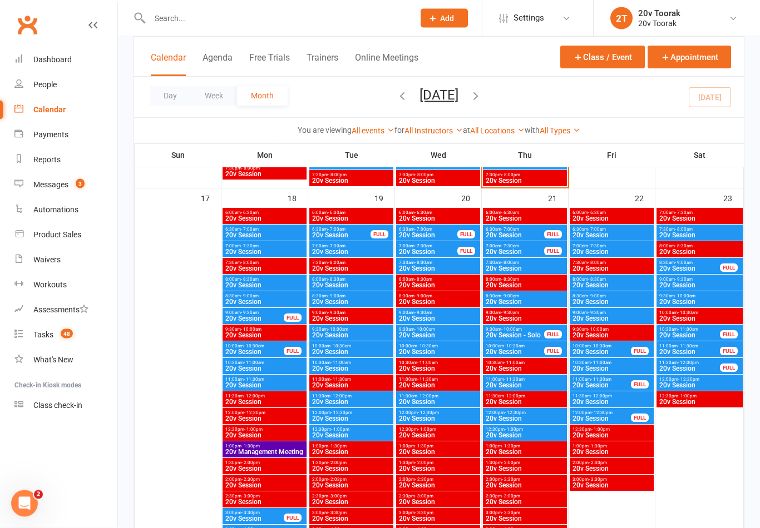
scroll to position [1552, 0]
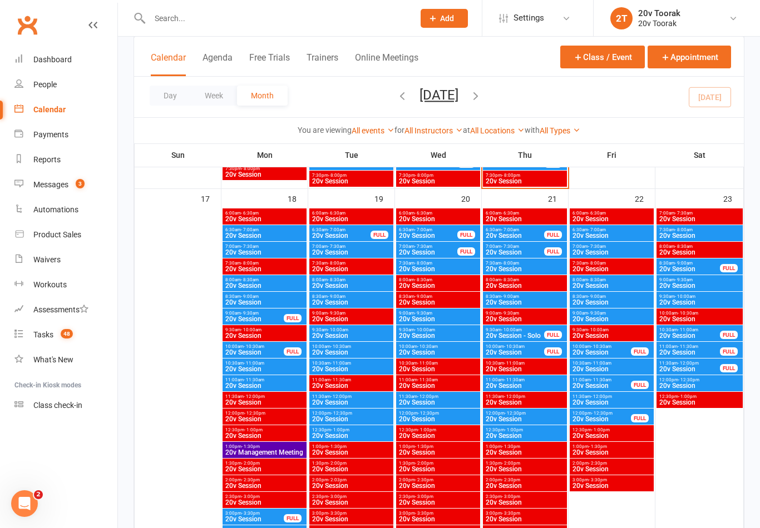
click at [429, 416] on span "20v Session" at bounding box center [438, 419] width 80 height 7
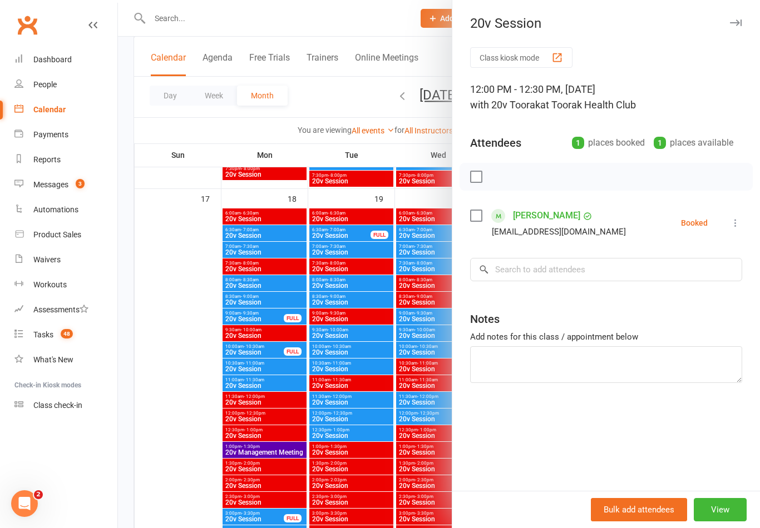
click at [413, 491] on div at bounding box center [439, 264] width 642 height 528
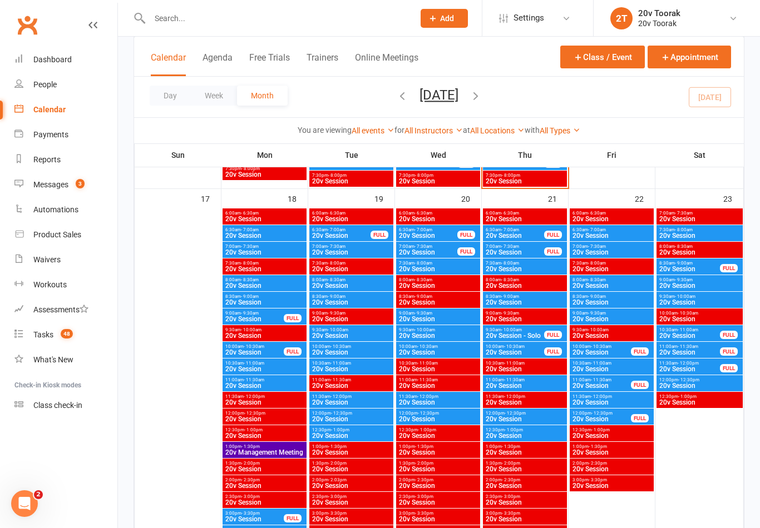
click at [432, 399] on span "20v Session" at bounding box center [438, 402] width 80 height 7
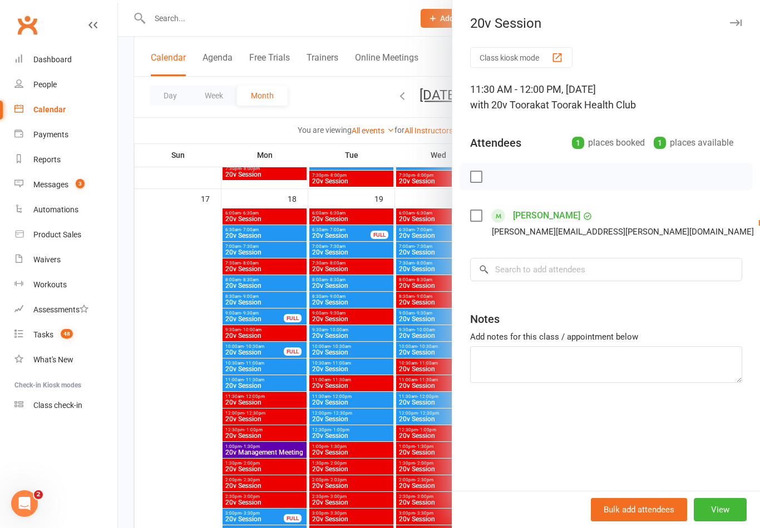
click at [407, 485] on div at bounding box center [439, 264] width 642 height 528
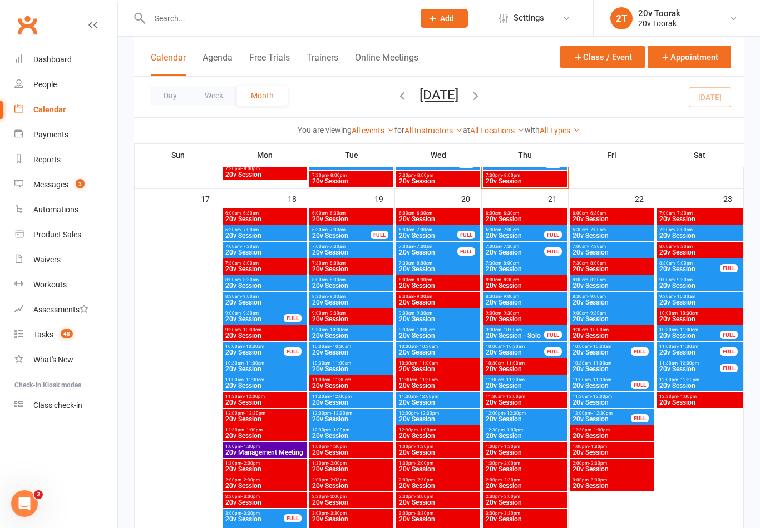
click at [440, 416] on span "20v Session" at bounding box center [438, 419] width 80 height 7
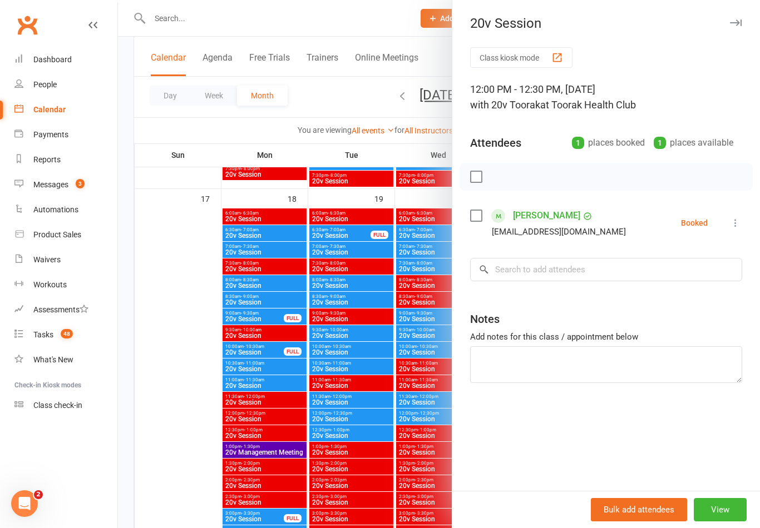
click at [411, 493] on div at bounding box center [439, 264] width 642 height 528
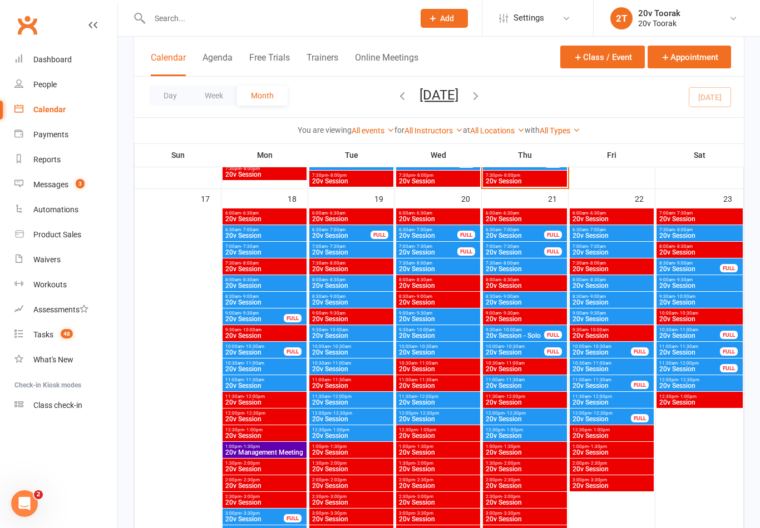
click at [74, 235] on div "Product Sales" at bounding box center [57, 234] width 48 height 9
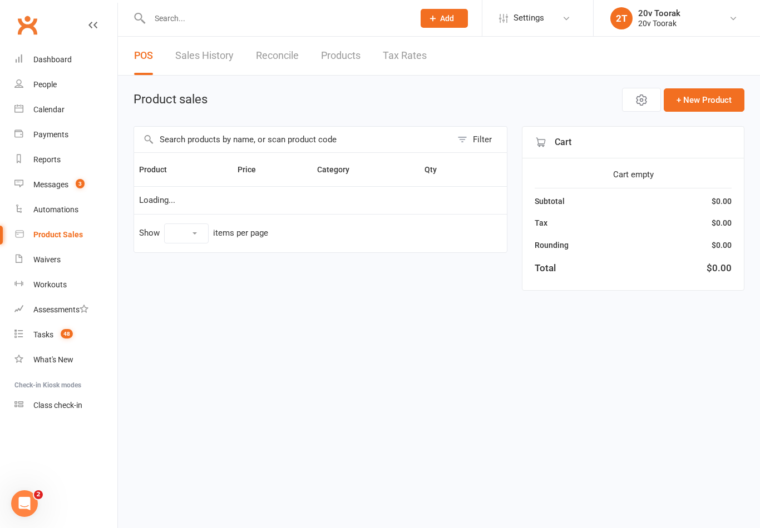
select select "10"
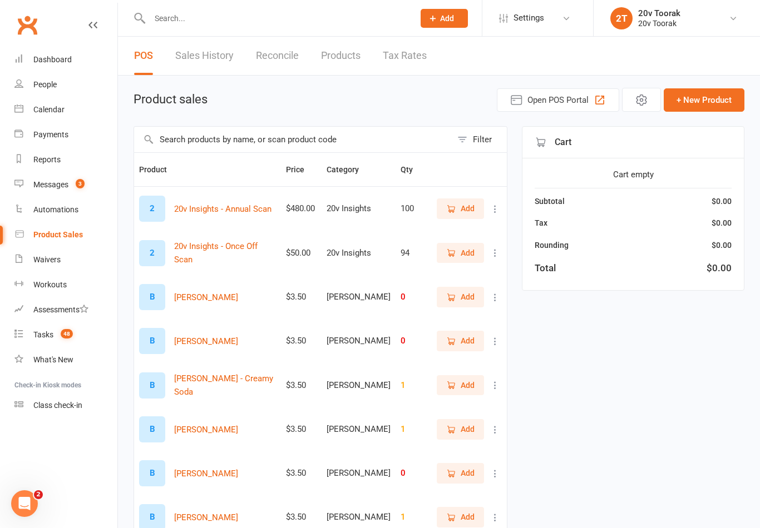
click at [576, 100] on span "Open POS Portal" at bounding box center [557, 99] width 61 height 13
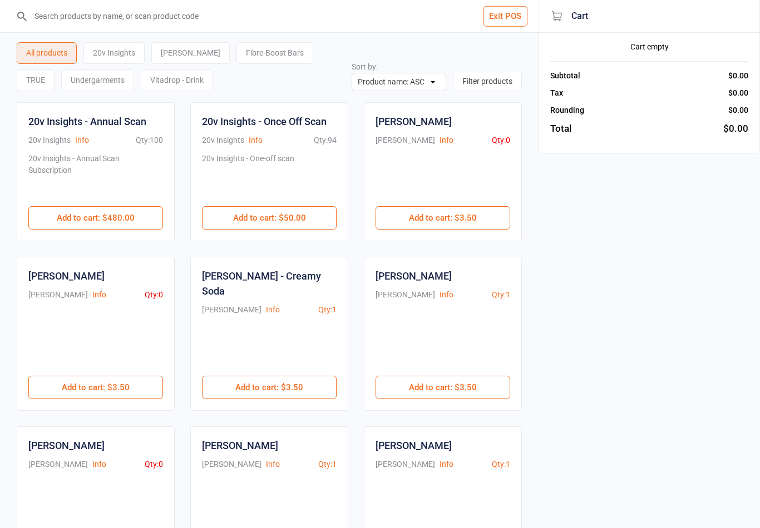
click at [103, 13] on input "search" at bounding box center [276, 16] width 494 height 32
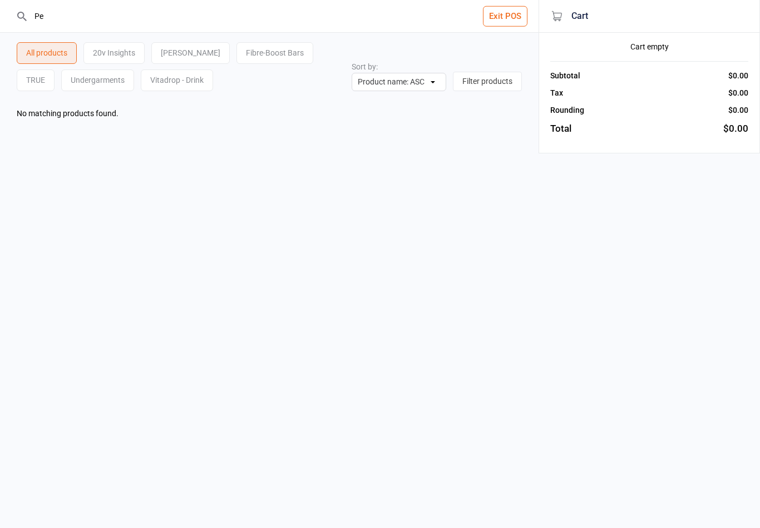
type input "P"
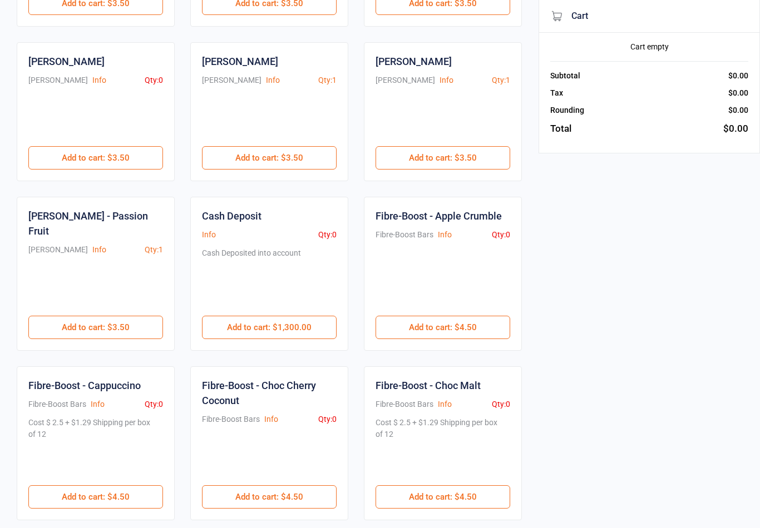
scroll to position [389, 0]
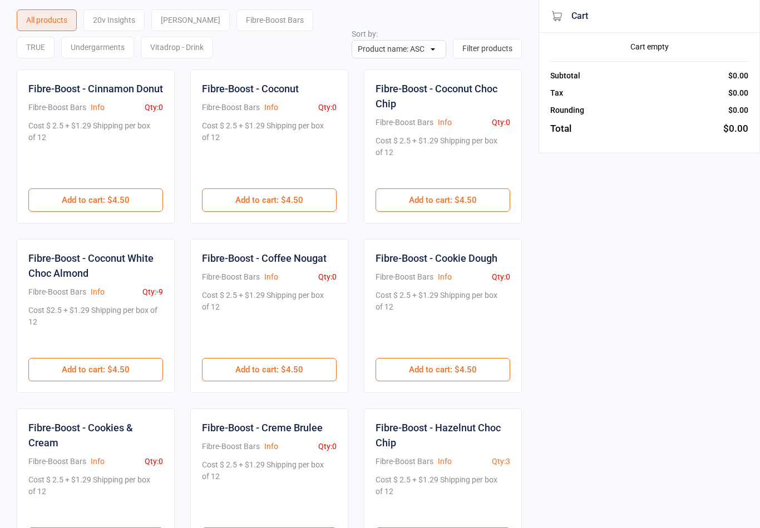
scroll to position [0, 0]
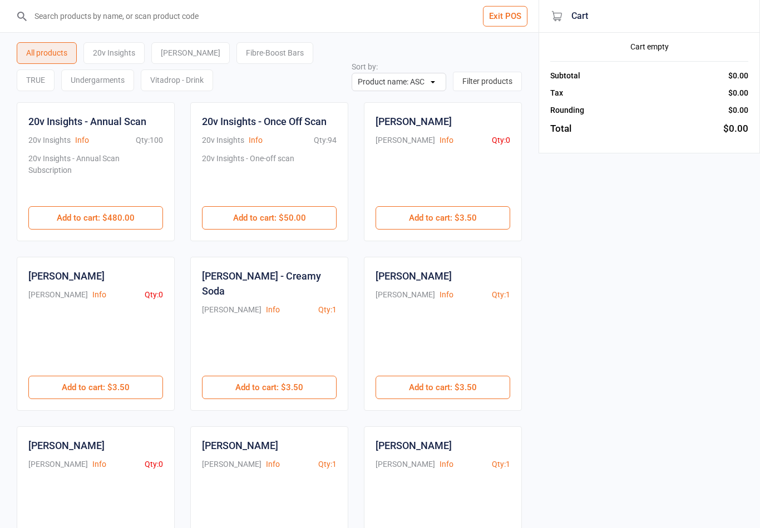
click at [67, 80] on div "Undergarments" at bounding box center [97, 81] width 73 height 22
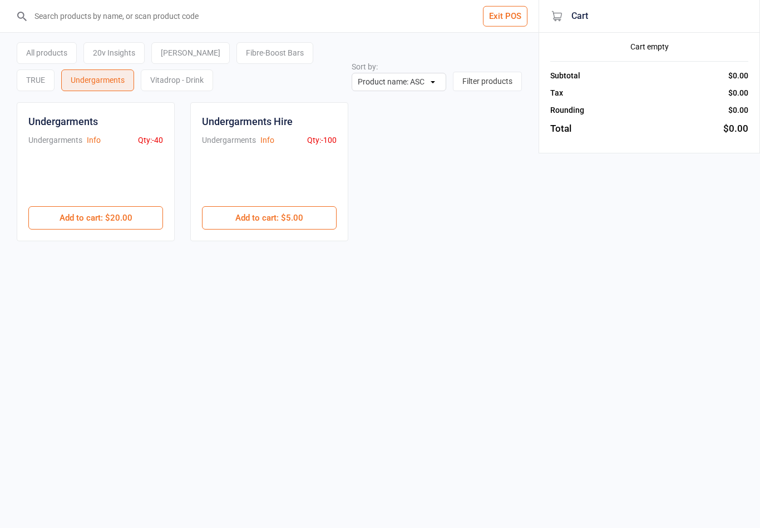
click at [139, 212] on button "Add to cart : $20.00" at bounding box center [95, 217] width 135 height 23
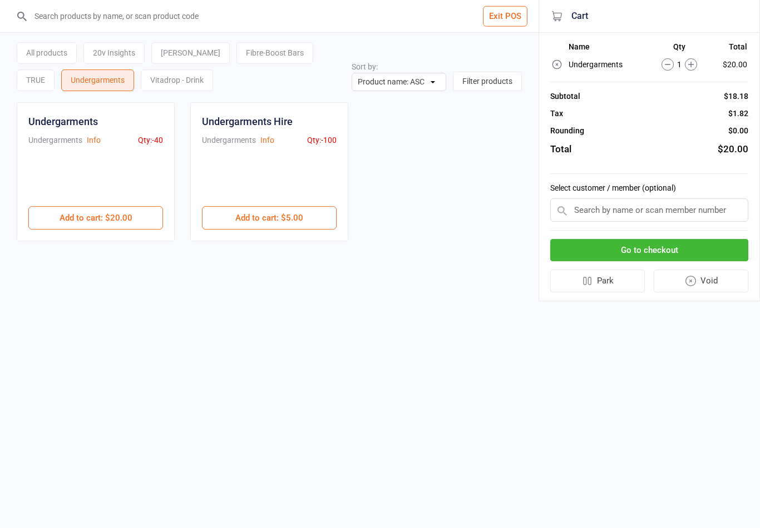
click at [667, 211] on input "text" at bounding box center [649, 210] width 198 height 23
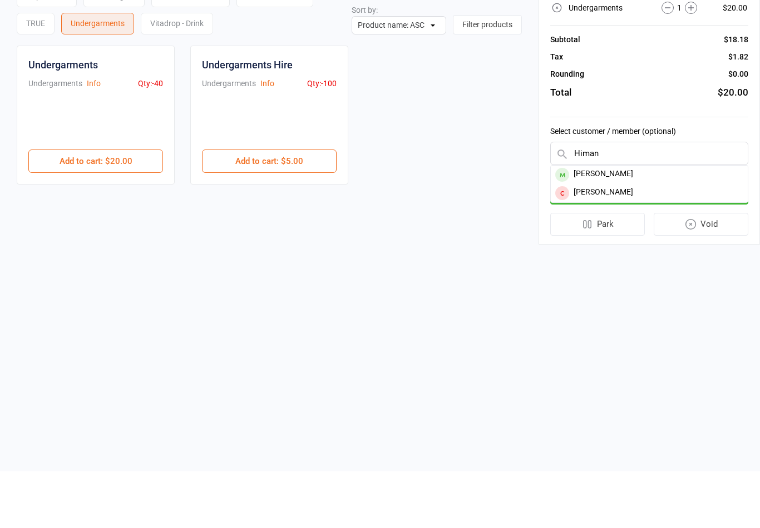
type input "Himan"
click at [637, 223] on div "[PERSON_NAME]" at bounding box center [649, 232] width 197 height 18
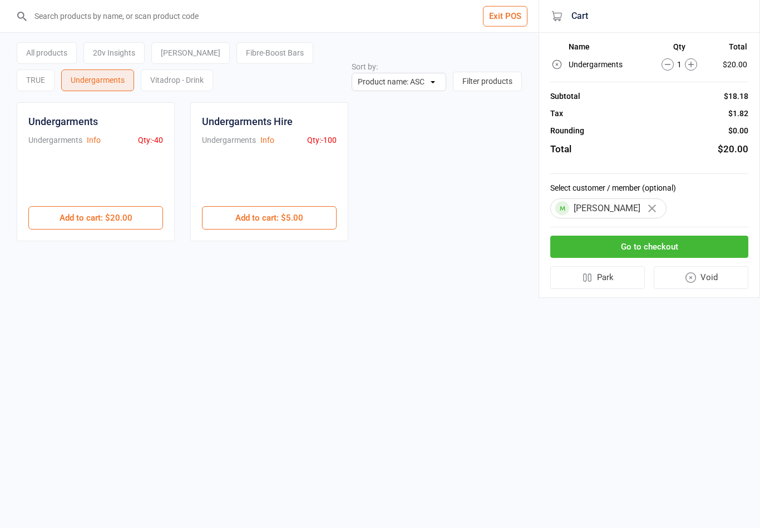
click at [679, 249] on button "Go to checkout" at bounding box center [649, 247] width 198 height 23
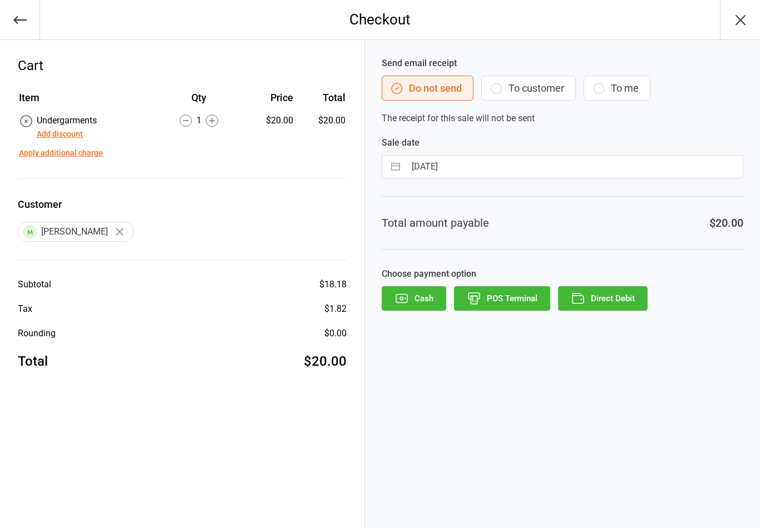
click at [553, 83] on button "To customer" at bounding box center [528, 88] width 95 height 25
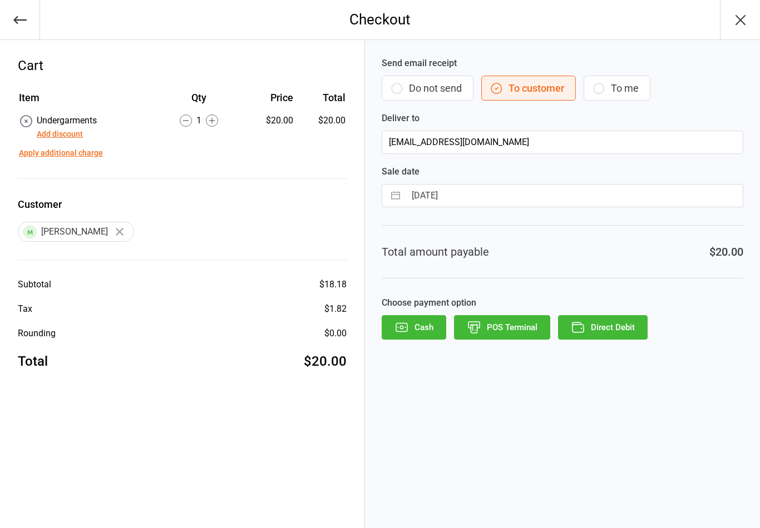
click at [619, 332] on button "Direct Debit" at bounding box center [603, 327] width 90 height 24
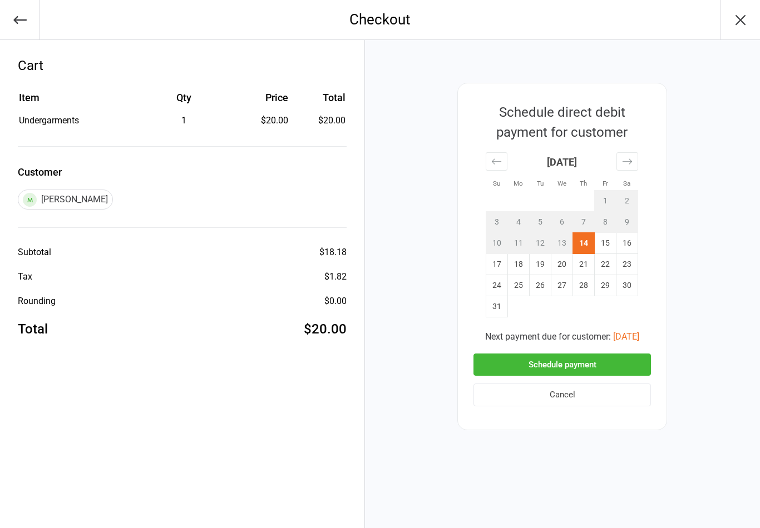
click at [639, 337] on button "Aug 19, 2025" at bounding box center [626, 336] width 26 height 13
click at [577, 362] on button "Schedule payment" at bounding box center [561, 365] width 177 height 23
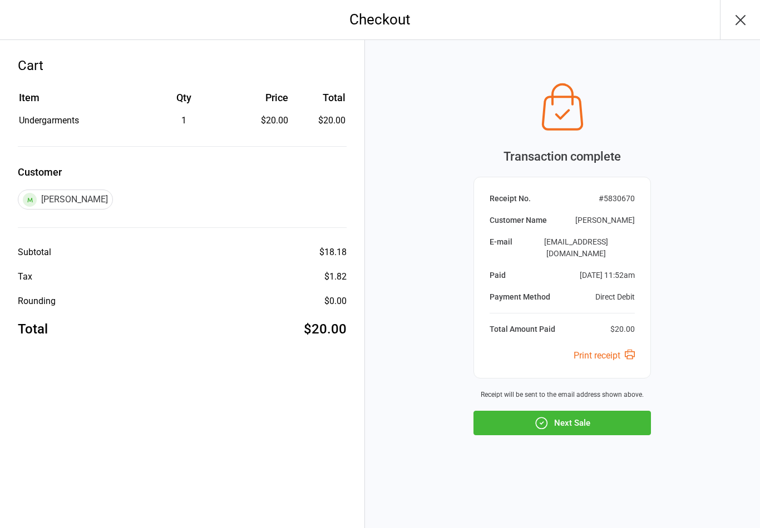
click at [586, 411] on button "Next Sale" at bounding box center [561, 423] width 177 height 24
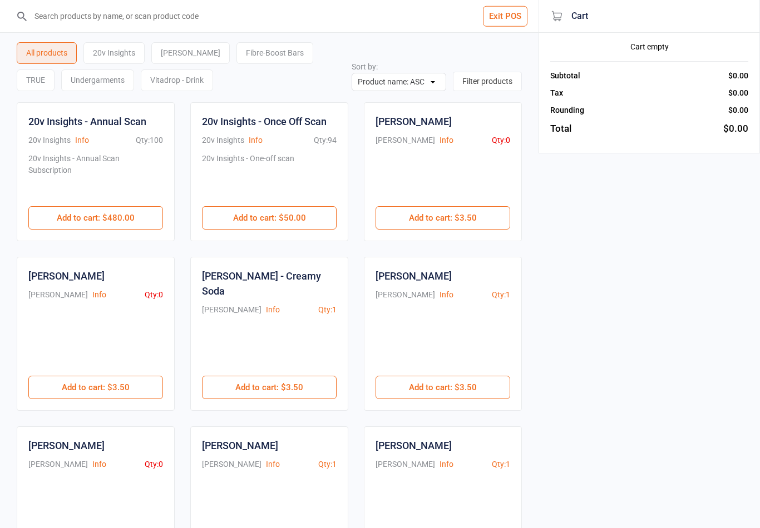
click at [505, 14] on button "Exit POS" at bounding box center [505, 16] width 45 height 21
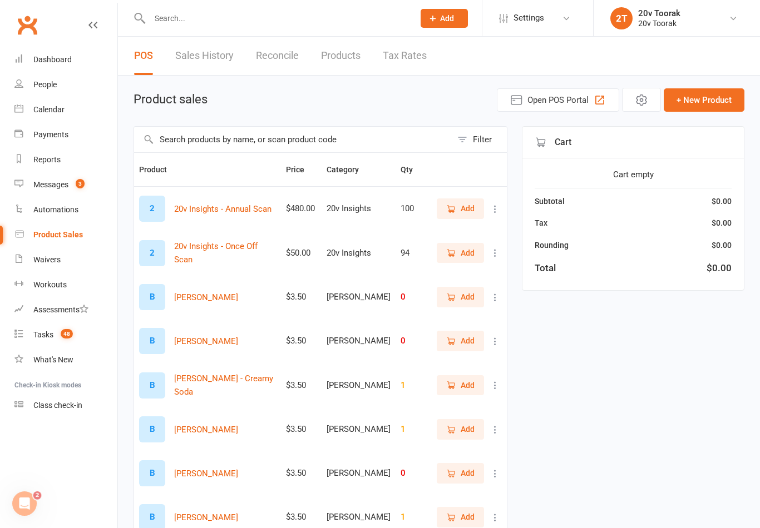
click at [53, 111] on div "Calendar" at bounding box center [48, 109] width 31 height 9
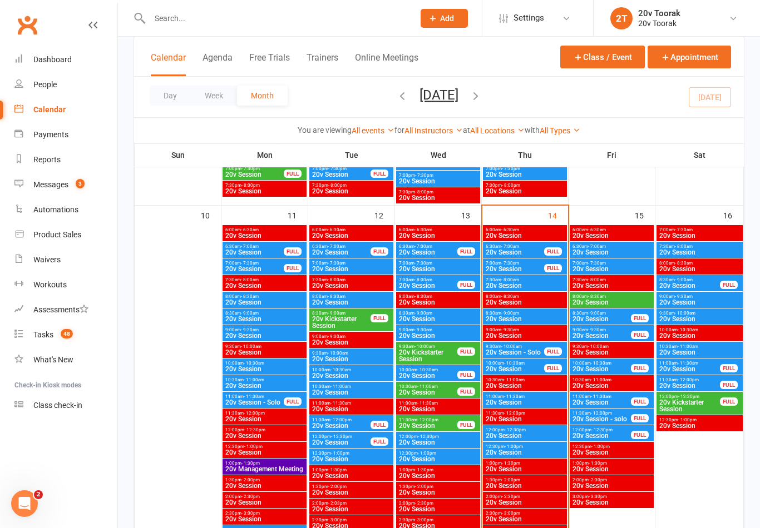
scroll to position [1040, 0]
click at [537, 431] on span "12:00pm - 12:30pm" at bounding box center [525, 430] width 80 height 5
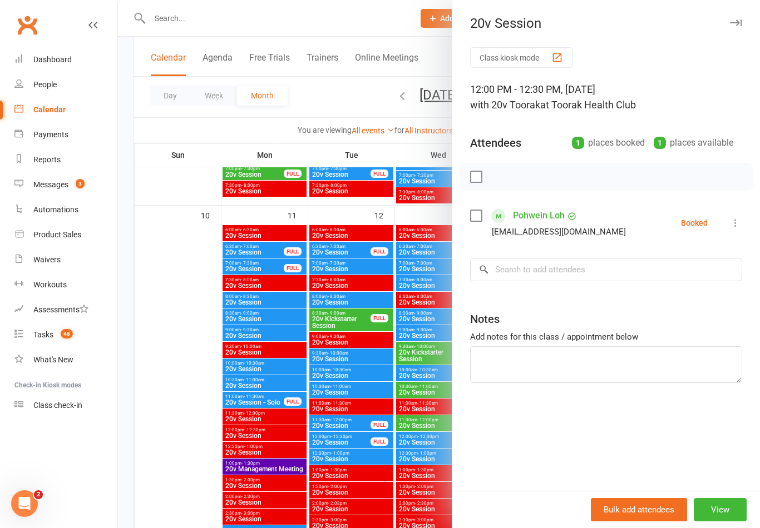
click at [483, 255] on div "Class kiosk mode 12:00 PM - 12:30 PM, Thursday, August, 14, 2025 with 20v Toora…" at bounding box center [606, 269] width 308 height 444
click at [50, 190] on link "Messages 3" at bounding box center [65, 184] width 103 height 25
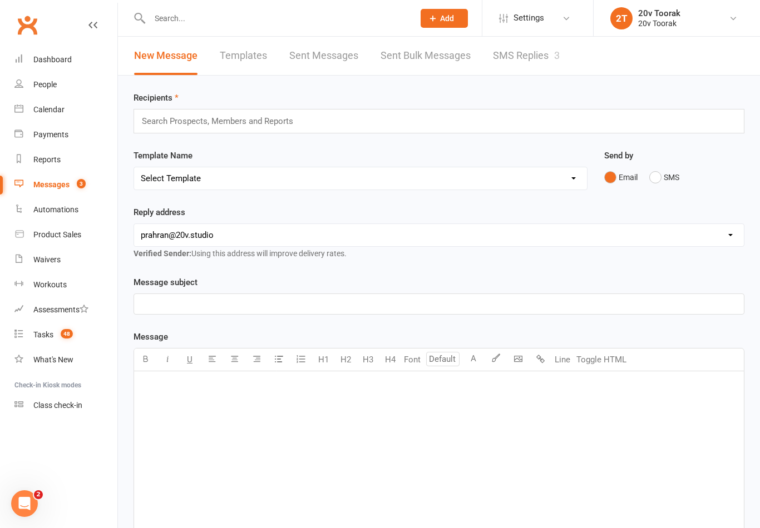
click at [543, 57] on link "SMS Replies 3" at bounding box center [526, 56] width 67 height 38
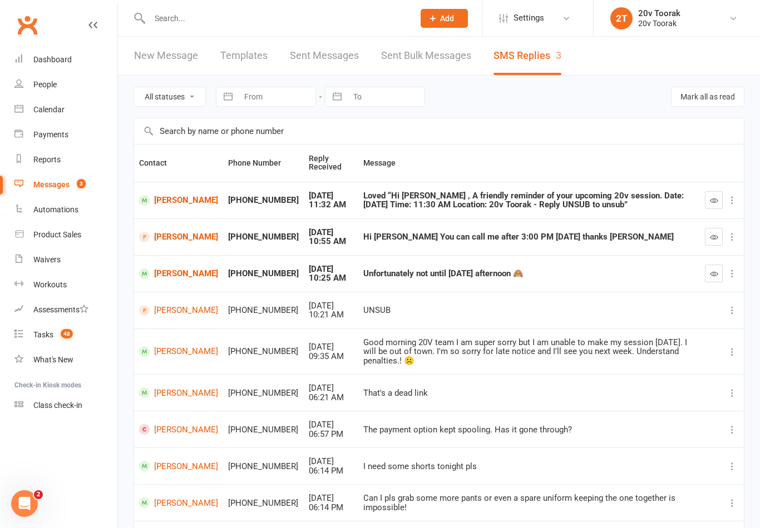
click at [170, 239] on link "Catherine Prifti" at bounding box center [178, 237] width 79 height 11
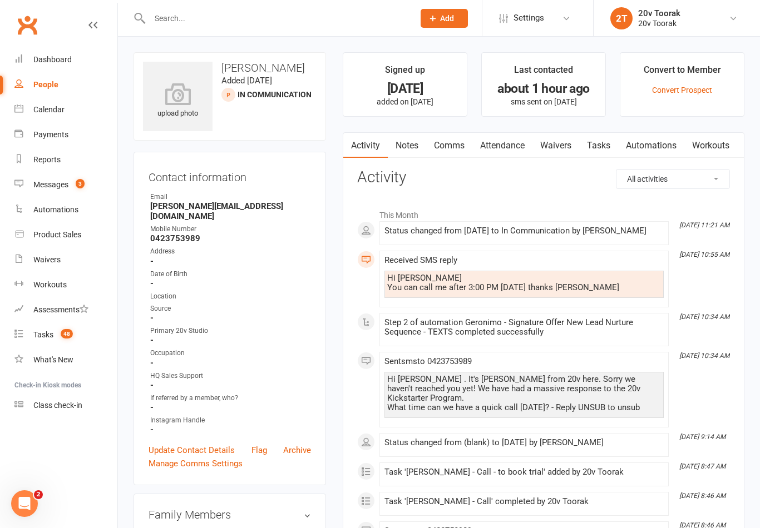
click at [14, 90] on link "People" at bounding box center [65, 84] width 103 height 25
select select "100"
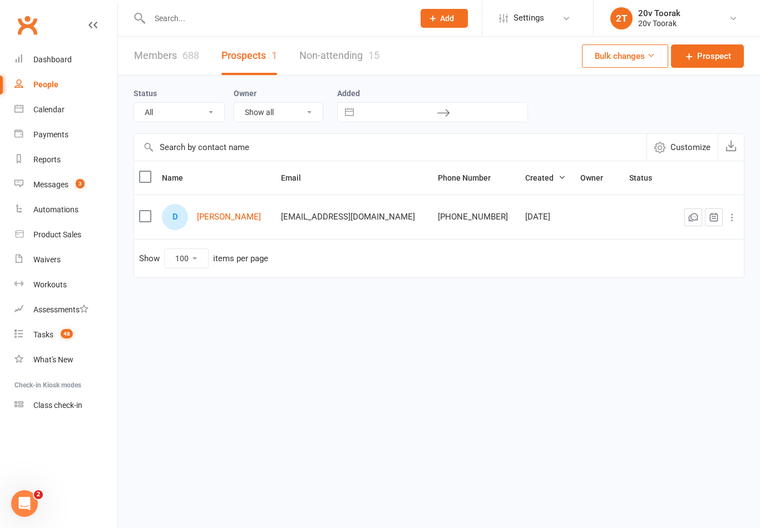
select select "14Aug25"
click at [194, 116] on select "All (No status set) (Invalid status) Parachute Referrals In Communication Call …" at bounding box center [179, 112] width 90 height 19
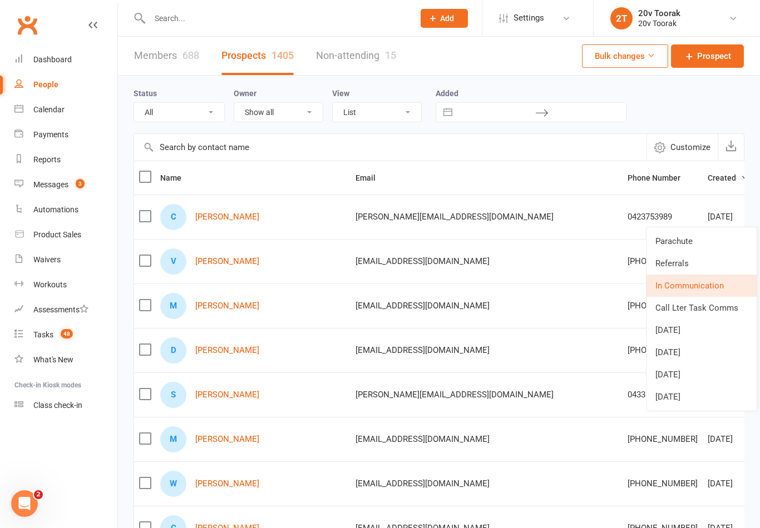
click at [688, 120] on div "Status All (No status set) (Invalid status) Parachute Referrals In Communicatio…" at bounding box center [439, 105] width 611 height 36
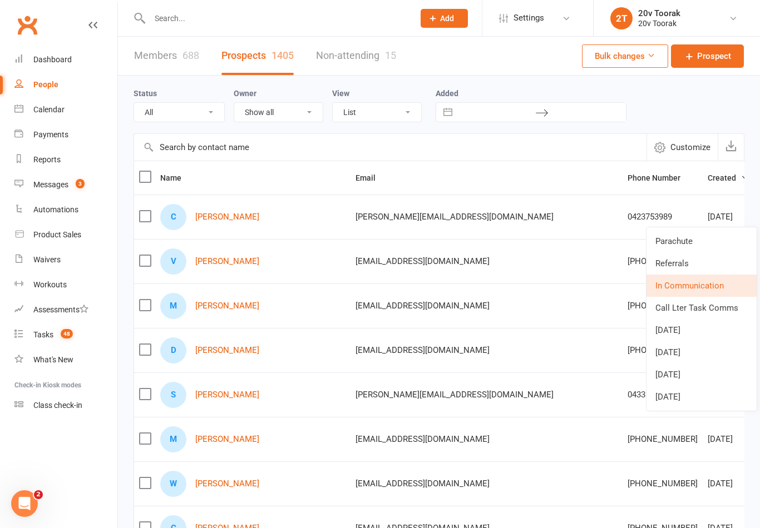
click at [689, 404] on link "21Aug25" at bounding box center [701, 397] width 110 height 22
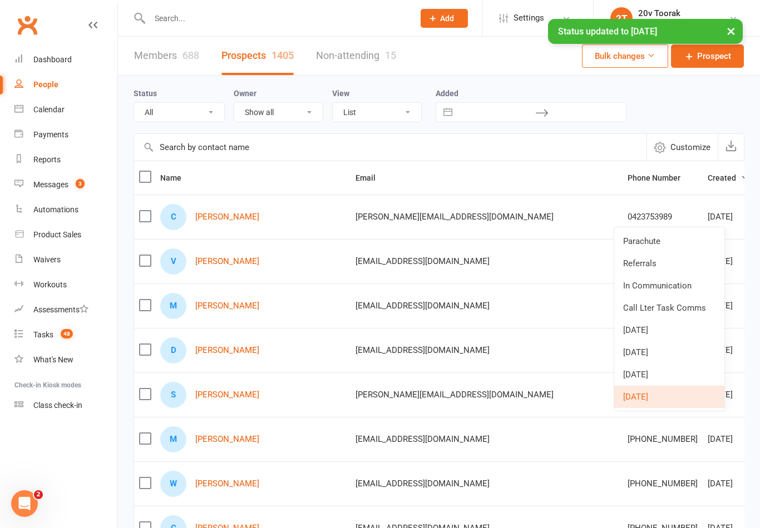
click at [677, 295] on link "In Communication" at bounding box center [669, 286] width 110 height 22
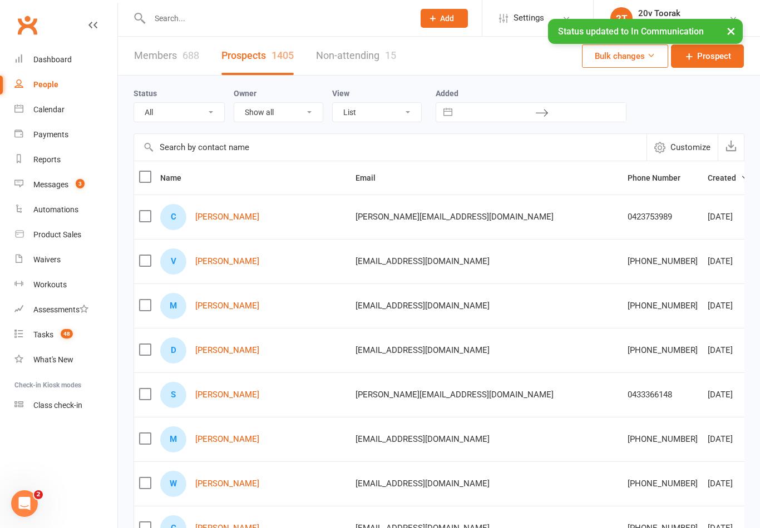
click at [218, 113] on select "All (No status set) (Invalid status) Parachute Referrals In Communication Call …" at bounding box center [179, 112] width 90 height 19
select select "21Aug25"
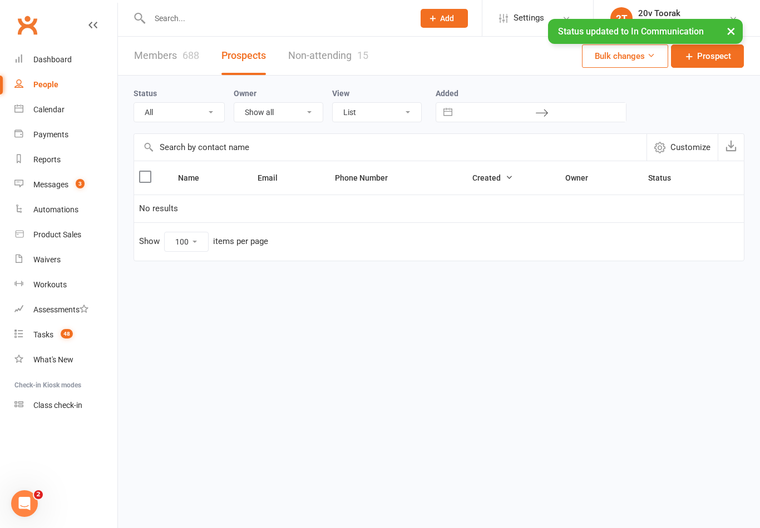
click at [32, 184] on link "Messages 3" at bounding box center [65, 184] width 103 height 25
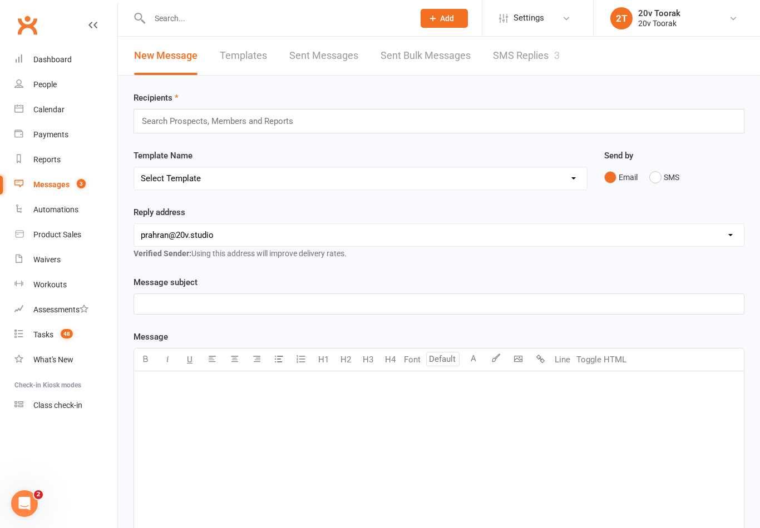
click at [528, 56] on link "SMS Replies 3" at bounding box center [526, 56] width 67 height 38
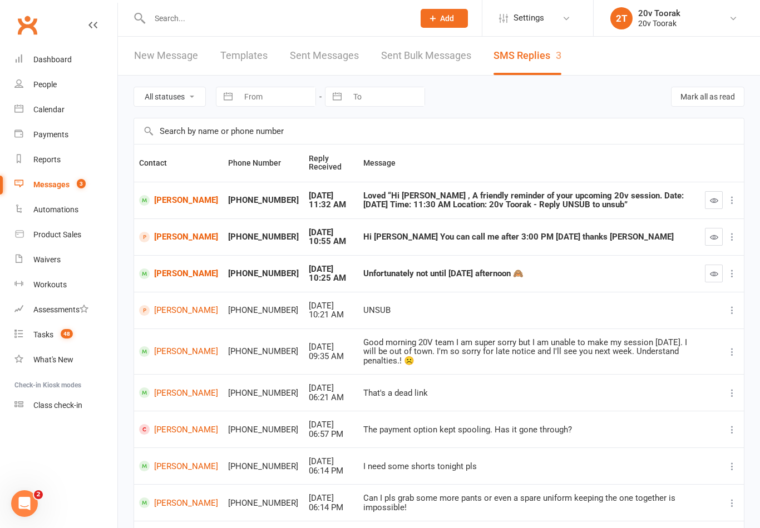
click at [713, 199] on icon "button" at bounding box center [714, 200] width 8 height 8
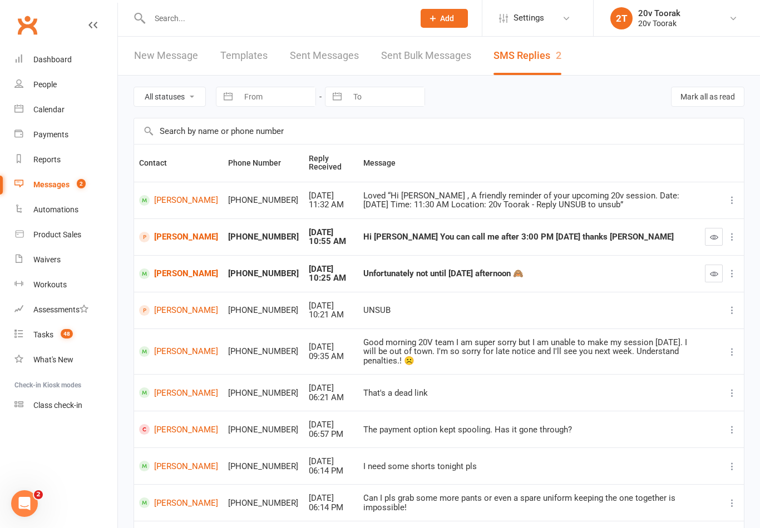
click at [165, 238] on link "Catherine Prifti" at bounding box center [178, 237] width 79 height 11
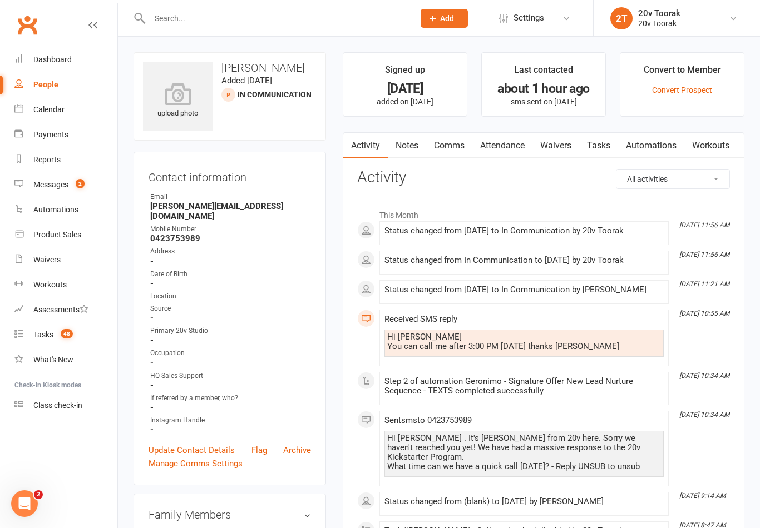
click at [447, 146] on link "Comms" at bounding box center [449, 146] width 46 height 26
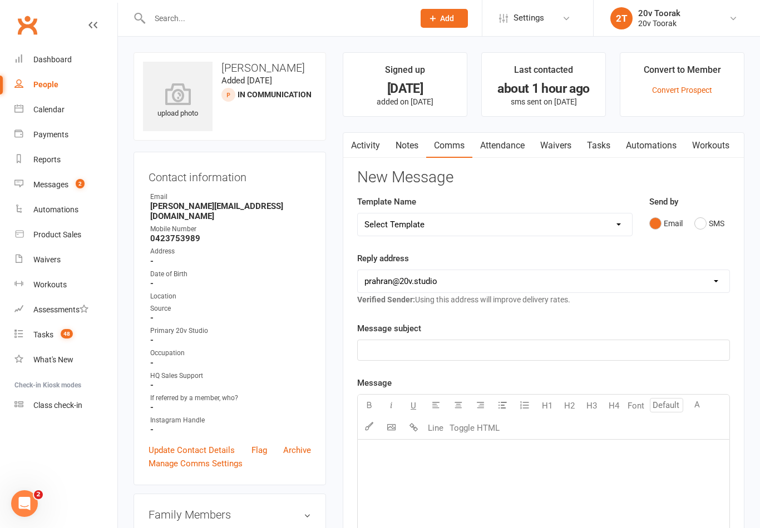
click at [709, 213] on button "SMS" at bounding box center [709, 223] width 30 height 21
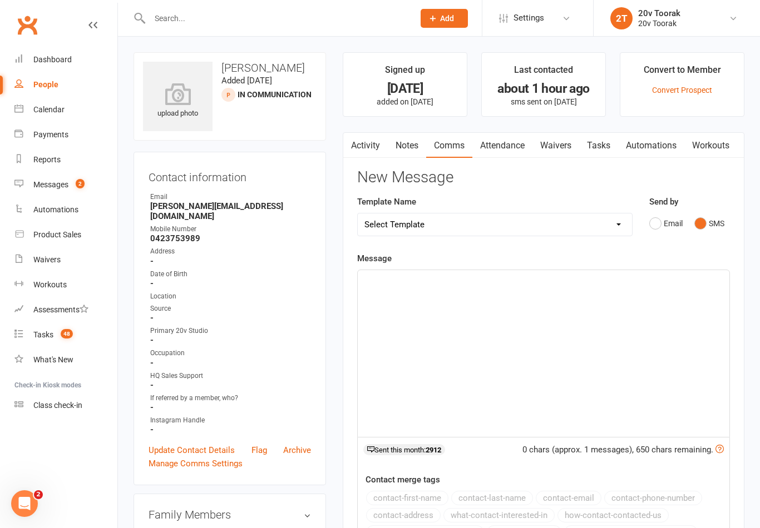
click at [431, 314] on div "﻿" at bounding box center [544, 353] width 372 height 167
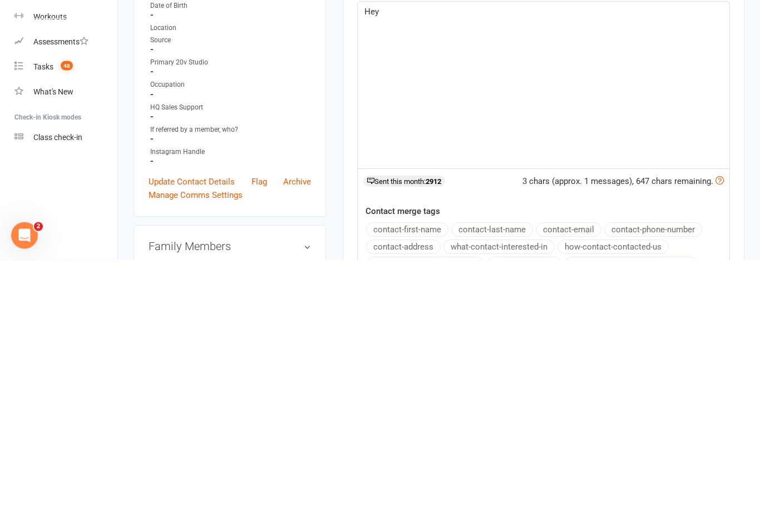
click at [434, 491] on button "contact-first-name" at bounding box center [407, 498] width 82 height 14
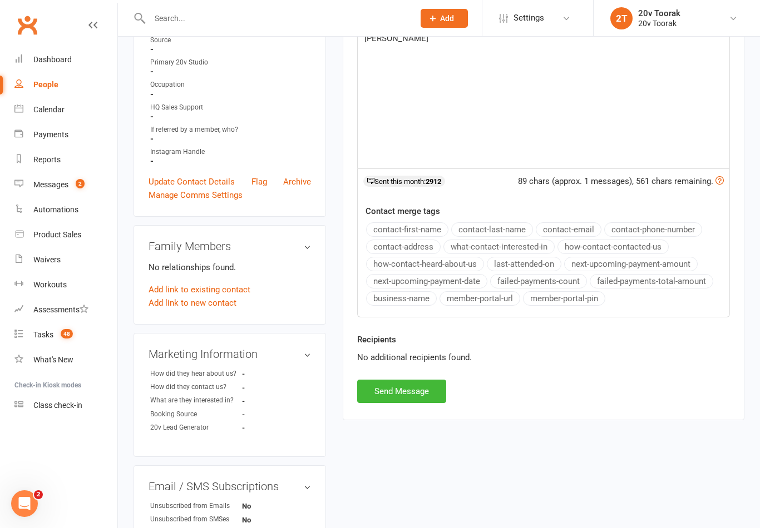
click at [408, 392] on button "Send Message" at bounding box center [401, 391] width 89 height 23
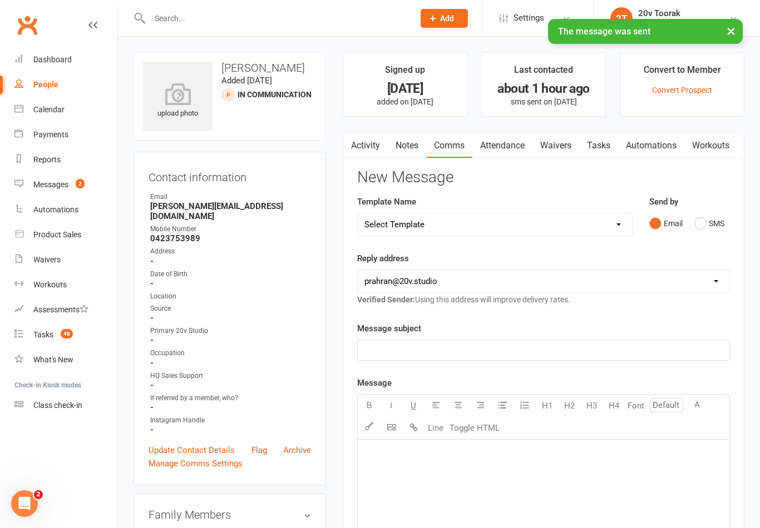
click at [602, 147] on link "Tasks" at bounding box center [598, 146] width 39 height 26
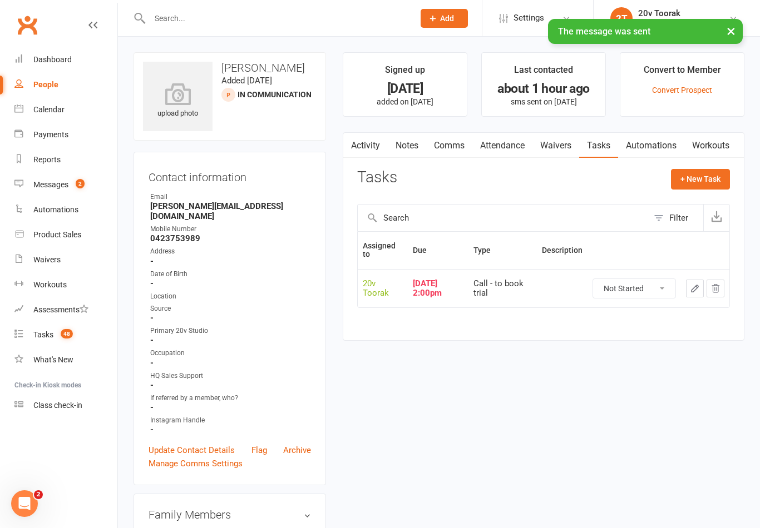
click at [641, 290] on select "Not Started In Progress Waiting Complete" at bounding box center [634, 288] width 82 height 19
select select "unstarted"
click at [710, 174] on button "+ New Task" at bounding box center [700, 179] width 59 height 20
select select "45736"
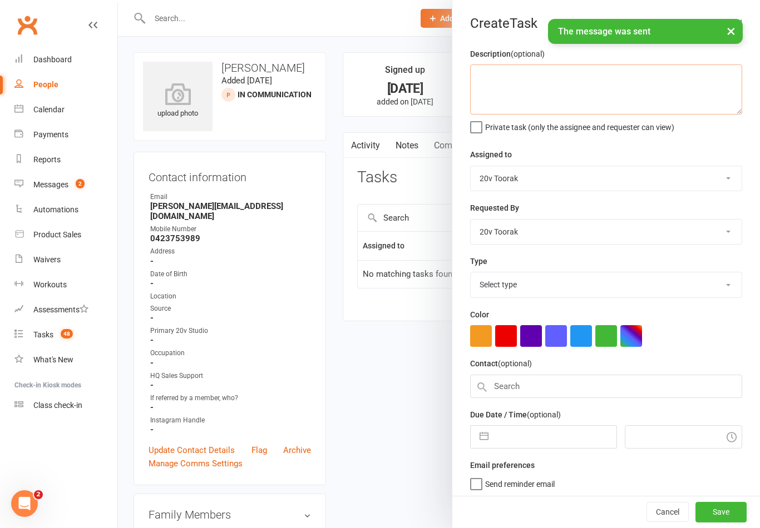
click at [583, 87] on textarea at bounding box center [606, 90] width 272 height 50
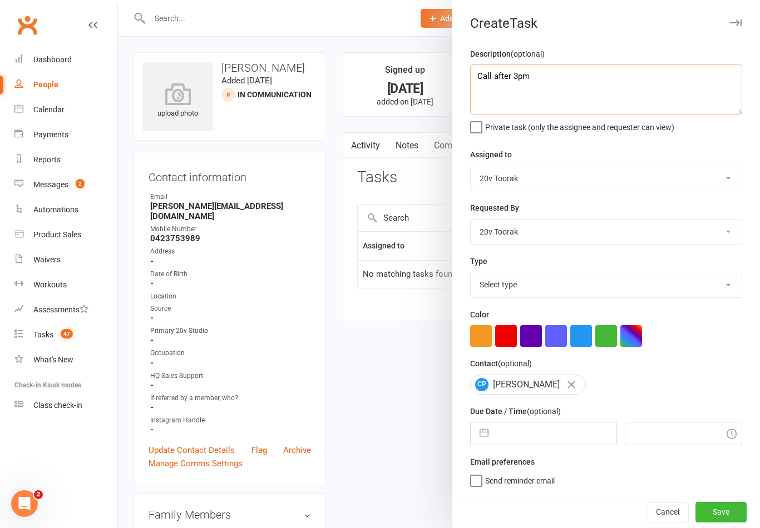
type textarea "Call after 3pm"
click at [629, 175] on select "Monique Coelho 20v HQ Yu Wang Graham Pearson 20v Toorak Byron Kruger" at bounding box center [606, 178] width 271 height 24
select select "46005"
click at [526, 292] on select "Select type Call Call - to book trial Confirm session attendance Confirm trial …" at bounding box center [606, 285] width 271 height 24
select select "32301"
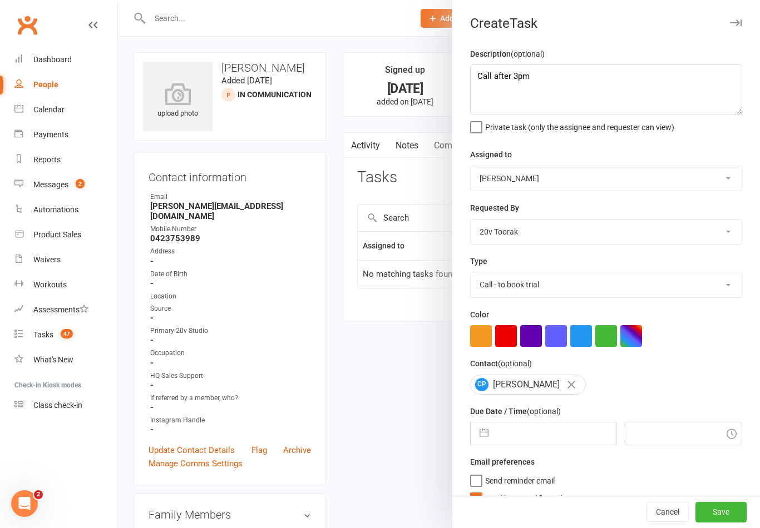
click at [479, 443] on button "button" at bounding box center [484, 434] width 20 height 22
select select "6"
select select "2025"
select select "7"
select select "2025"
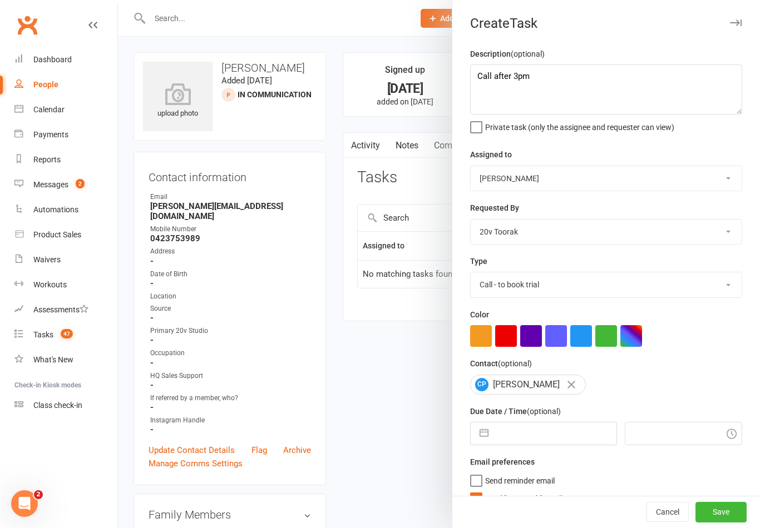
select select "8"
select select "2025"
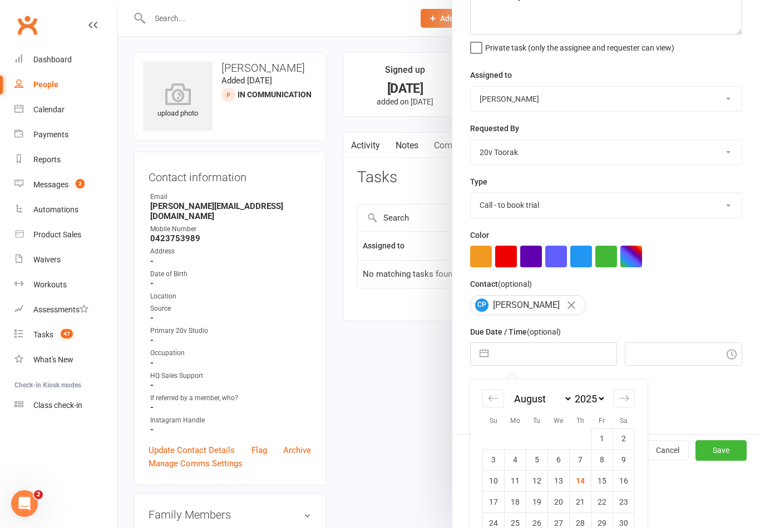
click at [586, 492] on td "14" at bounding box center [581, 481] width 22 height 21
type input "14 Aug 2025"
type input "12:00pm"
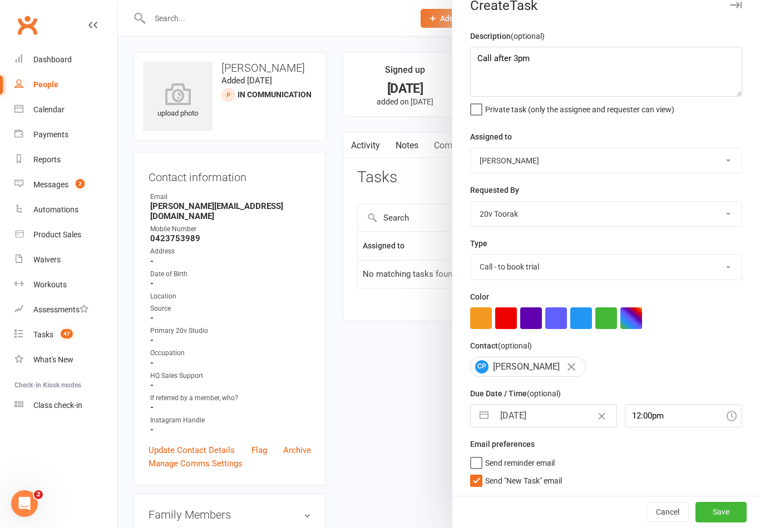
click at [534, 482] on span "Send "New Task" email" at bounding box center [523, 479] width 77 height 13
click at [534, 473] on input "Send "New Task" email" at bounding box center [516, 473] width 92 height 0
checkbox input "false"
click at [650, 424] on input "12:00pm" at bounding box center [684, 415] width 118 height 23
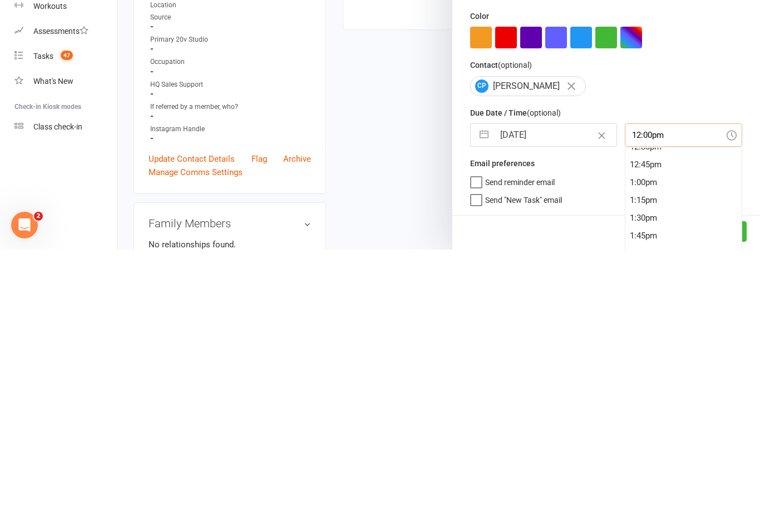
scroll to position [900, 0]
click at [654, 452] on div "1:00pm" at bounding box center [683, 461] width 117 height 18
type input "1:00pm"
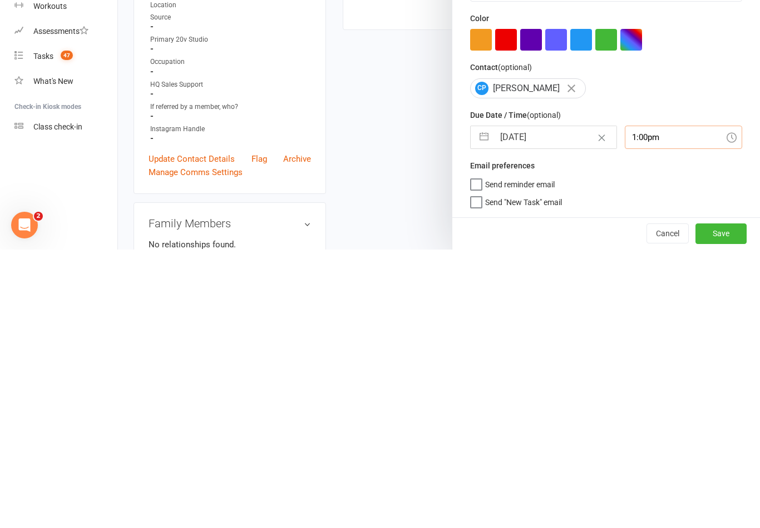
click at [703, 502] on button "Save" at bounding box center [720, 512] width 51 height 20
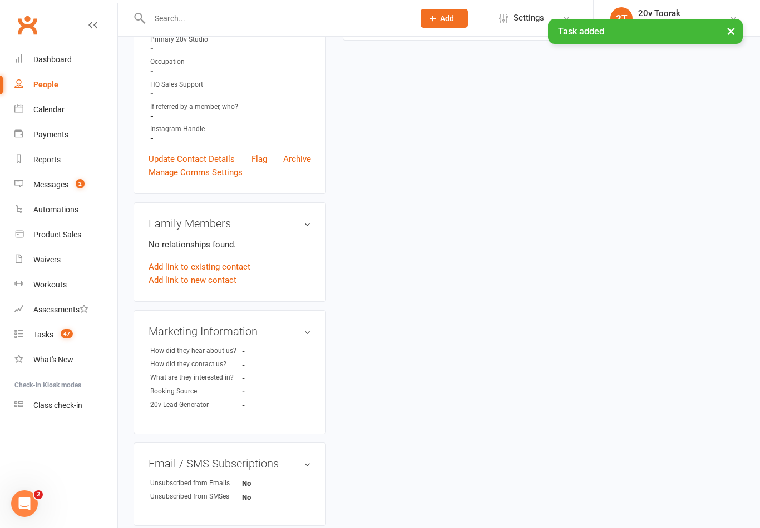
click at [23, 190] on link "Messages 2" at bounding box center [65, 184] width 103 height 25
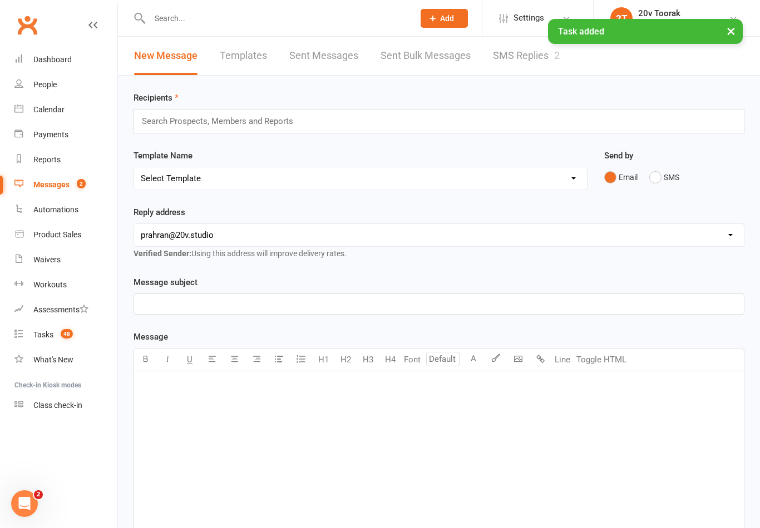
click at [537, 61] on link "SMS Replies 2" at bounding box center [526, 56] width 67 height 38
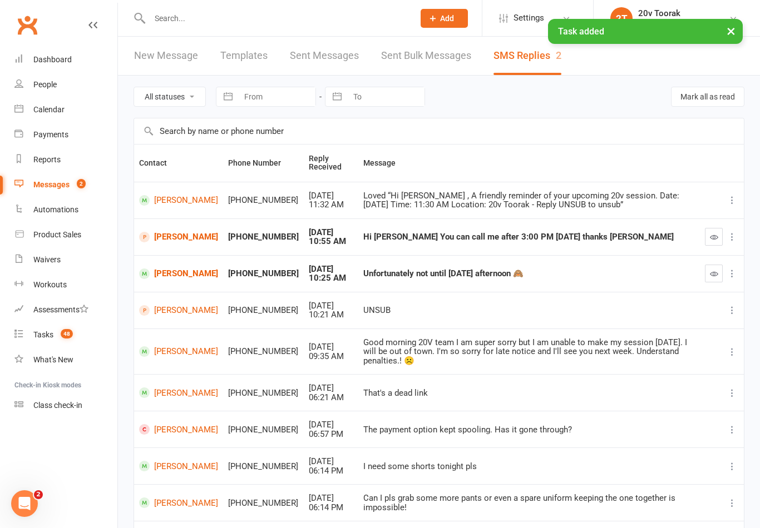
click at [705, 236] on button "button" at bounding box center [714, 237] width 18 height 18
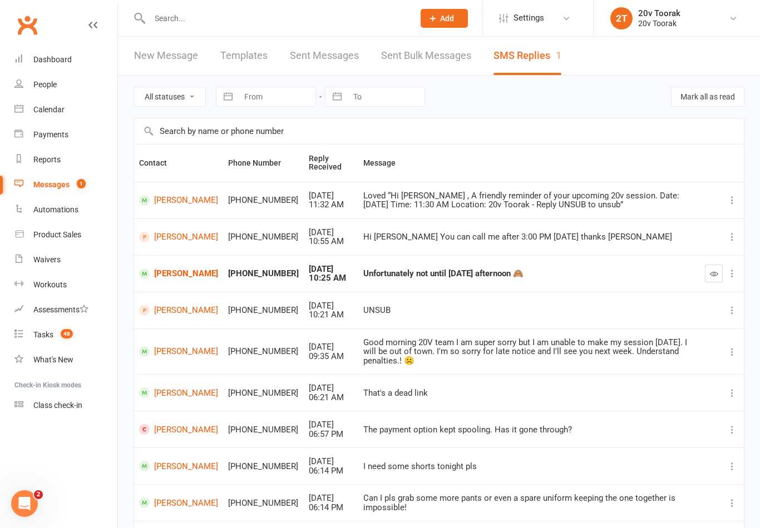
click at [709, 273] on button "button" at bounding box center [714, 274] width 18 height 18
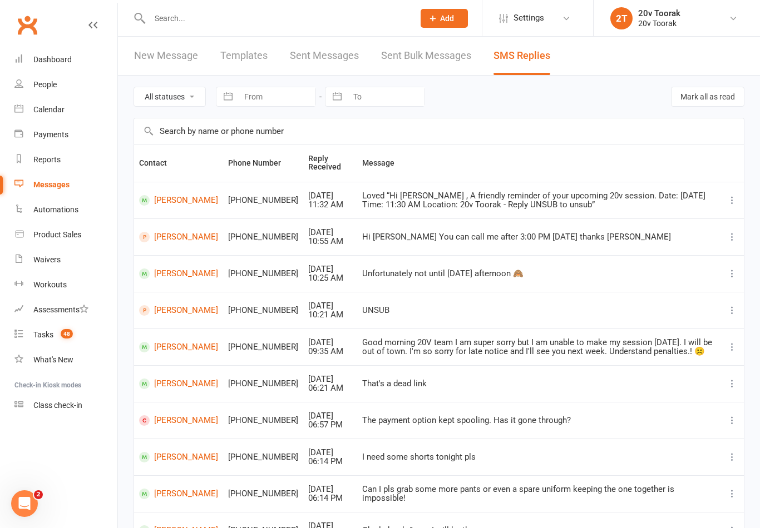
click at [156, 243] on link "Catherine Prifti" at bounding box center [178, 237] width 79 height 11
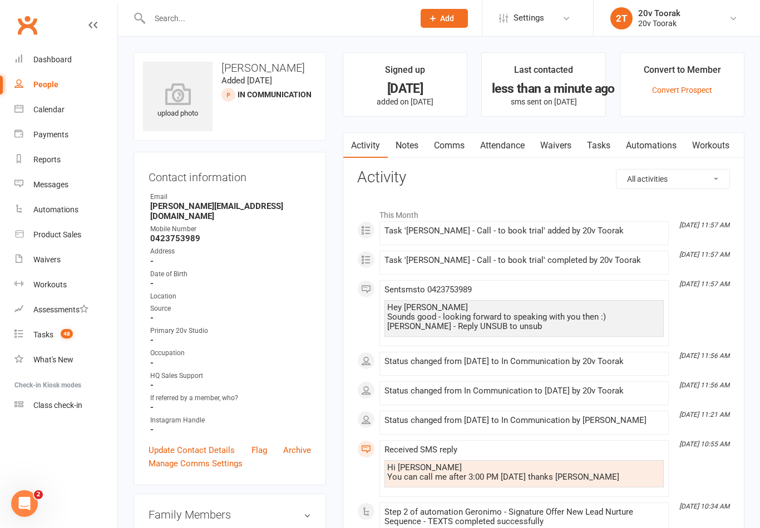
click at [413, 142] on link "Notes" at bounding box center [407, 146] width 38 height 26
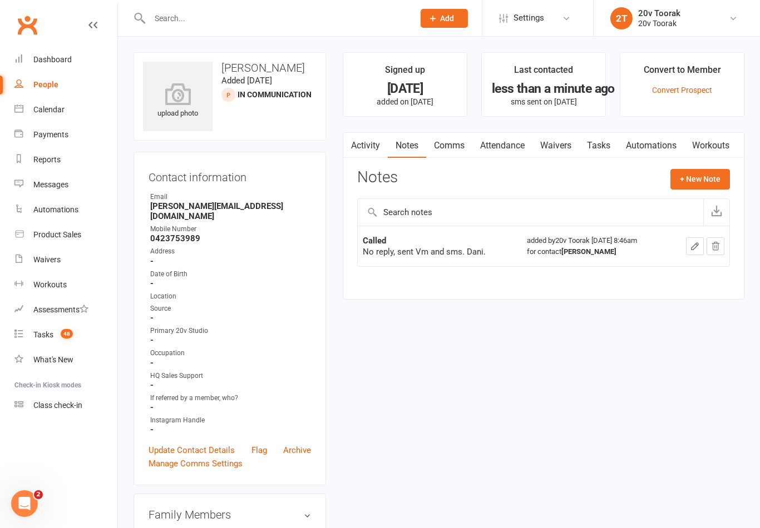
click at [613, 140] on link "Tasks" at bounding box center [598, 146] width 39 height 26
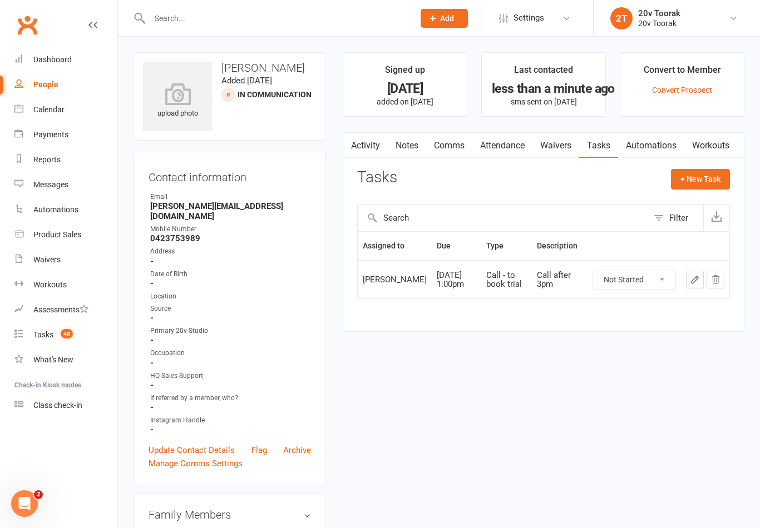
click at [365, 147] on link "Activity" at bounding box center [365, 146] width 45 height 26
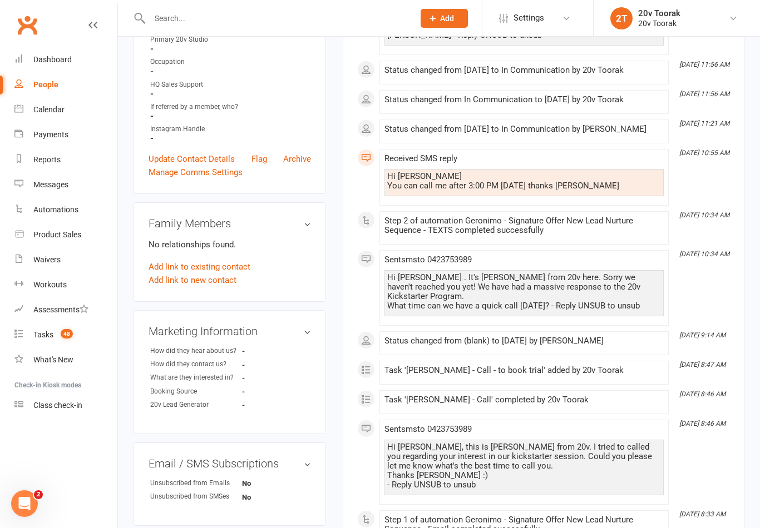
scroll to position [278, 0]
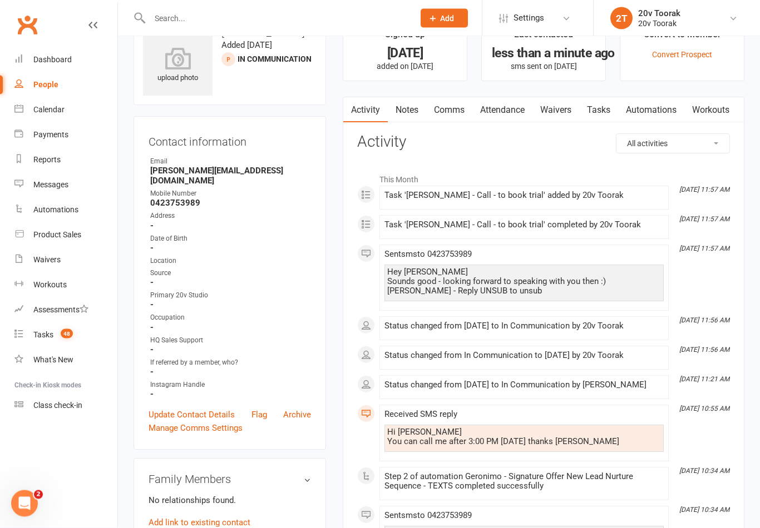
click at [20, 115] on link "Calendar" at bounding box center [65, 109] width 103 height 25
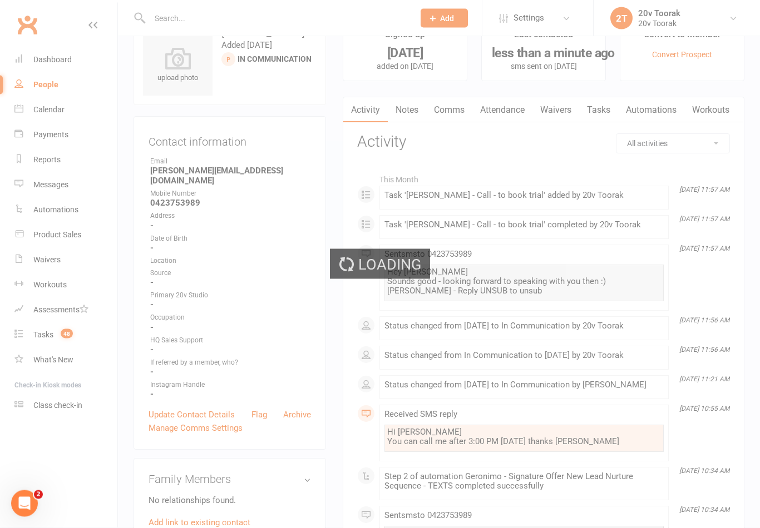
scroll to position [36, 0]
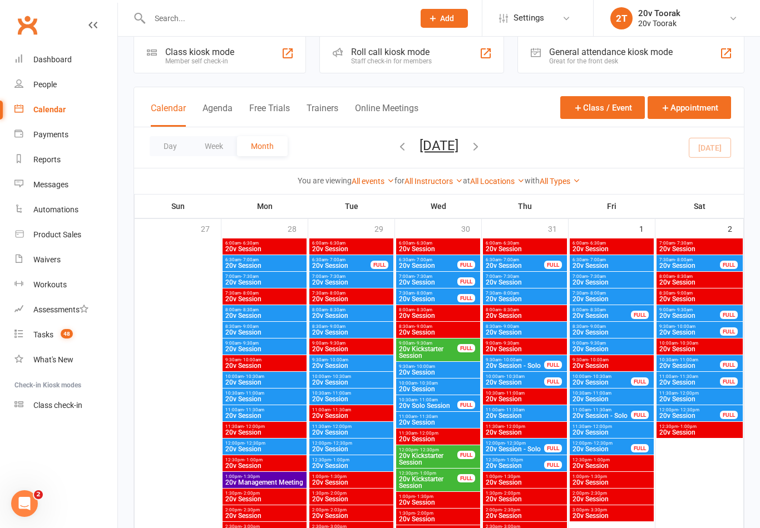
click at [45, 335] on div "Tasks" at bounding box center [43, 334] width 20 height 9
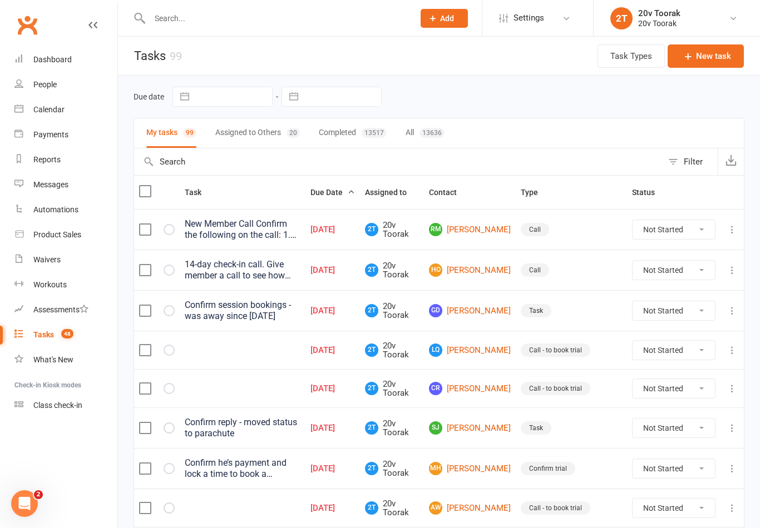
click at [27, 110] on link "Calendar" at bounding box center [65, 109] width 103 height 25
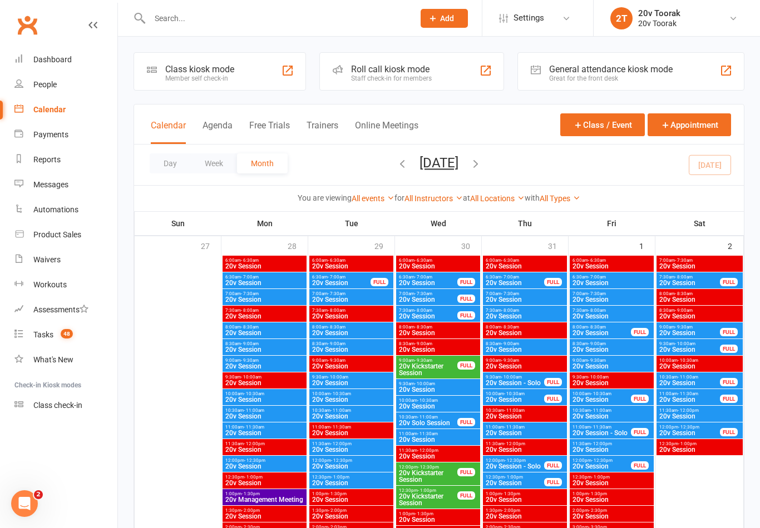
click at [25, 108] on link "Calendar" at bounding box center [65, 109] width 103 height 25
